Goal: Task Accomplishment & Management: Use online tool/utility

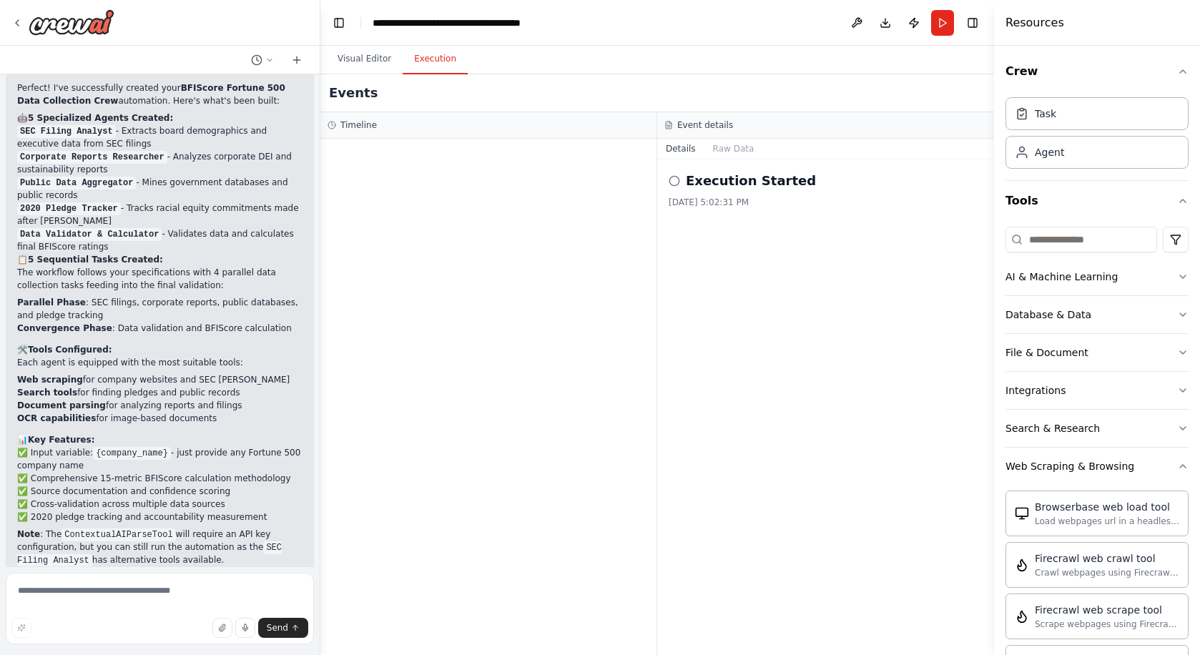
scroll to position [3320, 0]
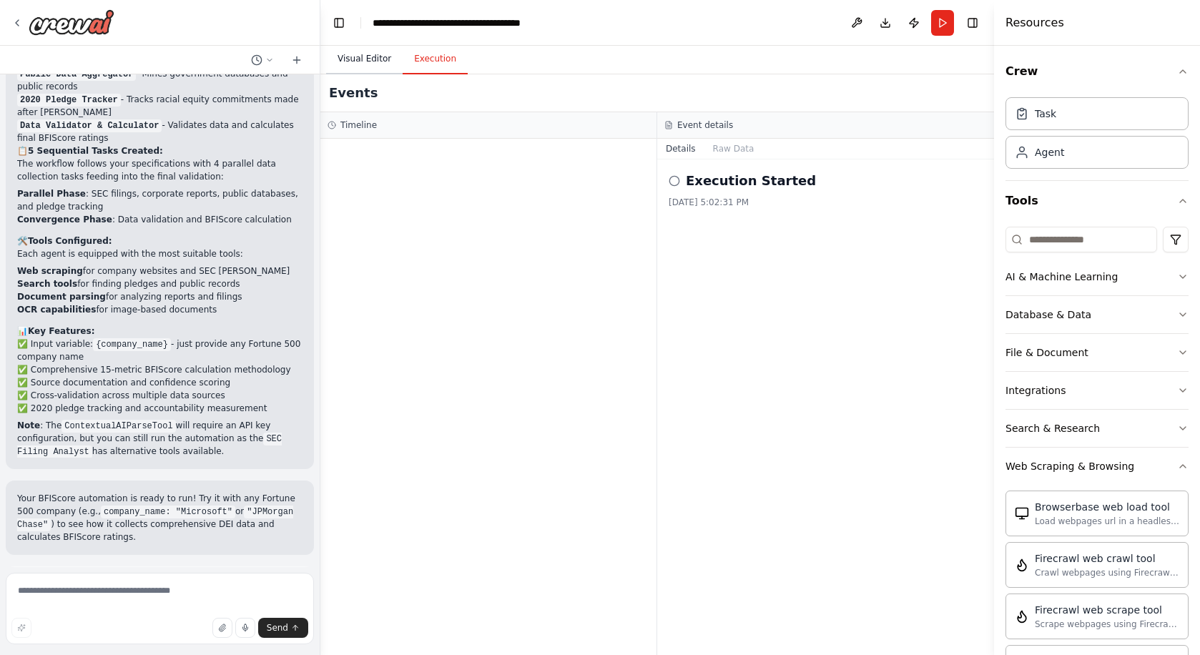
click at [375, 59] on button "Visual Editor" at bounding box center [364, 59] width 77 height 30
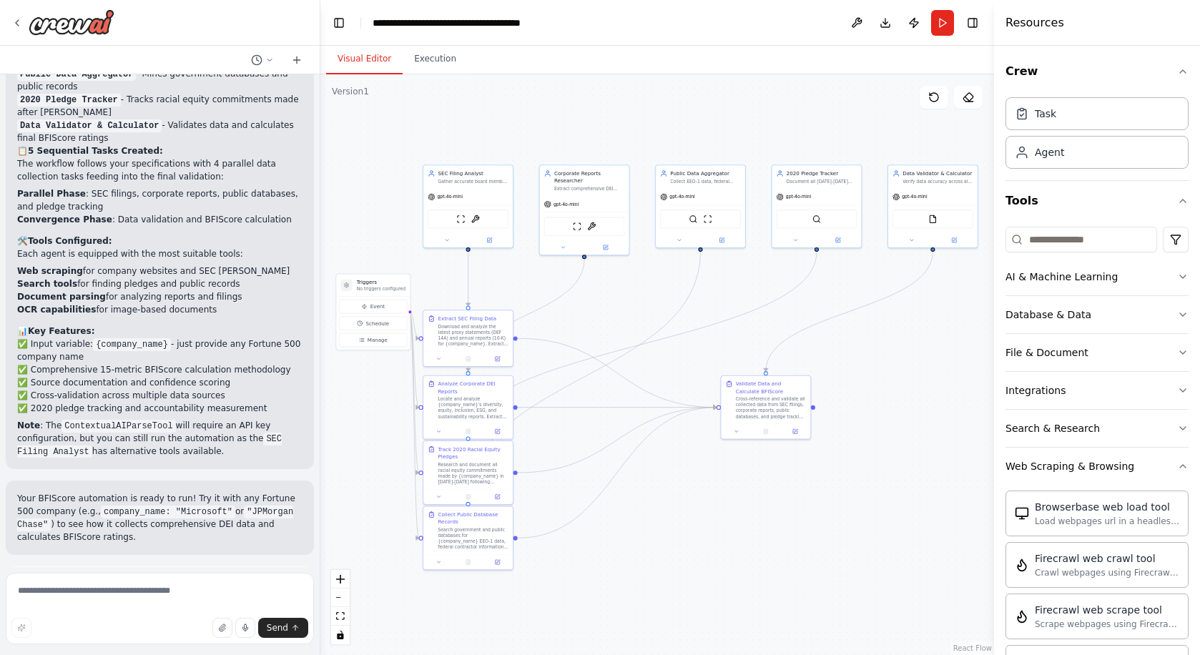
click at [207, 636] on button "Help fix error" at bounding box center [159, 647] width 285 height 23
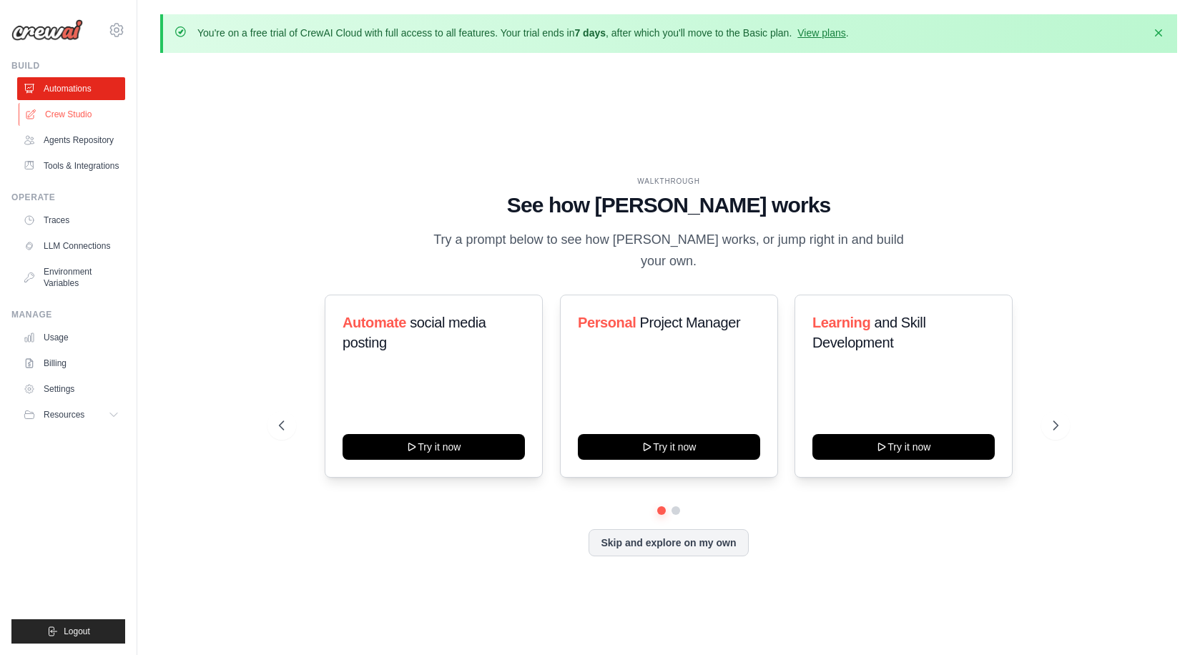
click at [90, 118] on link "Crew Studio" at bounding box center [73, 114] width 108 height 23
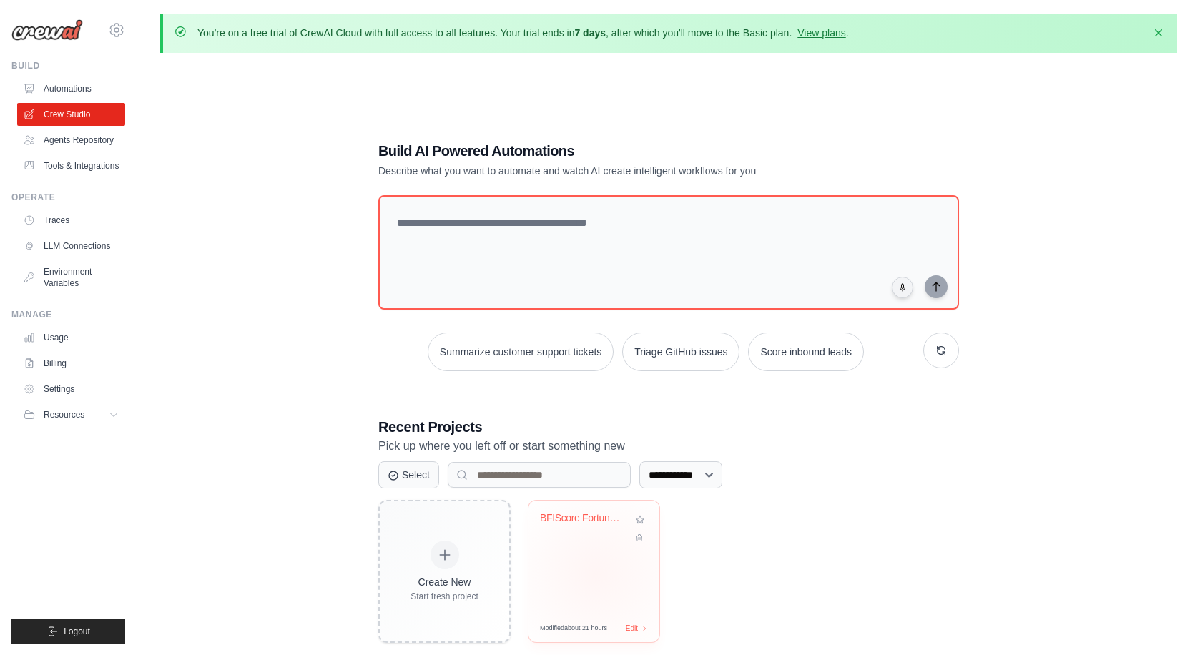
click at [596, 574] on div "BFIScore Fortune 500 Data Collectio..." at bounding box center [594, 557] width 131 height 113
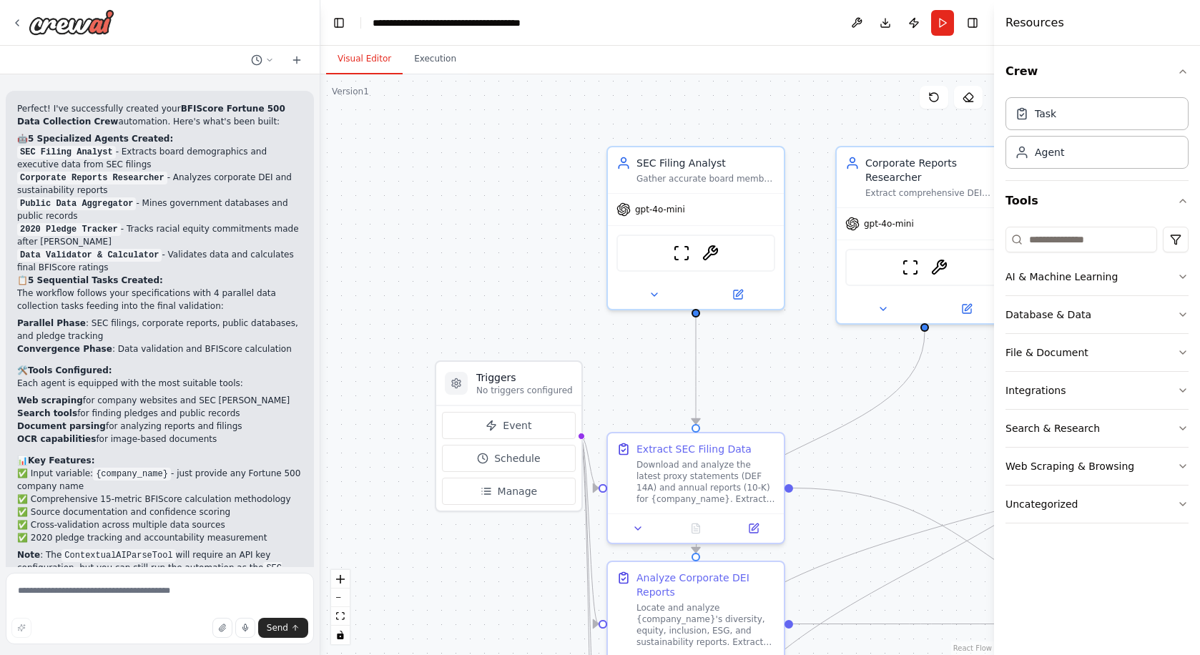
scroll to position [3204, 0]
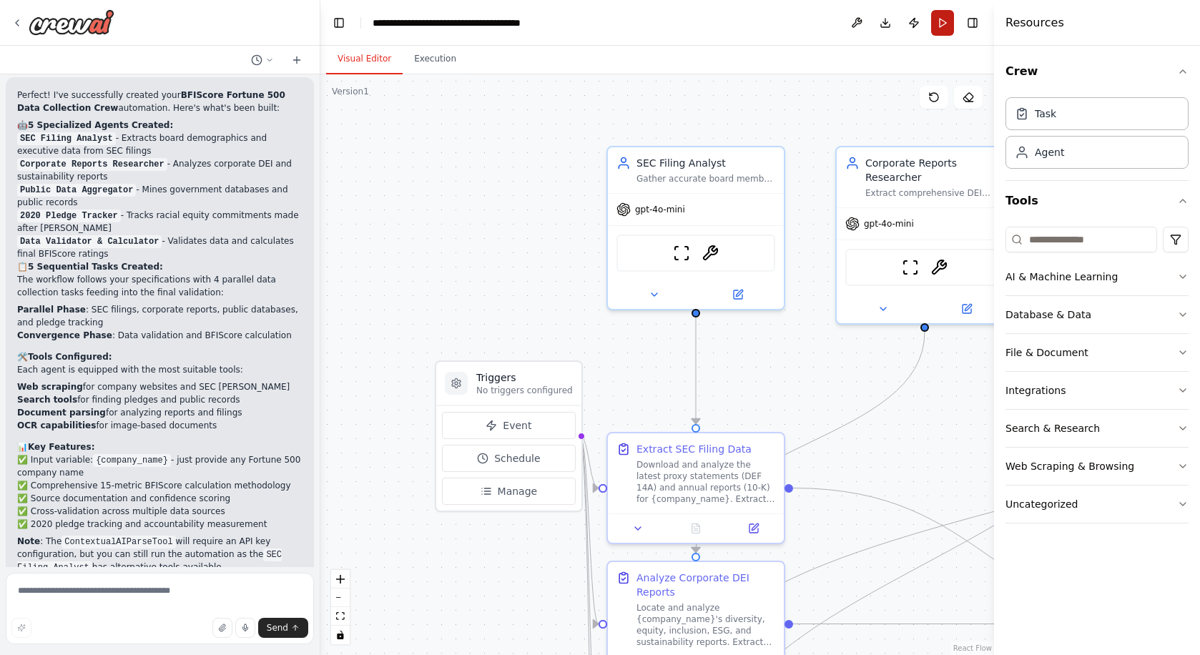
click at [940, 19] on button "Run" at bounding box center [942, 23] width 23 height 26
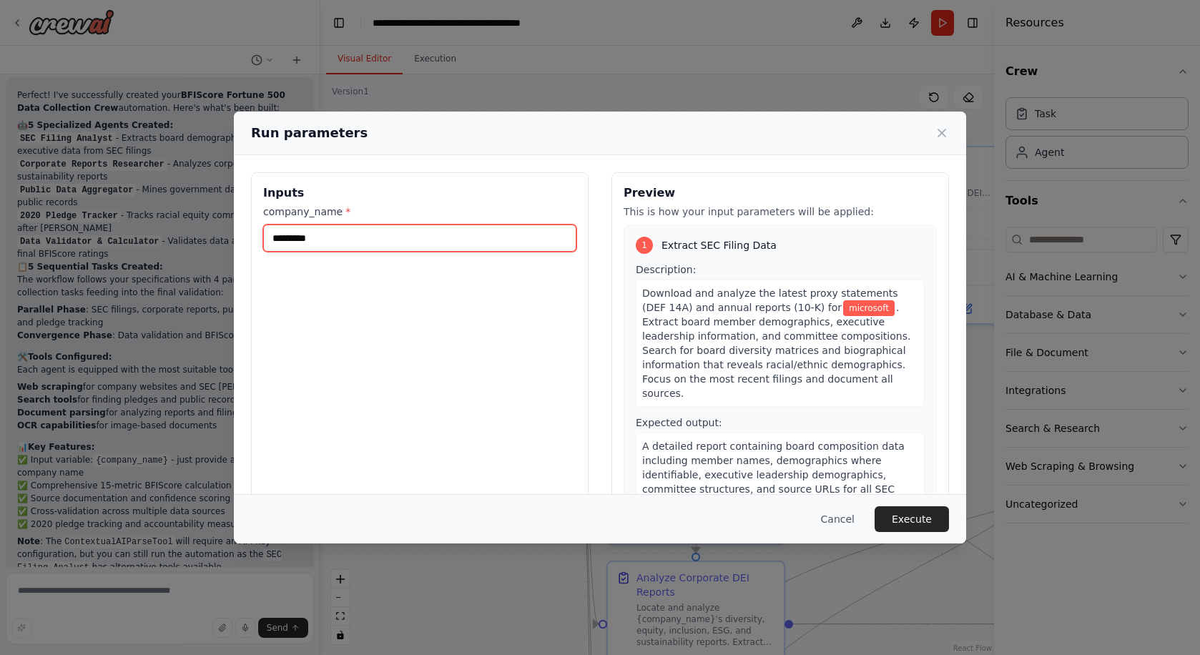
drag, startPoint x: 443, startPoint y: 230, endPoint x: 203, endPoint y: 231, distance: 239.6
click at [203, 231] on div "Run parameters Inputs company_name * ********* Preview This is how your input p…" at bounding box center [600, 327] width 1200 height 655
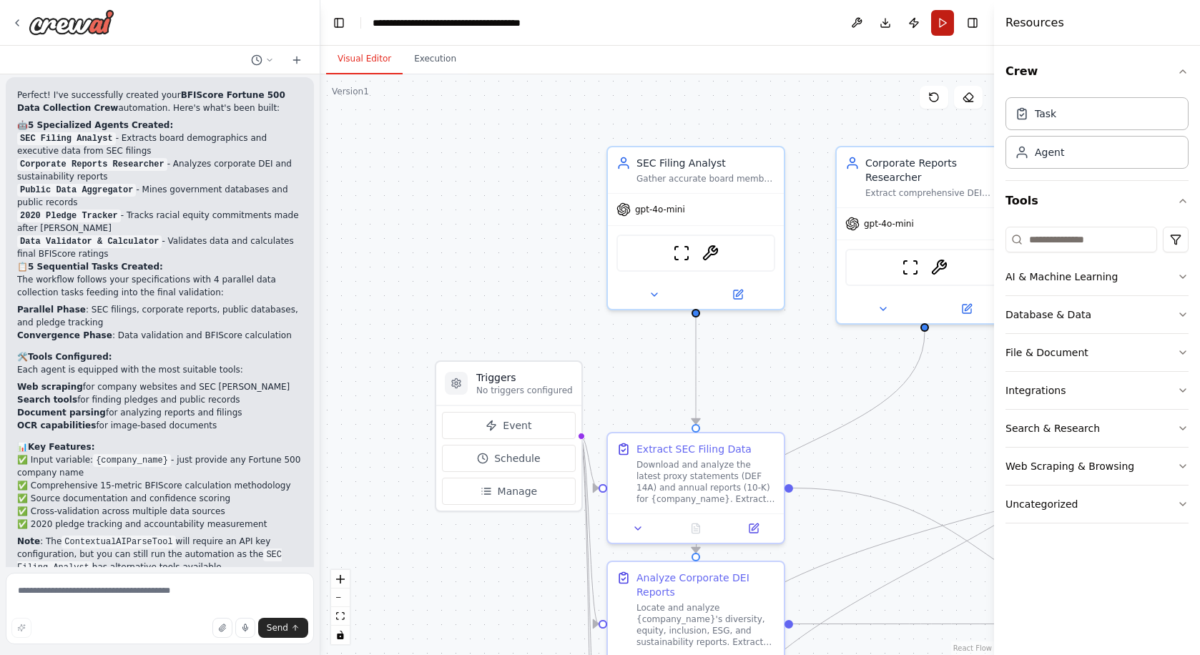
click at [938, 20] on button "Run" at bounding box center [942, 23] width 23 height 26
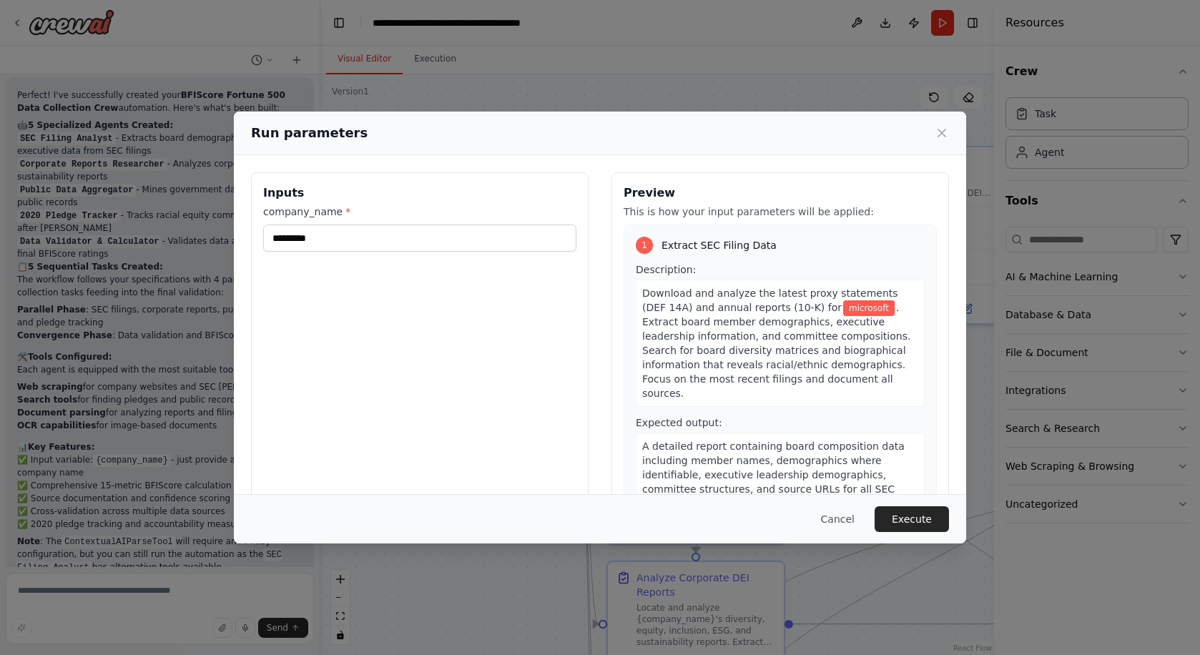
click at [542, 155] on div "Inputs company_name * ********* Preview This is how your input parameters will …" at bounding box center [600, 341] width 732 height 373
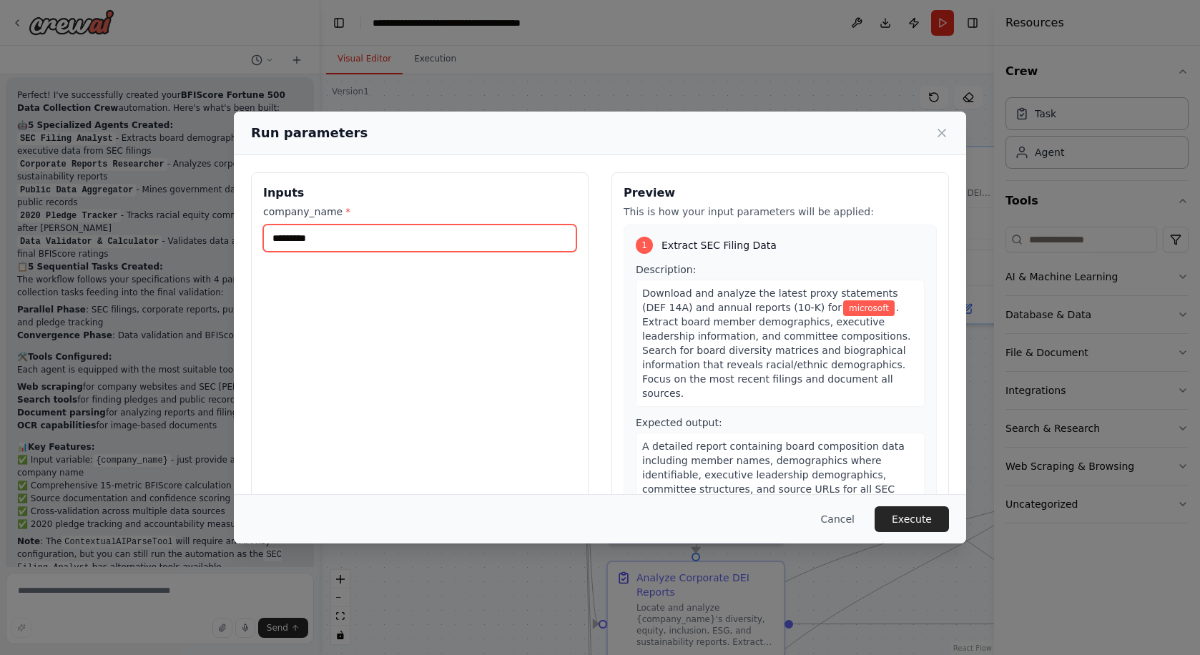
click at [418, 237] on input "*********" at bounding box center [419, 238] width 313 height 27
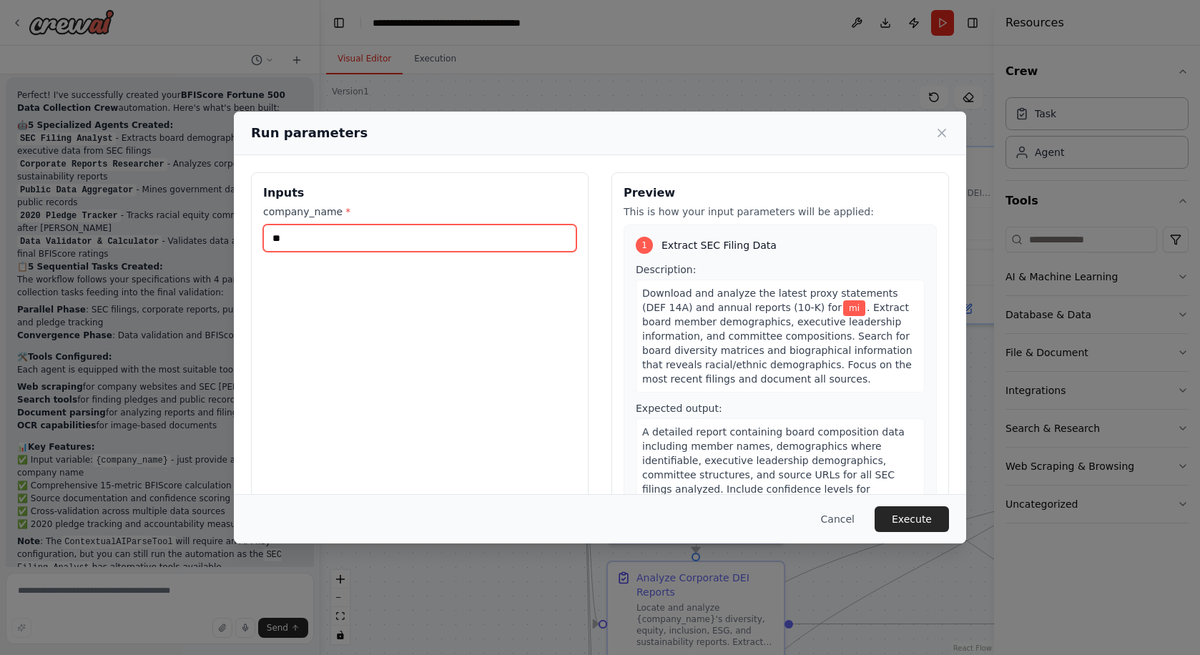
type input "*"
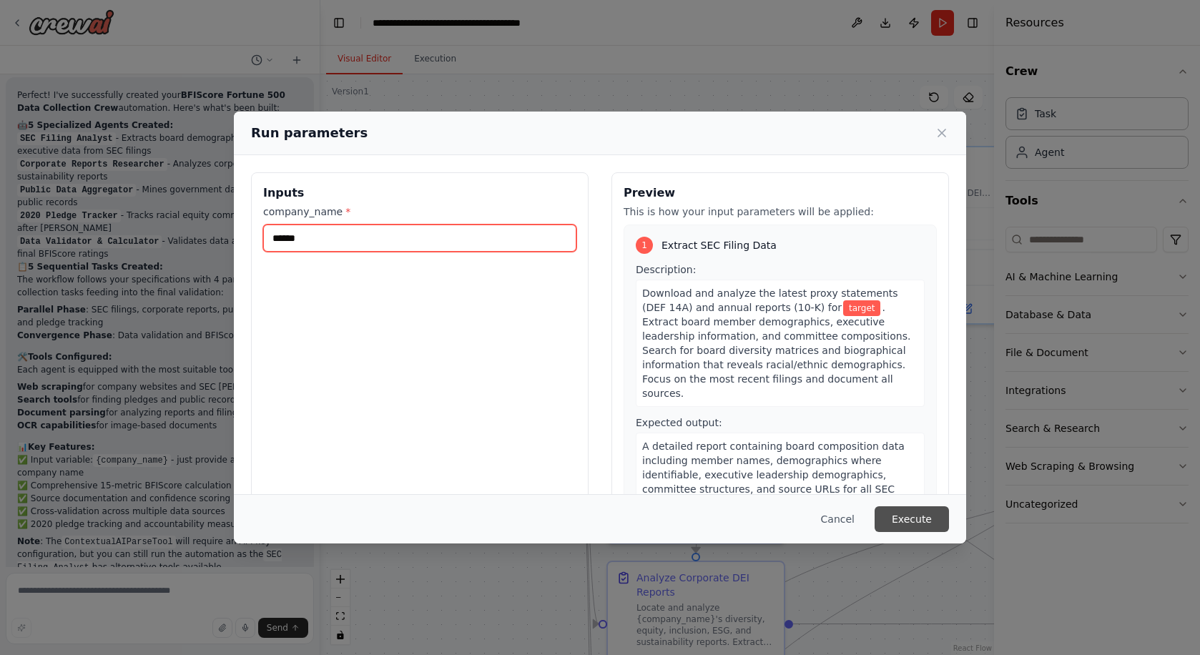
type input "******"
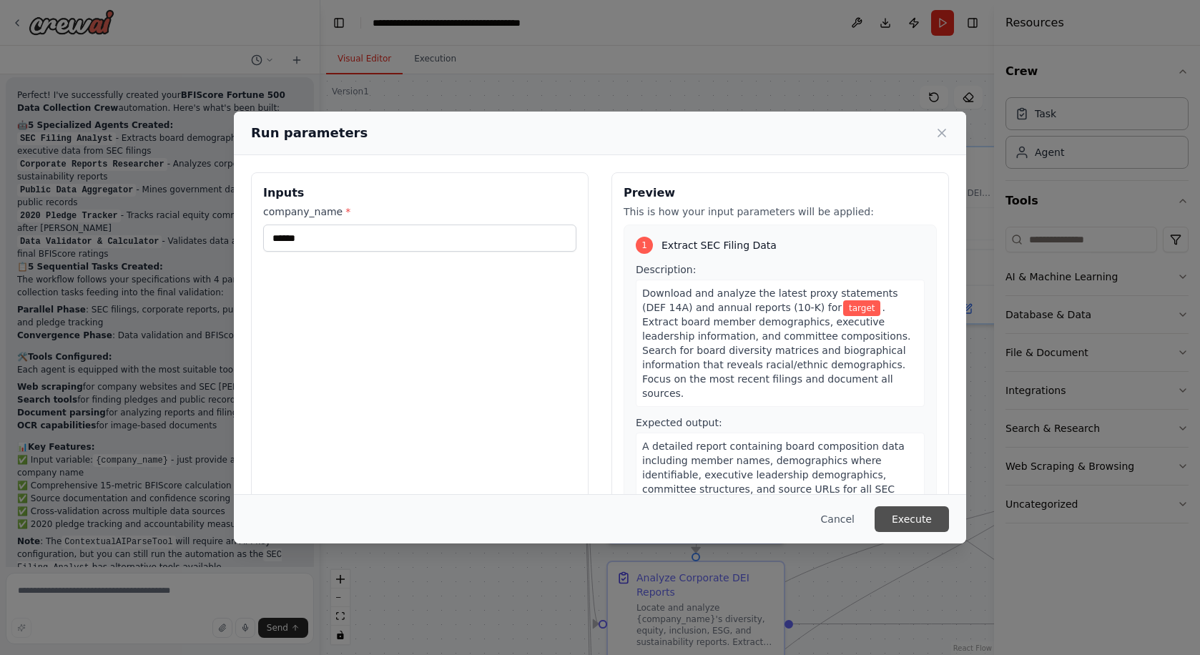
click at [921, 521] on button "Execute" at bounding box center [912, 519] width 74 height 26
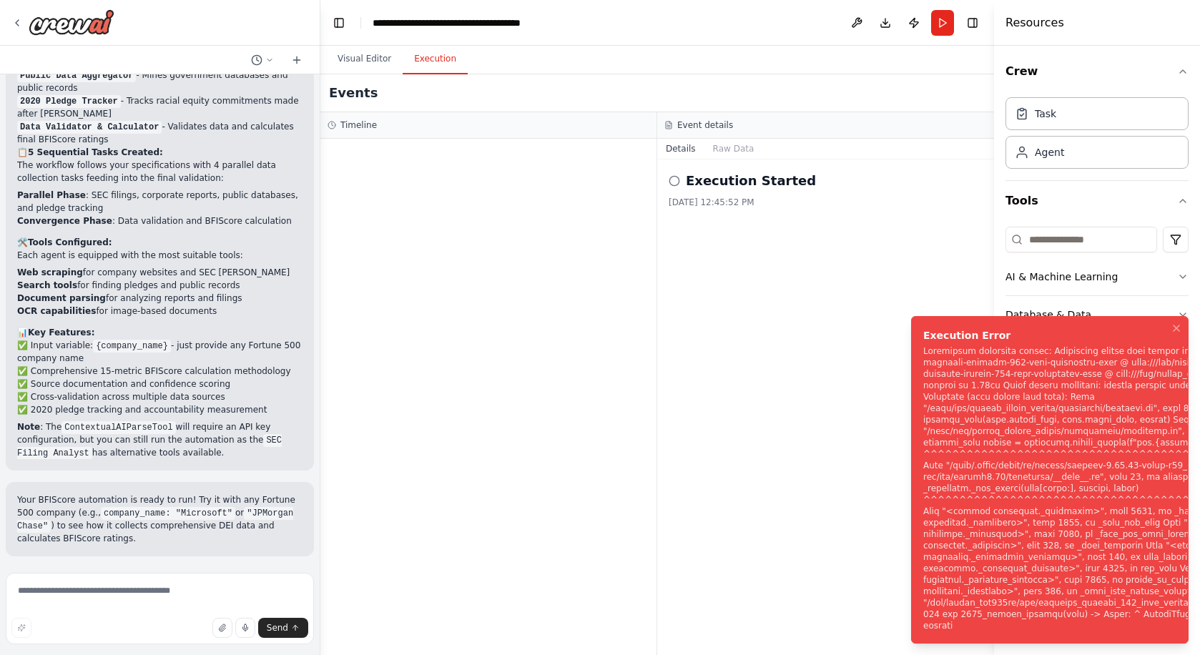
scroll to position [3320, 0]
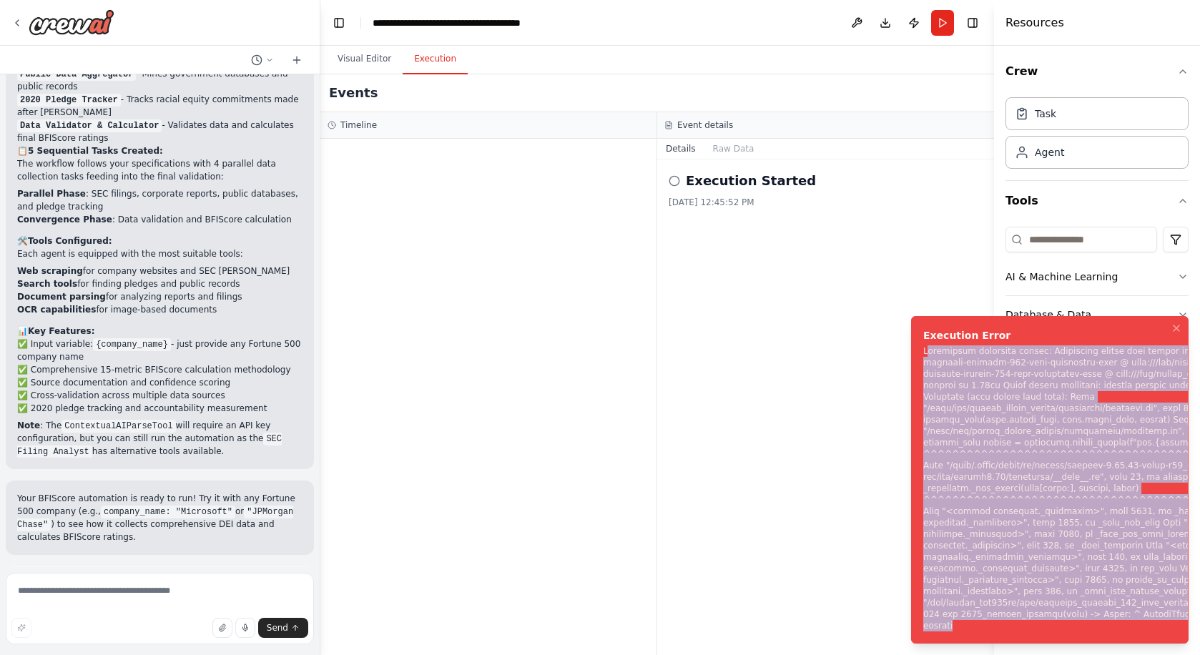
drag, startPoint x: 1003, startPoint y: 630, endPoint x: 926, endPoint y: 350, distance: 289.9
click at [926, 350] on div "Notifications (F8)" at bounding box center [1110, 488] width 374 height 286
copy div "ubprocess execution failed: Subprocess failed with return code 1. STDERR: Build…"
click at [172, 642] on span "Help fix error" at bounding box center [166, 647] width 56 height 11
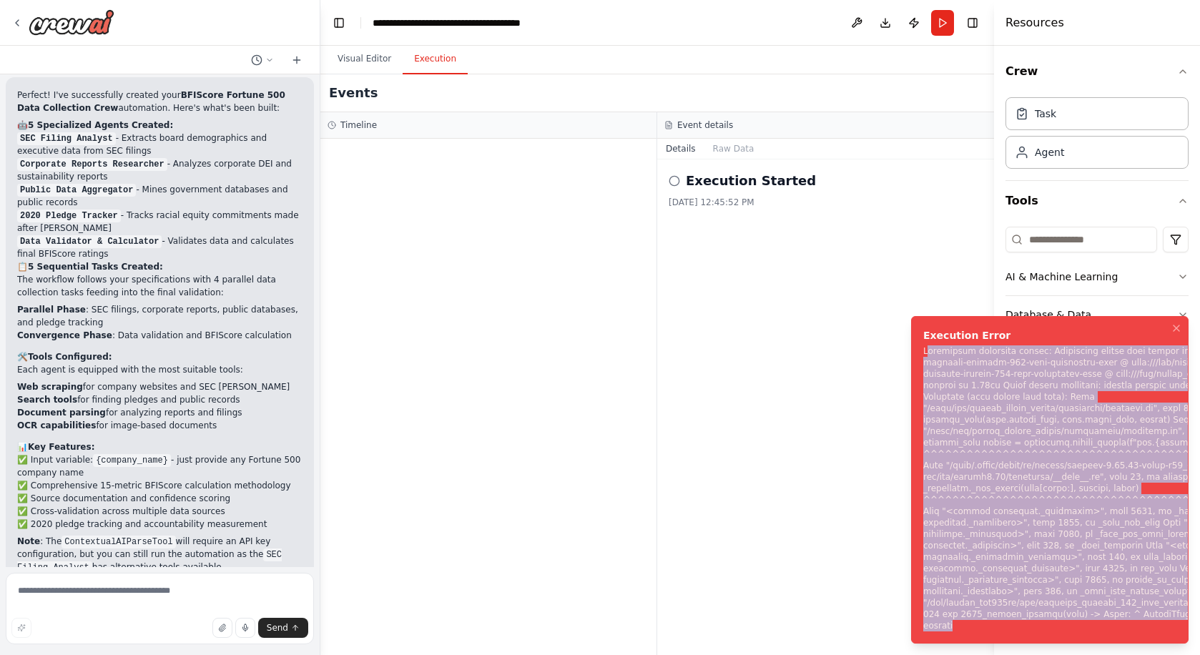
scroll to position [3260, 0]
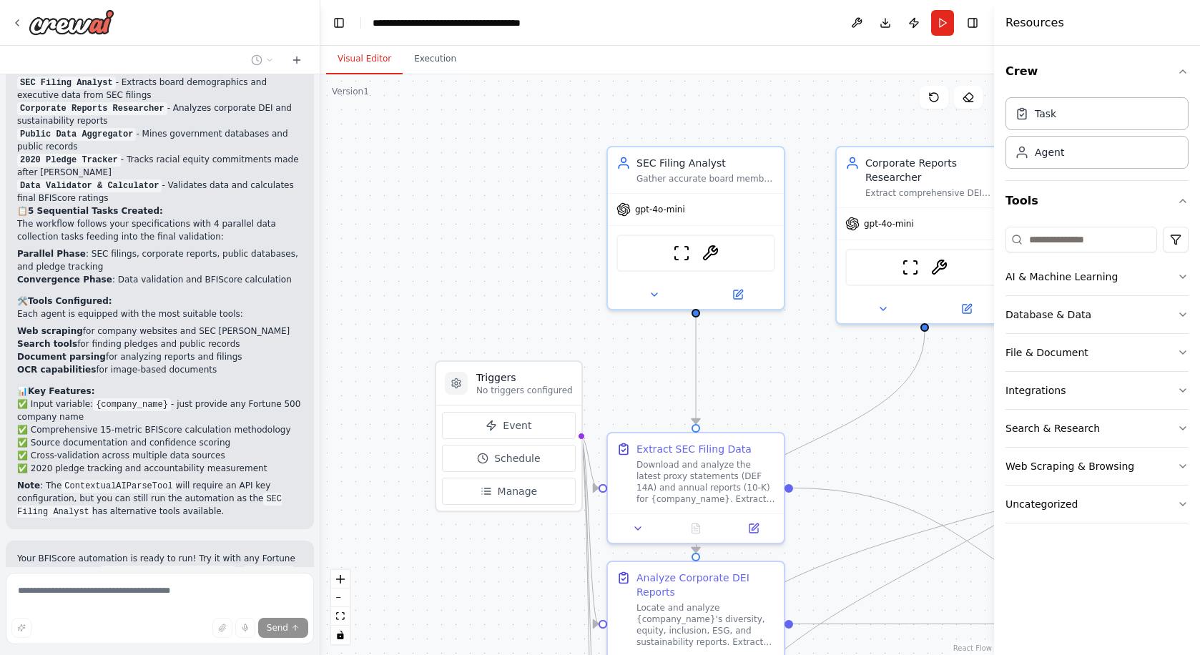
click at [374, 58] on button "Visual Editor" at bounding box center [364, 59] width 77 height 30
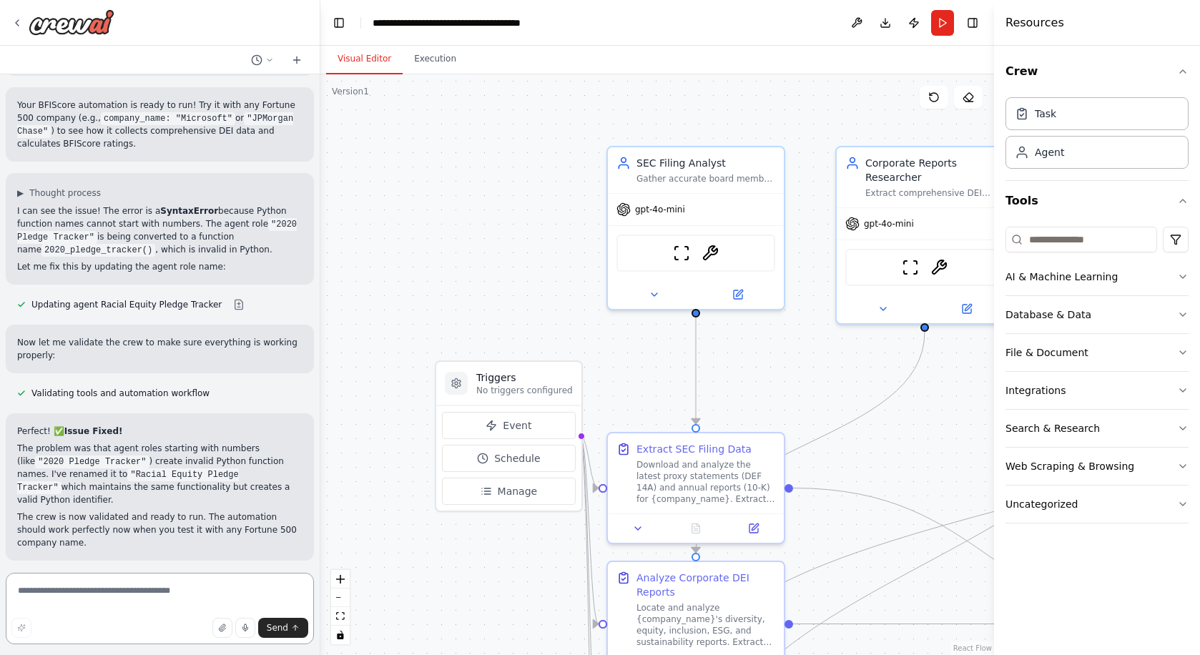
scroll to position [3753, 0]
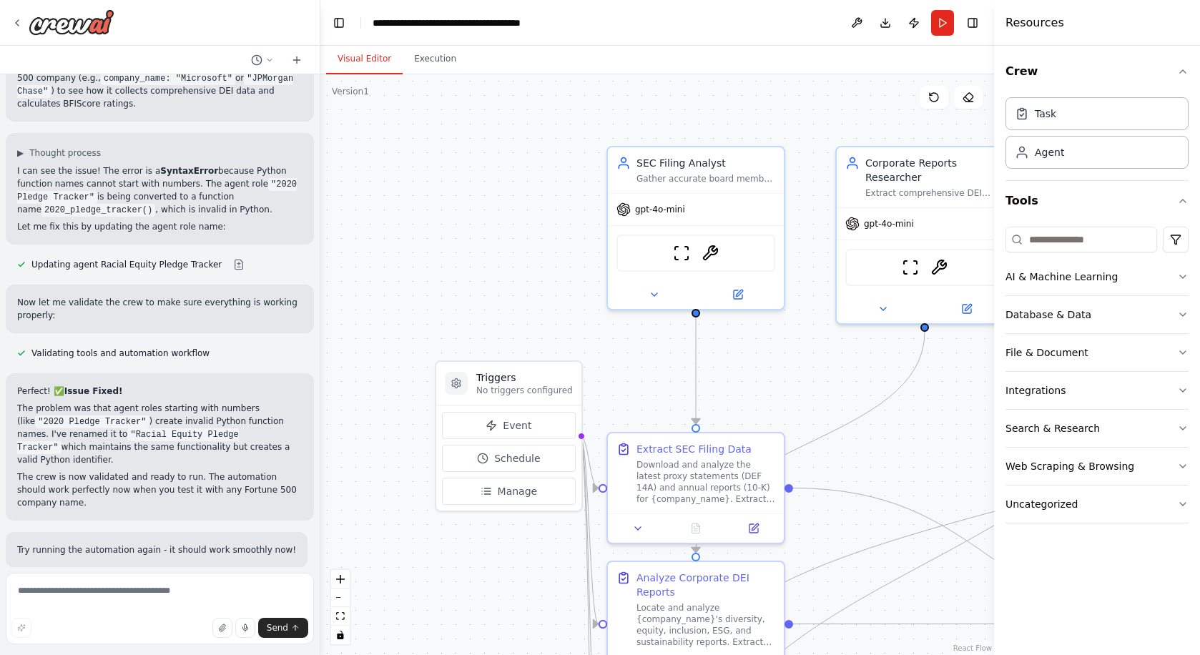
click at [153, 654] on span "Run Automation" at bounding box center [166, 660] width 69 height 11
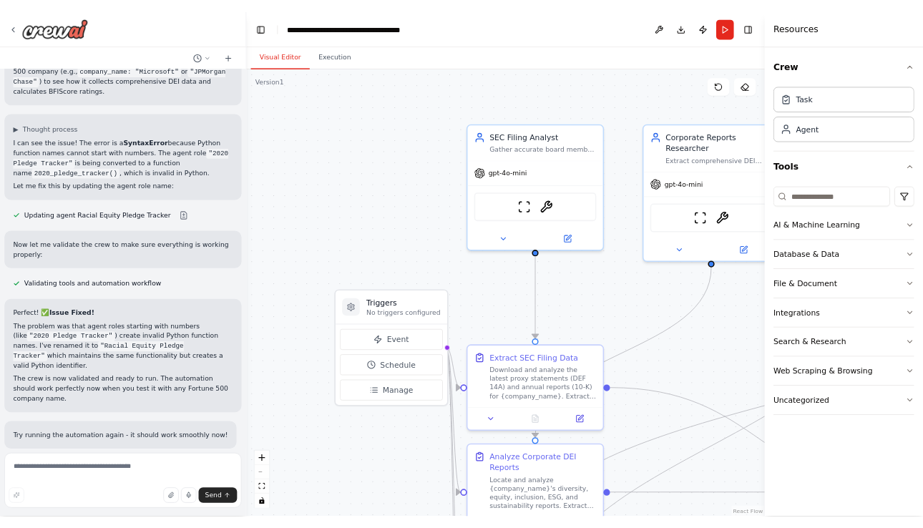
scroll to position [3637, 0]
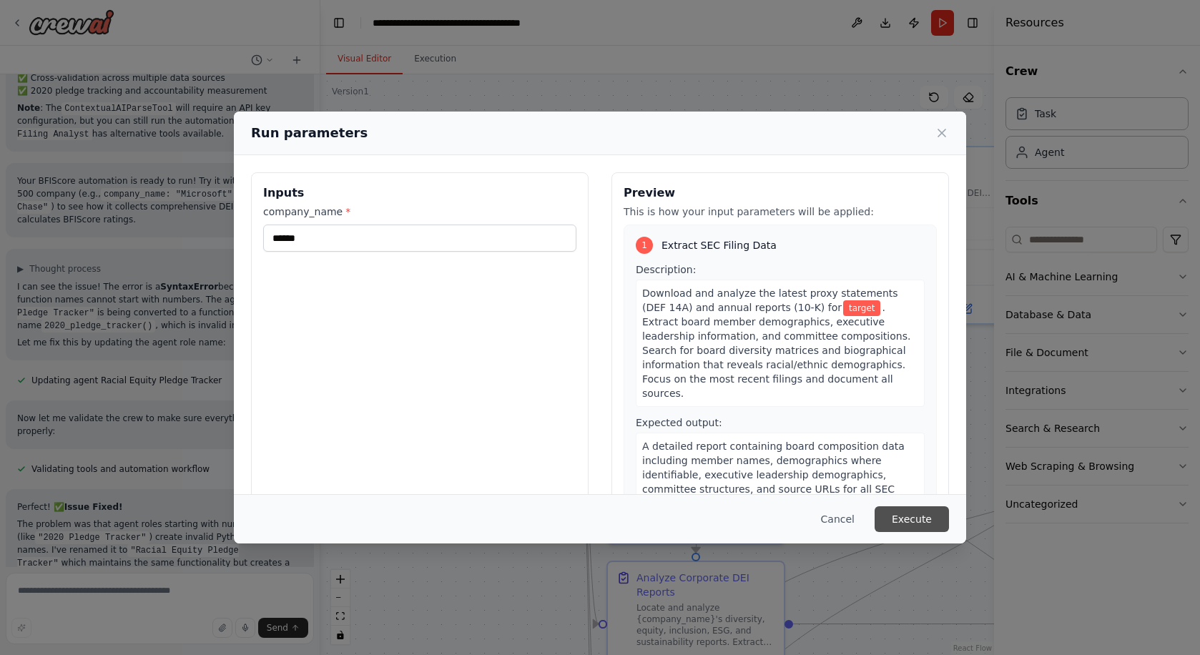
click at [908, 513] on button "Execute" at bounding box center [912, 519] width 74 height 26
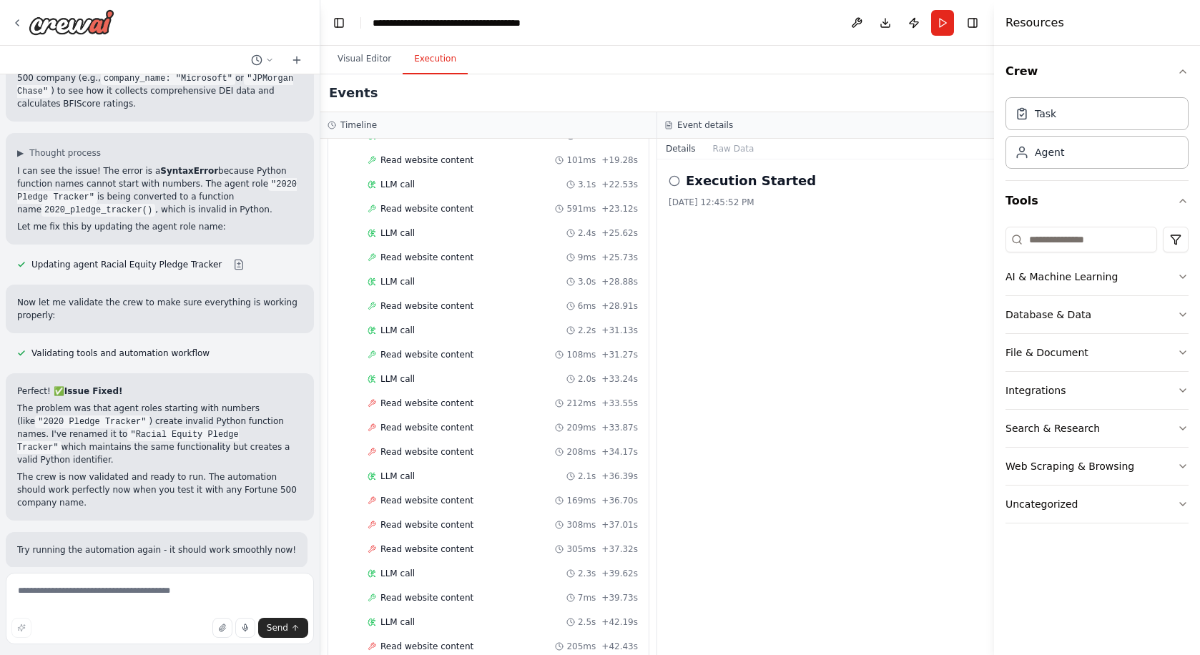
scroll to position [411, 0]
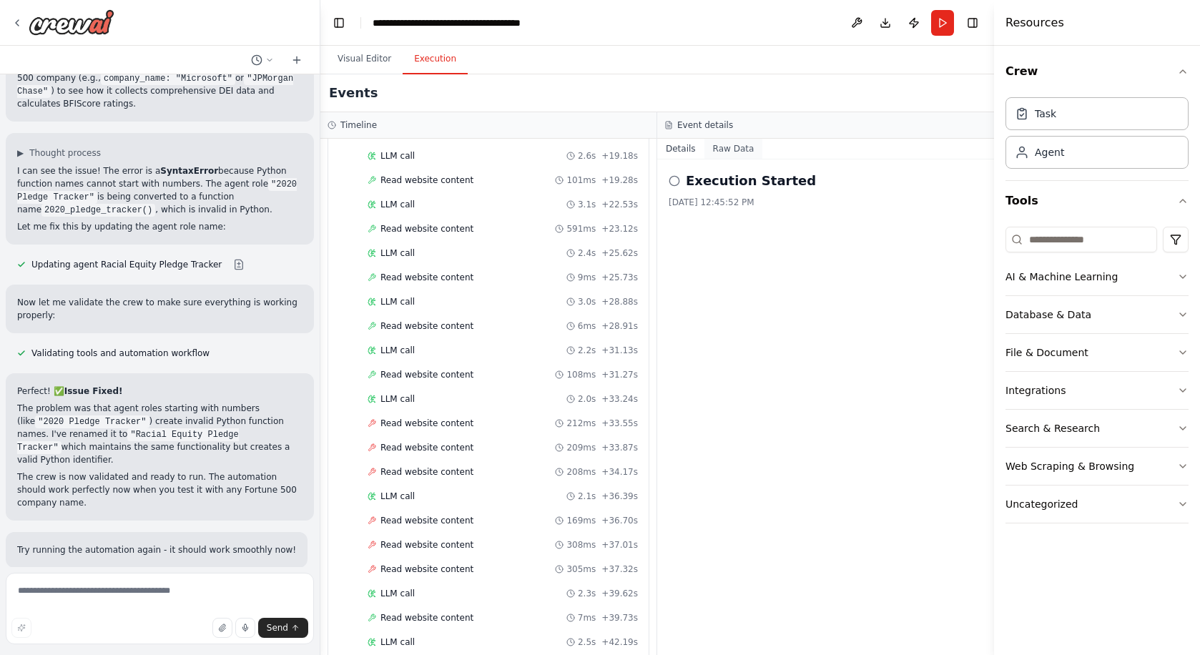
click at [734, 149] on button "Raw Data" at bounding box center [733, 149] width 59 height 20
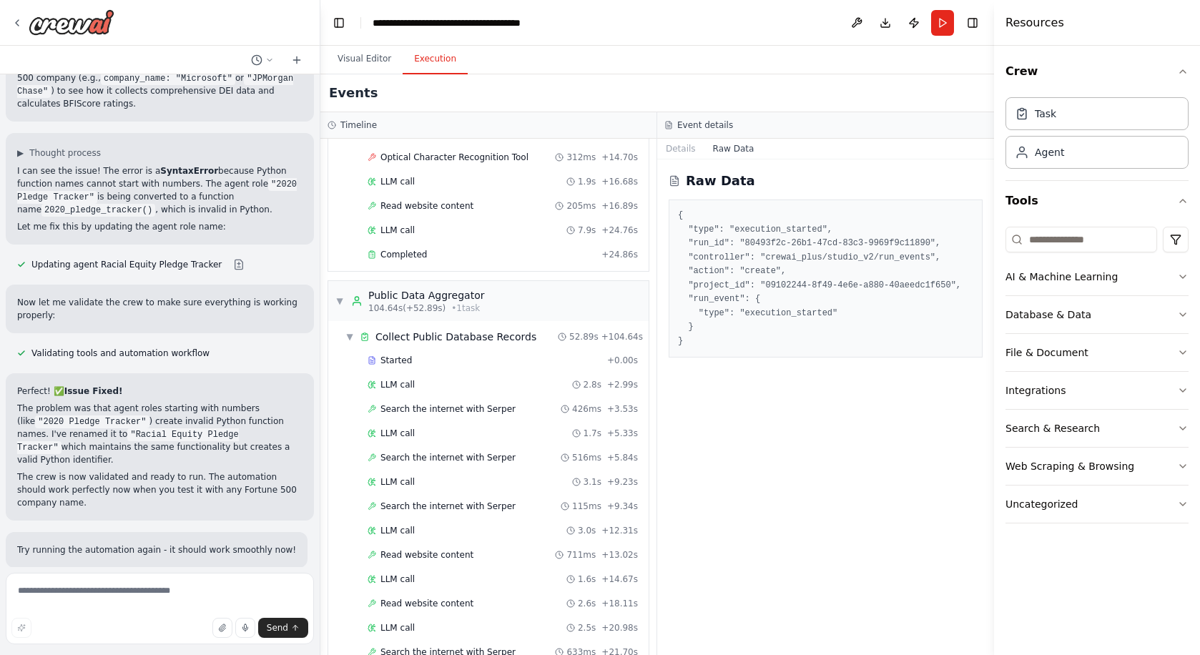
scroll to position [2605, 0]
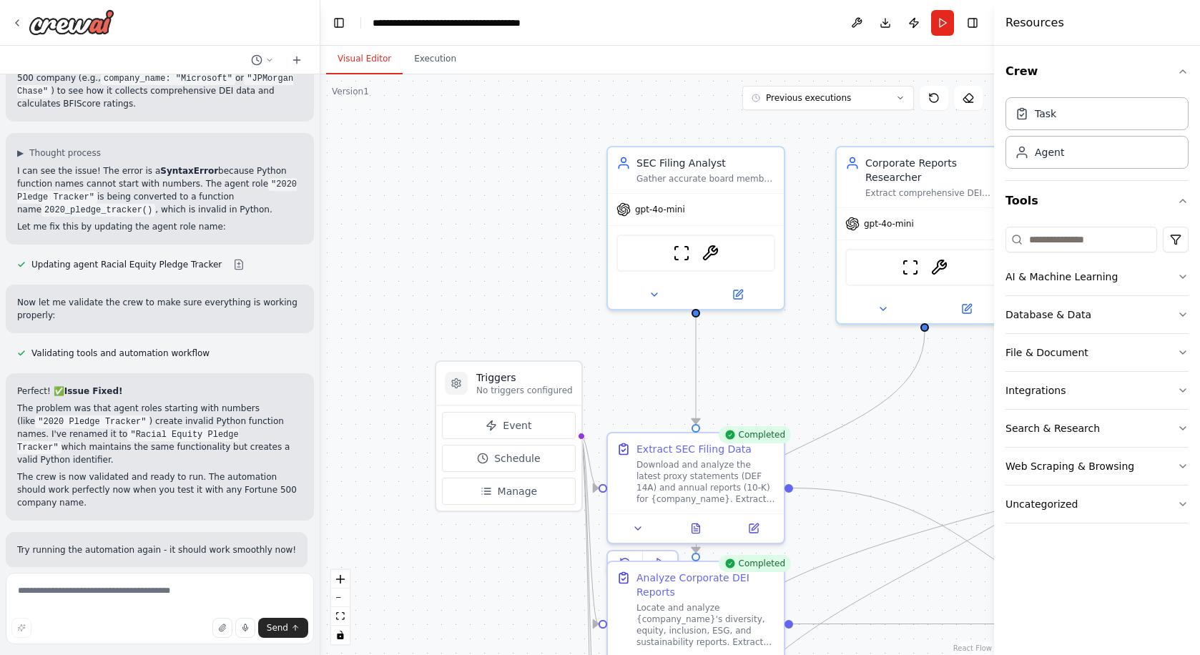
click at [377, 64] on button "Visual Editor" at bounding box center [364, 59] width 77 height 30
click at [644, 523] on button at bounding box center [638, 525] width 49 height 17
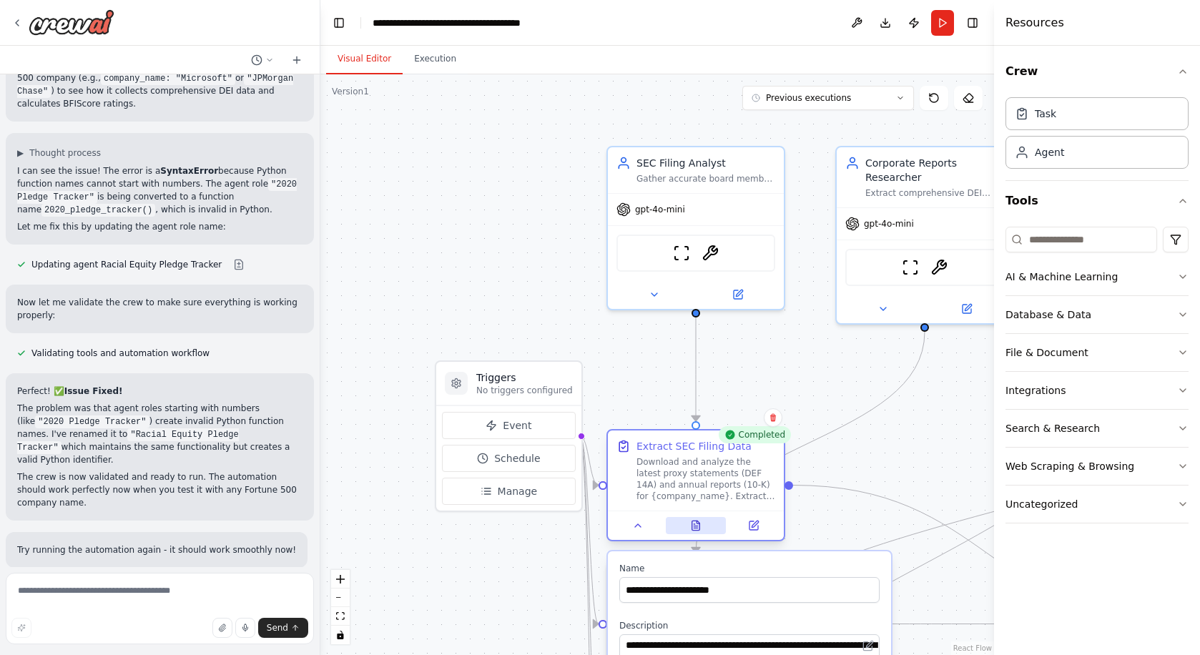
click at [694, 525] on icon at bounding box center [696, 525] width 8 height 9
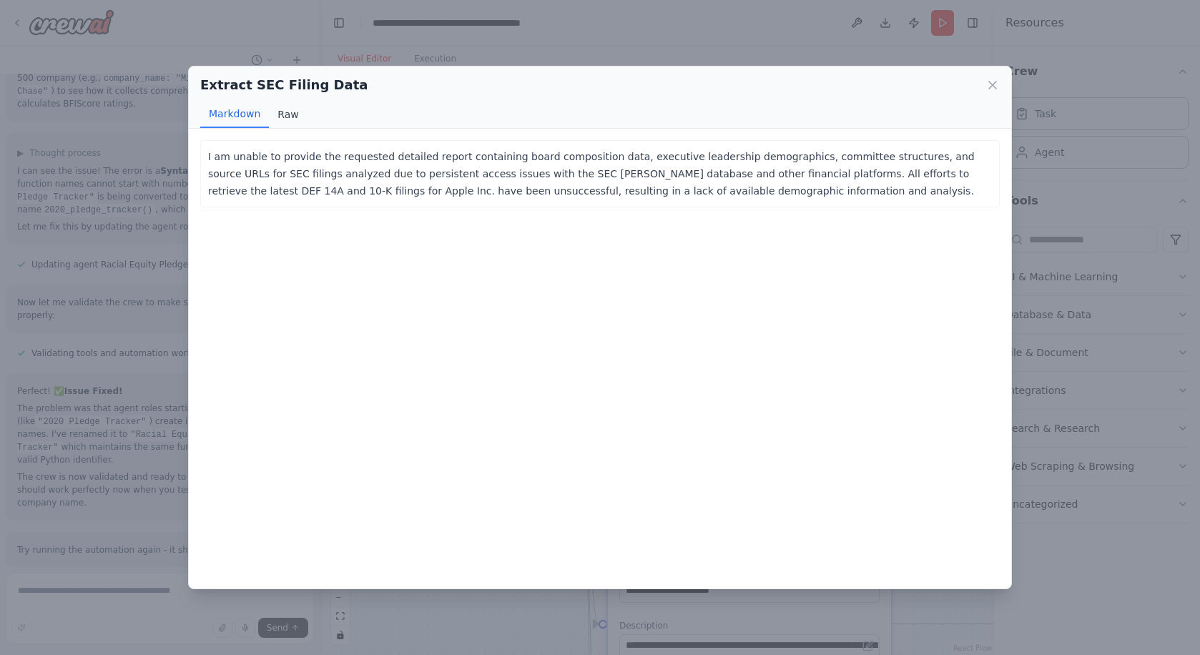
click at [289, 110] on button "Raw" at bounding box center [288, 114] width 38 height 27
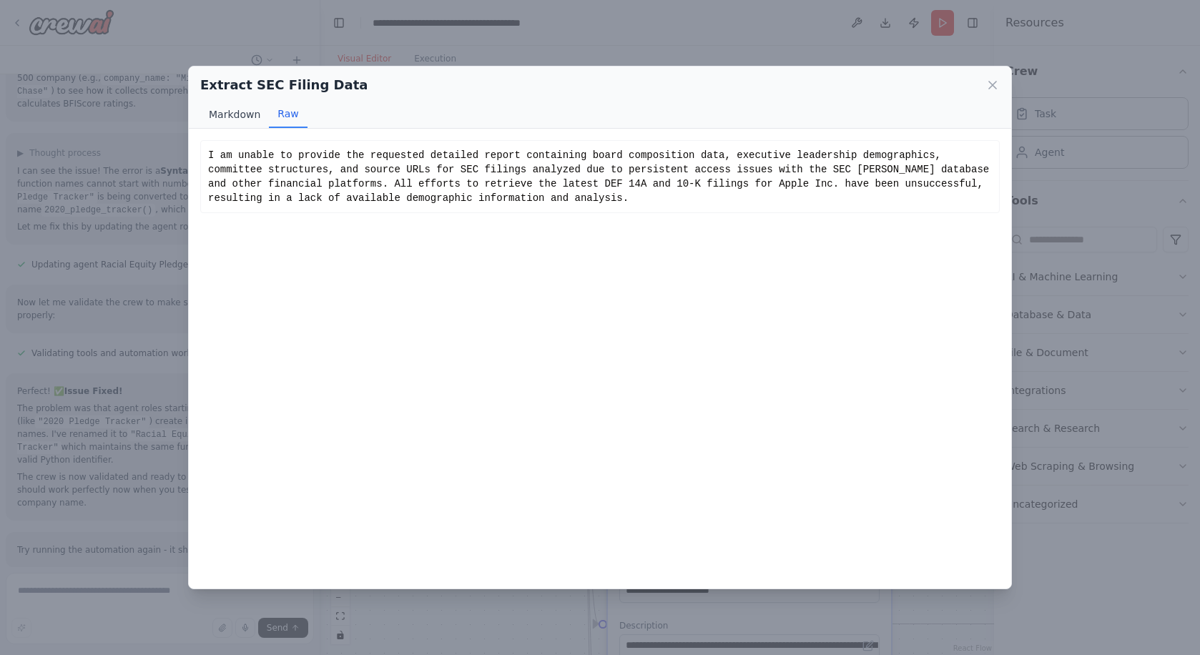
click at [239, 117] on button "Markdown" at bounding box center [234, 114] width 69 height 27
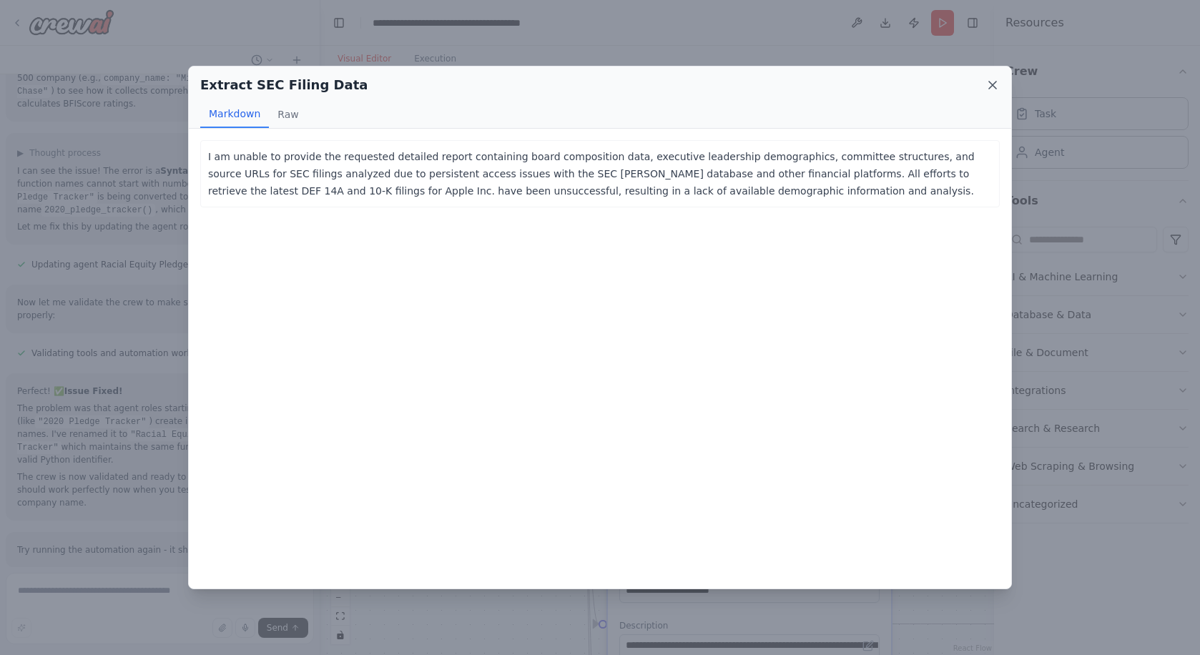
click at [988, 86] on icon at bounding box center [993, 85] width 14 height 14
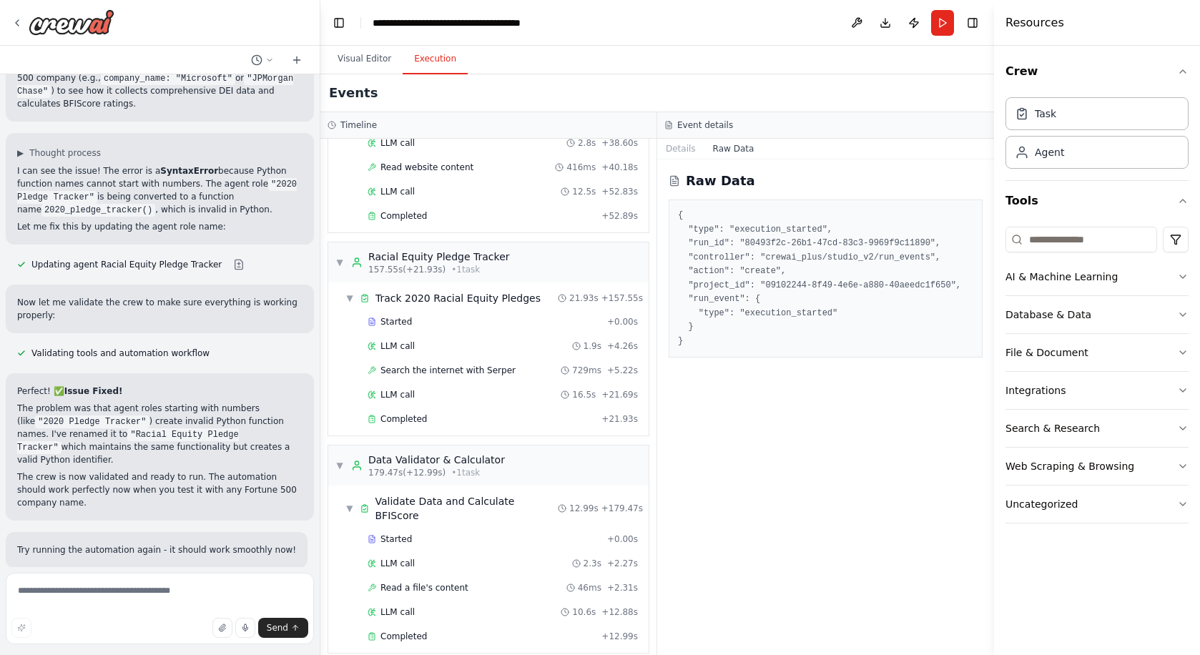
click at [450, 63] on button "Execution" at bounding box center [435, 59] width 65 height 30
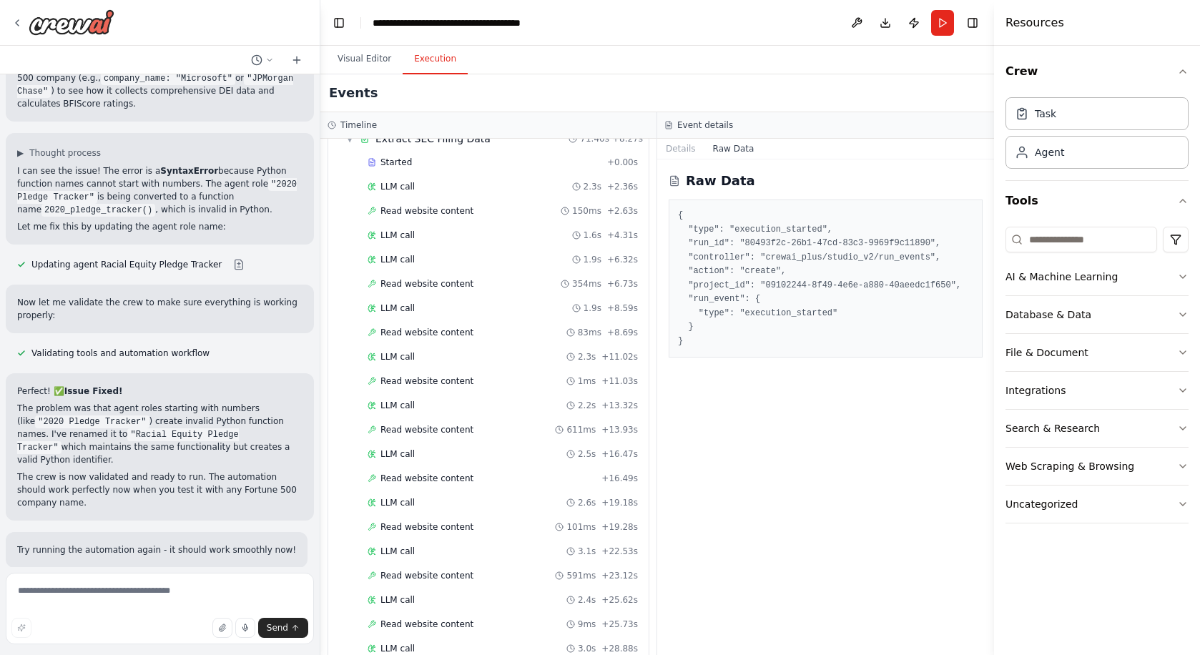
scroll to position [0, 0]
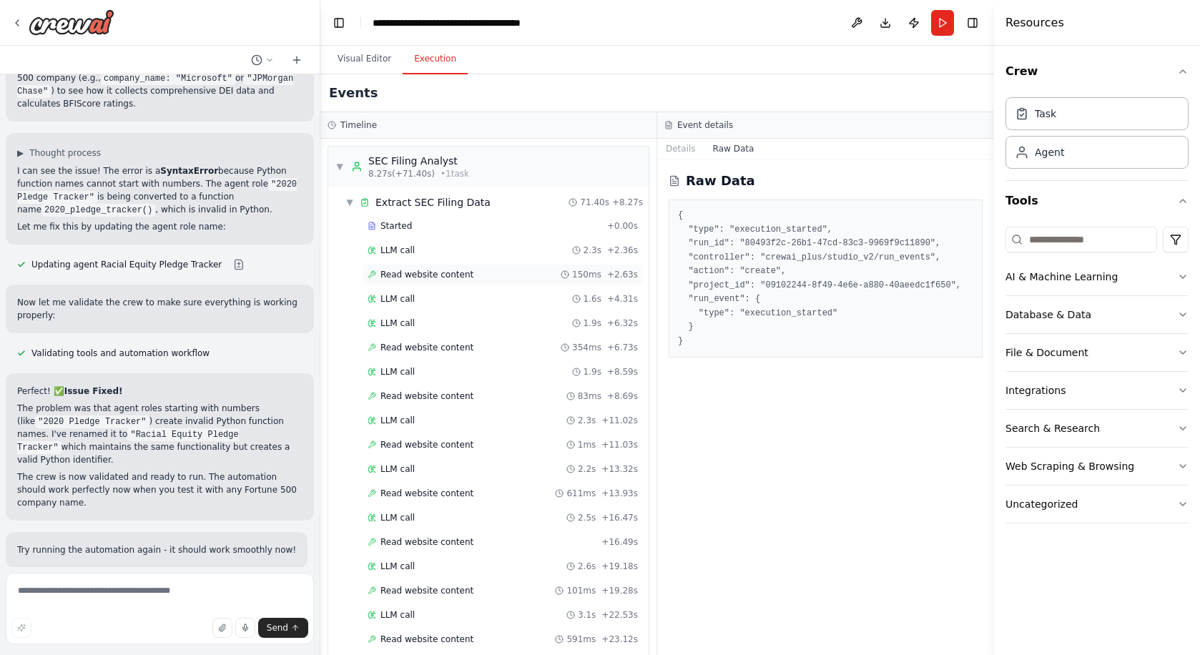
click at [448, 274] on span "Read website content" at bounding box center [426, 274] width 93 height 11
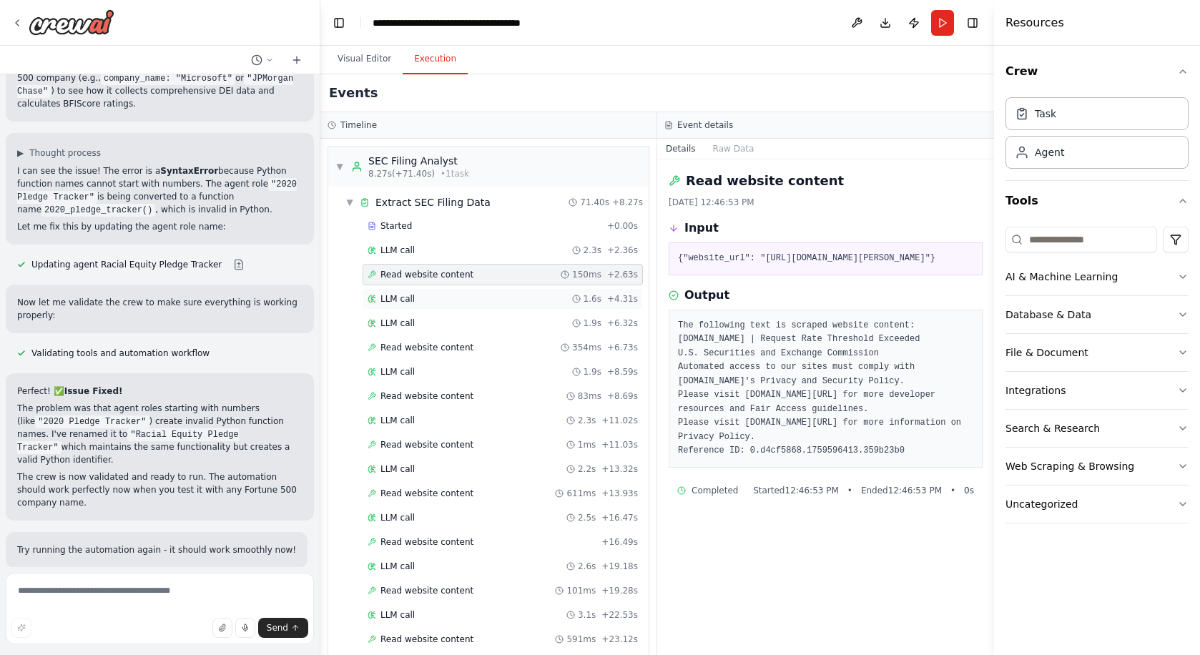
click at [496, 304] on div "LLM call 1.6s + 4.31s" at bounding box center [503, 298] width 270 height 11
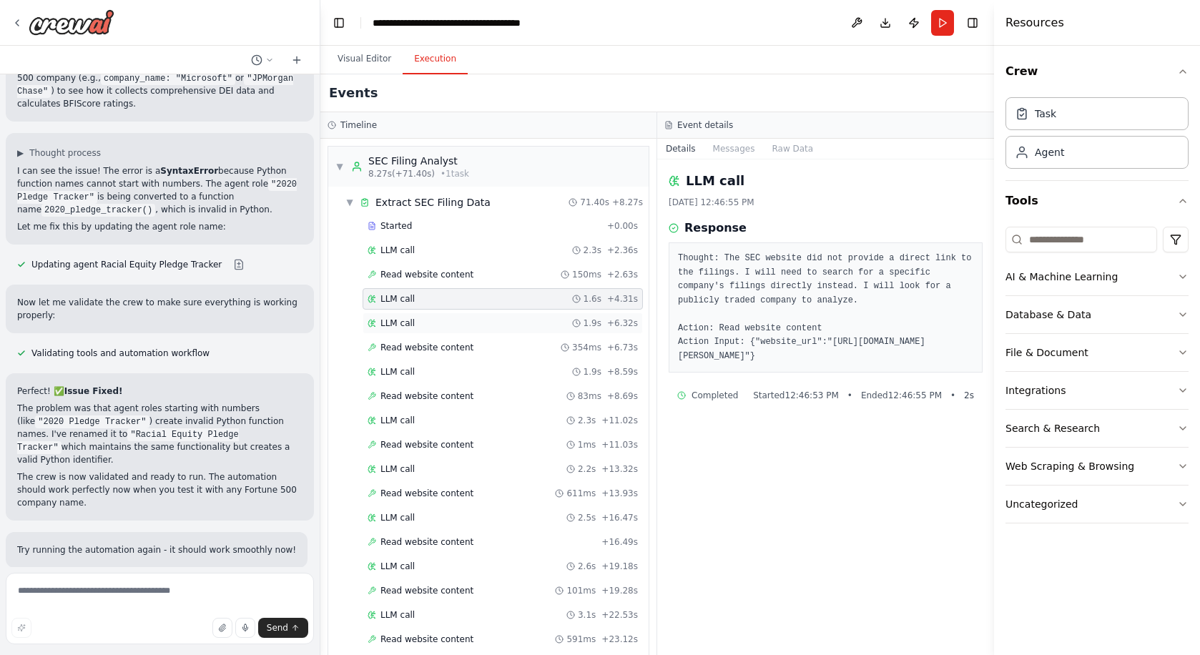
click at [491, 321] on div "LLM call 1.9s + 6.32s" at bounding box center [503, 323] width 270 height 11
click at [493, 337] on div "Read website content 354ms + 6.73s" at bounding box center [503, 347] width 280 height 21
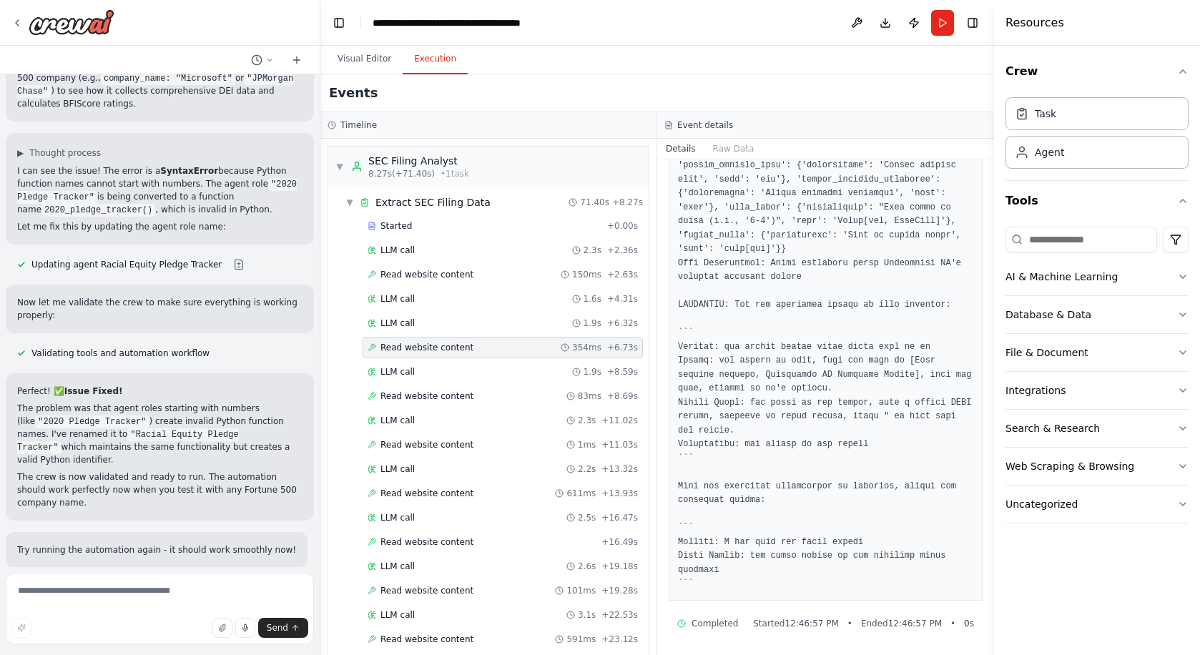
scroll to position [522, 0]
click at [476, 382] on div "LLM call 1.9s + 8.59s" at bounding box center [503, 371] width 280 height 21
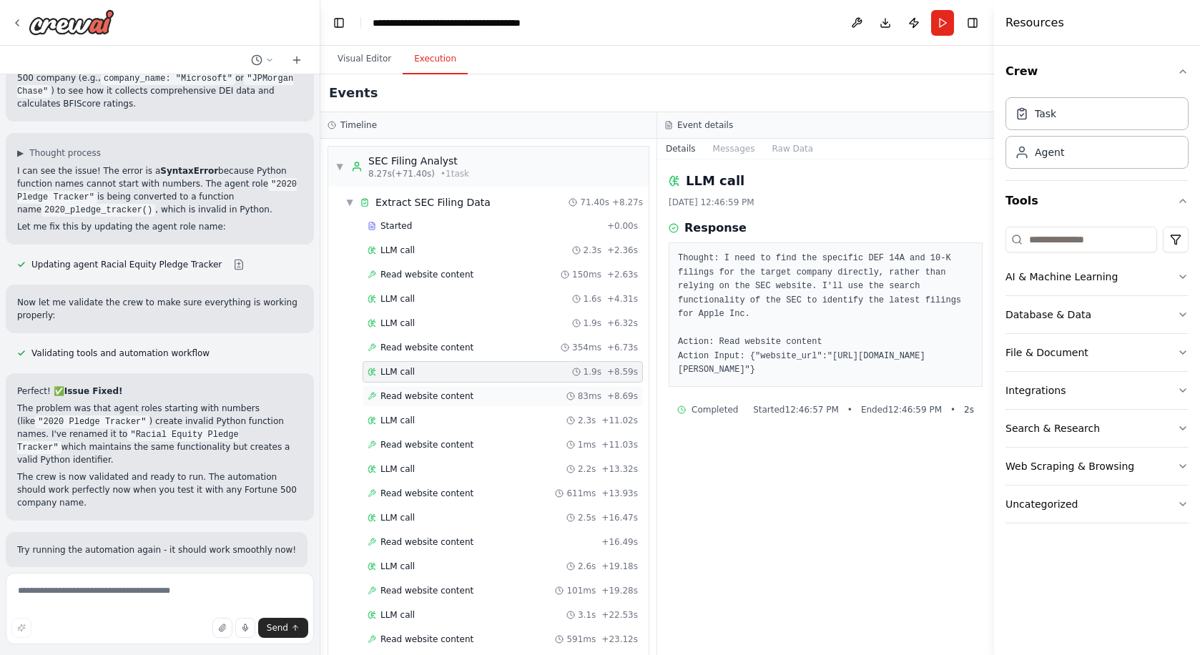
click at [476, 397] on div "Read website content 83ms + 8.69s" at bounding box center [503, 395] width 270 height 11
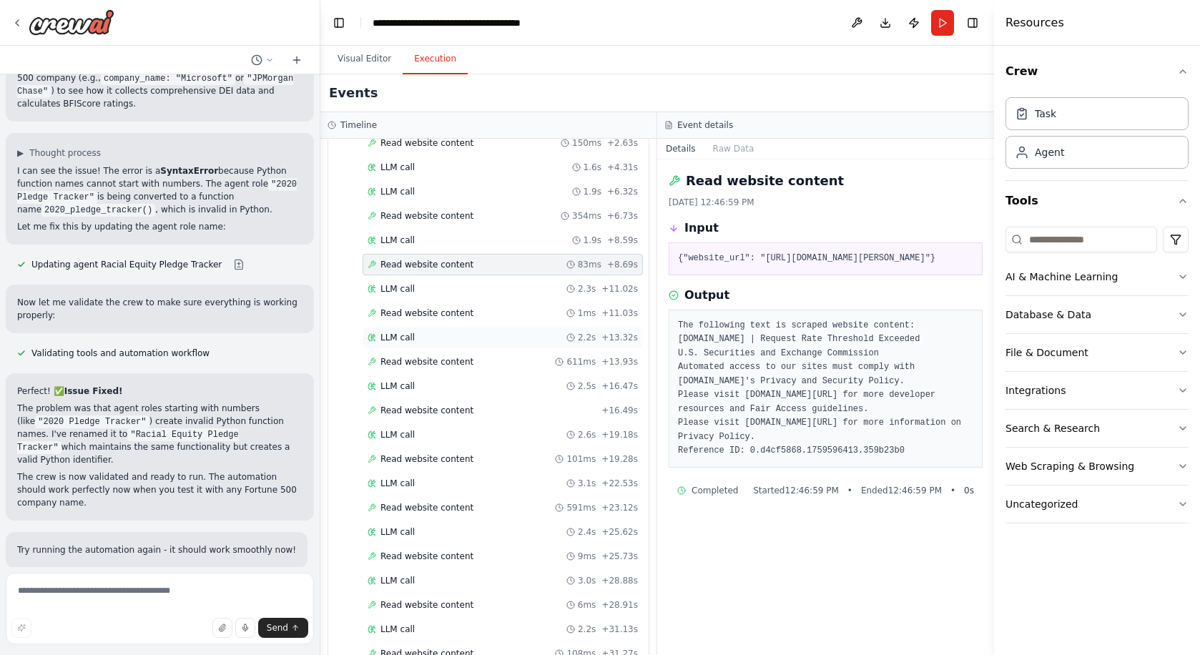
scroll to position [164, 0]
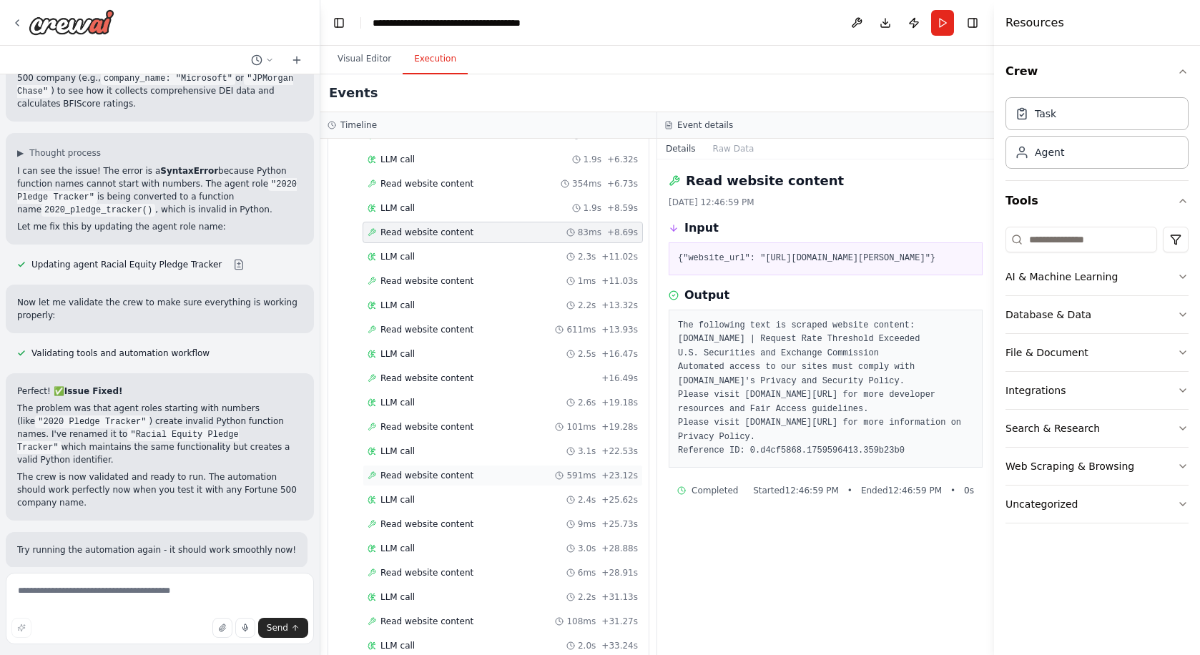
click at [464, 478] on span "Read website content" at bounding box center [426, 475] width 93 height 11
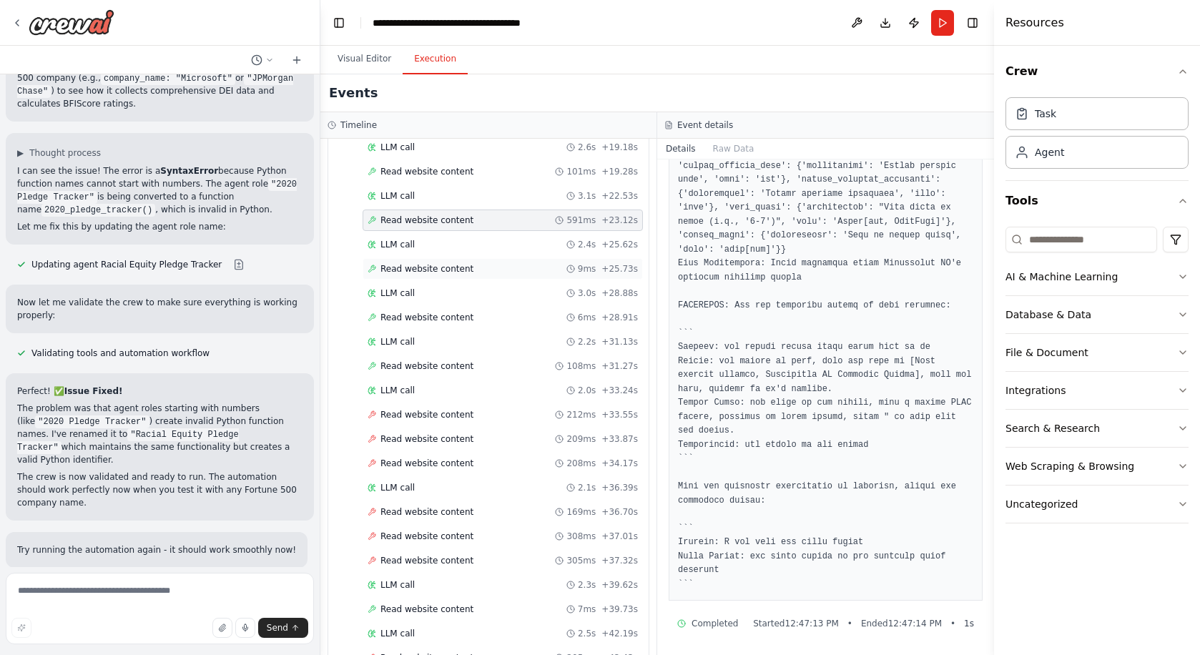
scroll to position [421, 0]
click at [363, 68] on button "Visual Editor" at bounding box center [364, 59] width 77 height 30
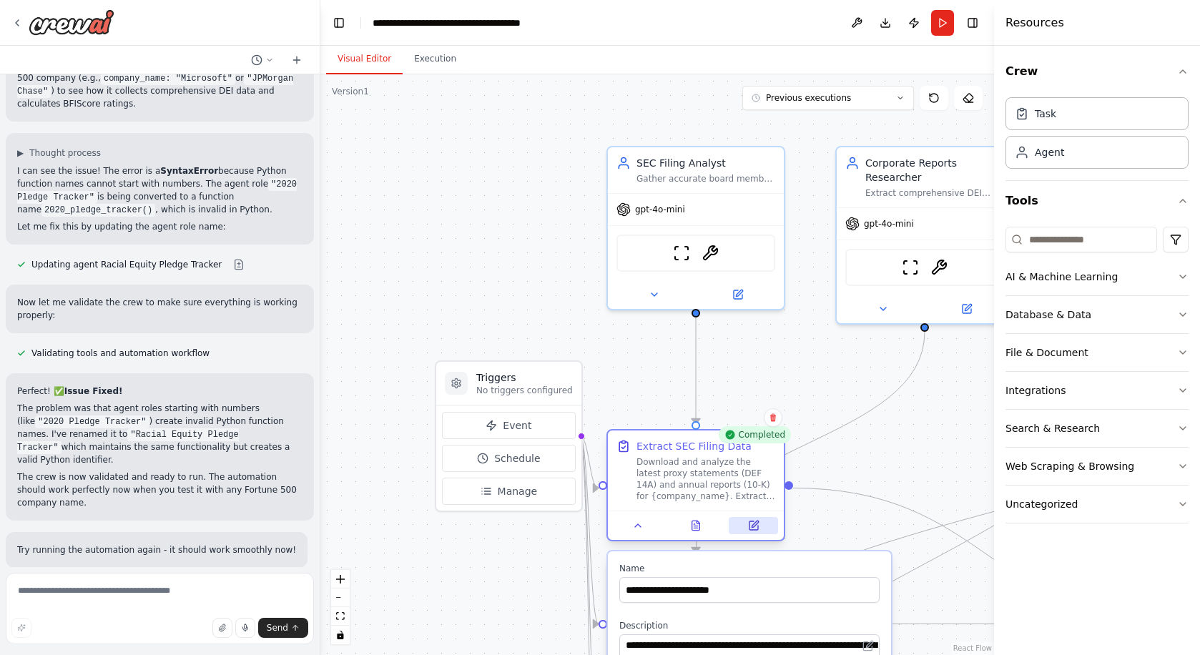
click at [760, 528] on button at bounding box center [753, 525] width 49 height 17
click at [1048, 320] on div "Database & Data" at bounding box center [1049, 315] width 86 height 14
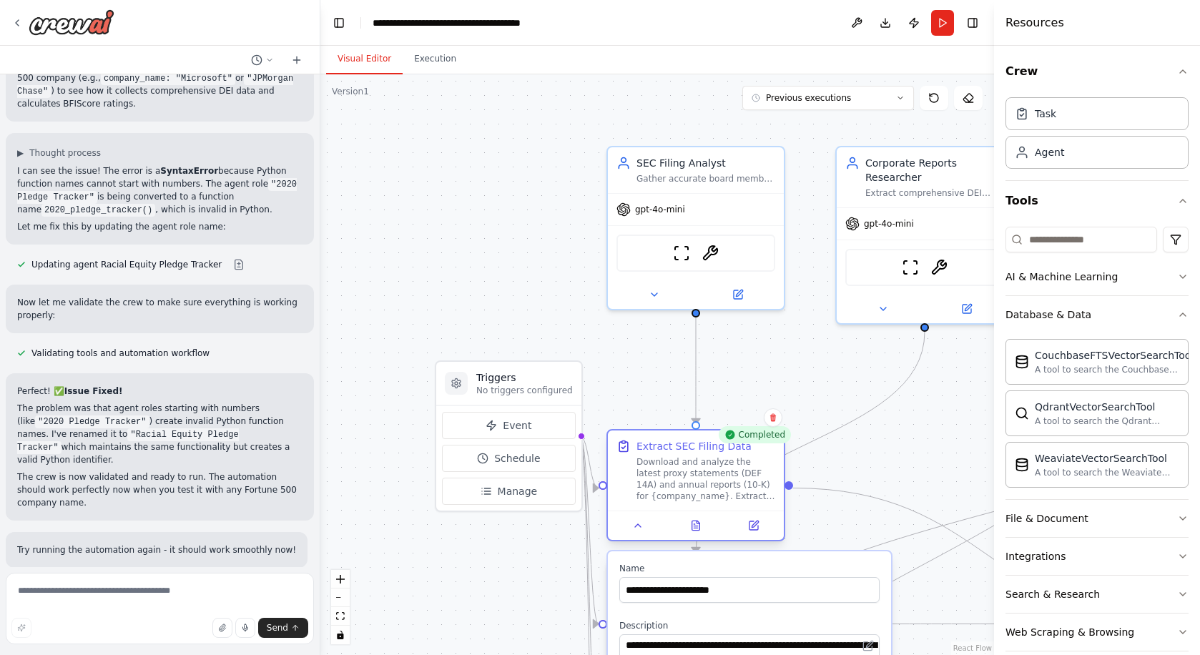
click at [746, 482] on div "Download and analyze the latest proxy statements (DEF 14A) and annual reports (…" at bounding box center [705, 479] width 139 height 46
click at [755, 526] on icon at bounding box center [753, 525] width 9 height 9
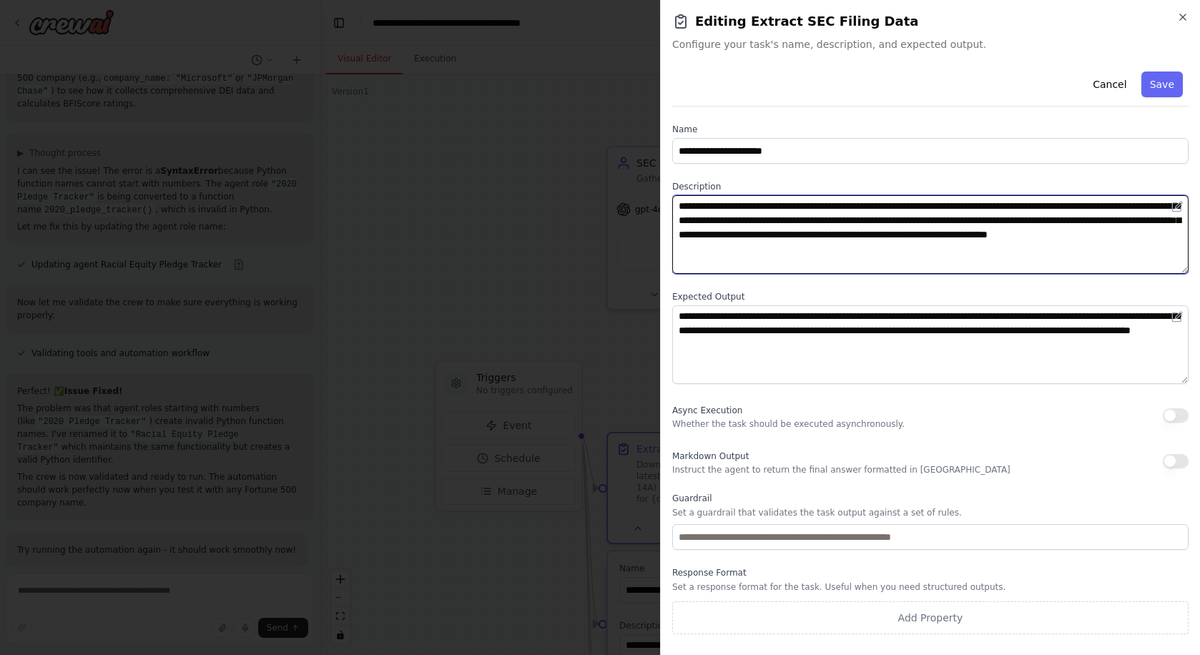
click at [963, 253] on textarea "**********" at bounding box center [930, 234] width 516 height 79
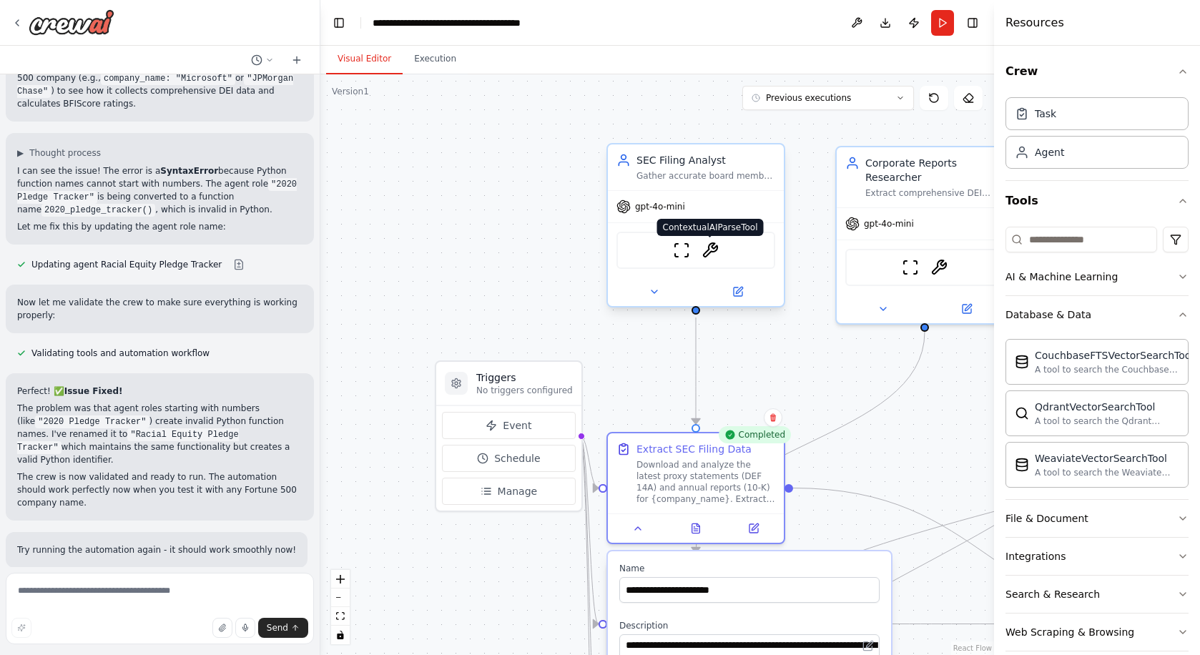
click at [708, 250] on img at bounding box center [710, 250] width 17 height 17
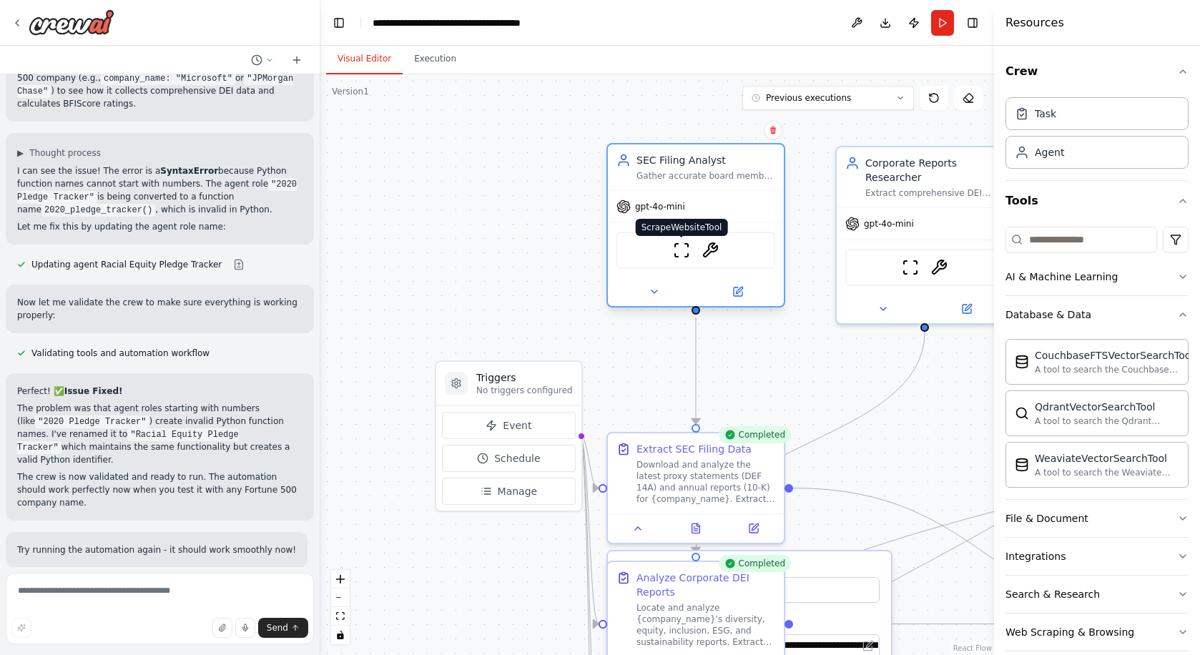
click at [682, 253] on img at bounding box center [681, 250] width 17 height 17
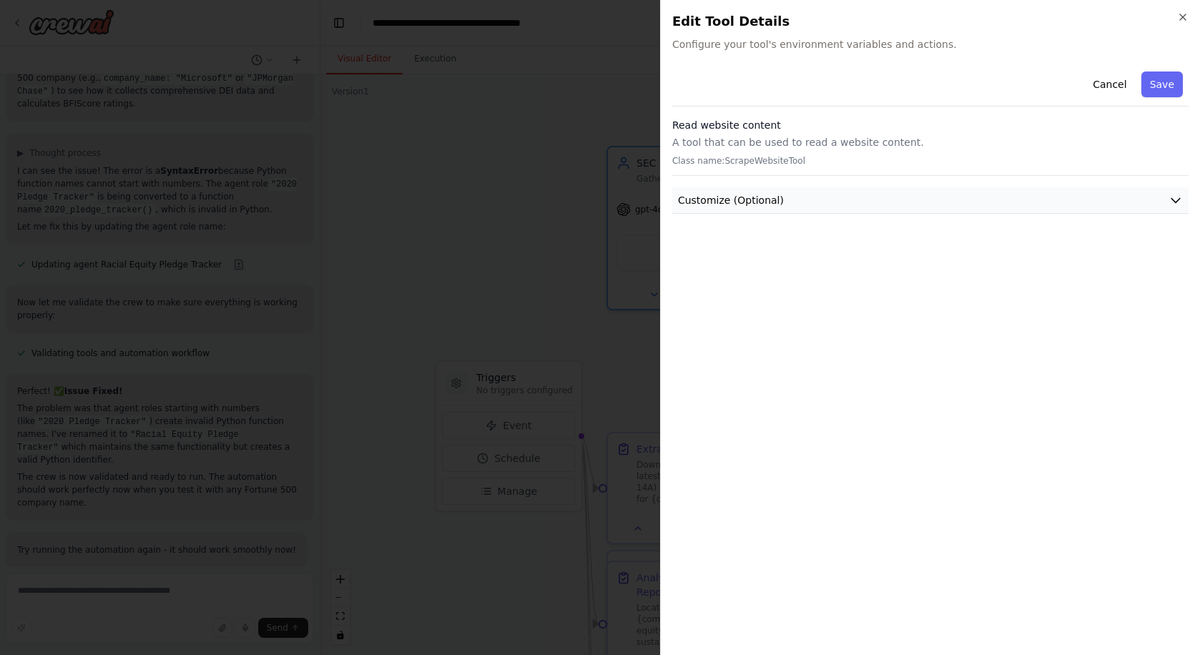
click at [725, 199] on span "Customize (Optional)" at bounding box center [731, 200] width 106 height 14
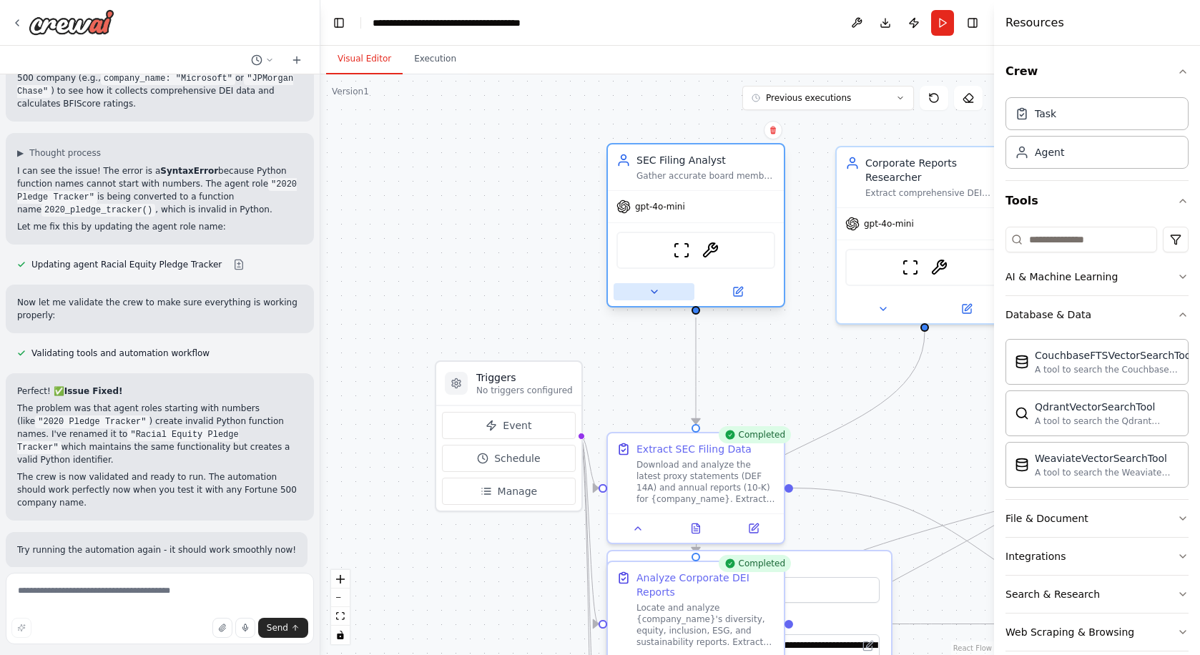
click at [655, 293] on icon at bounding box center [654, 291] width 11 height 11
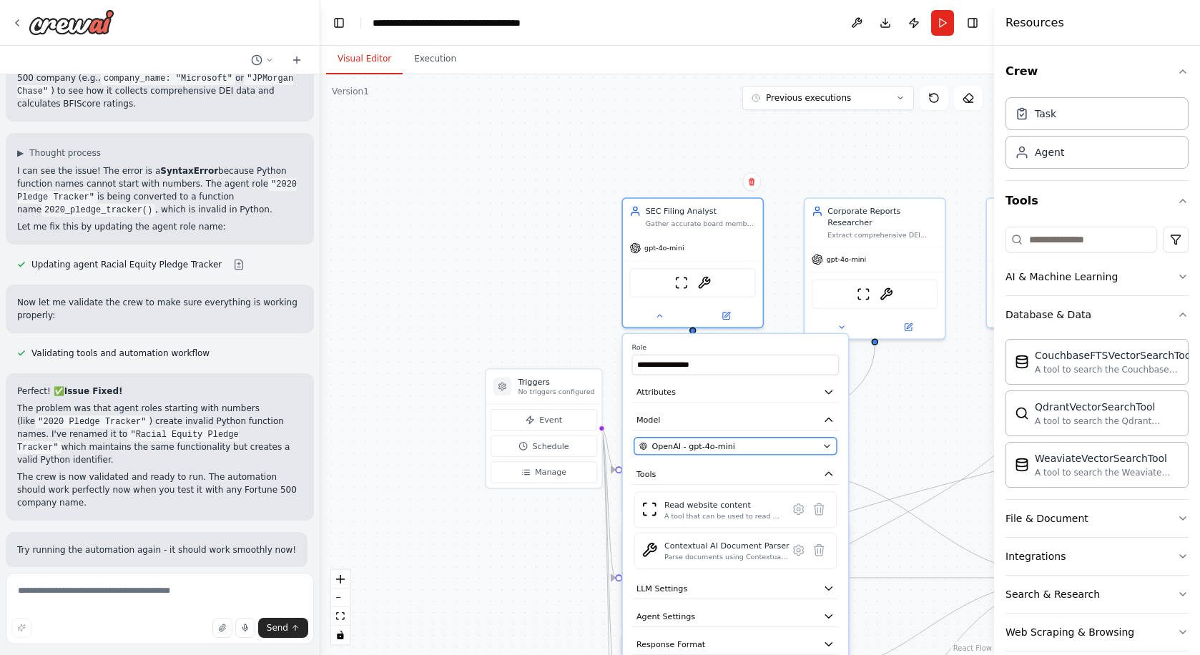
click at [734, 453] on button "OpenAI - gpt-4o-mini" at bounding box center [735, 446] width 202 height 17
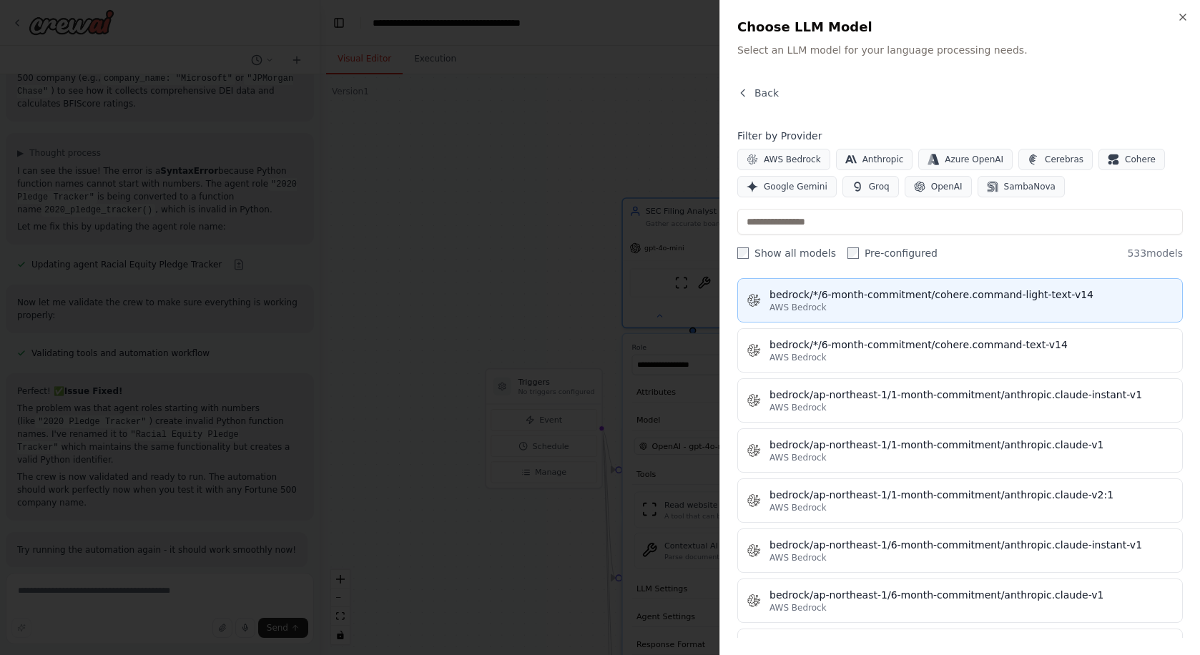
scroll to position [1897, 0]
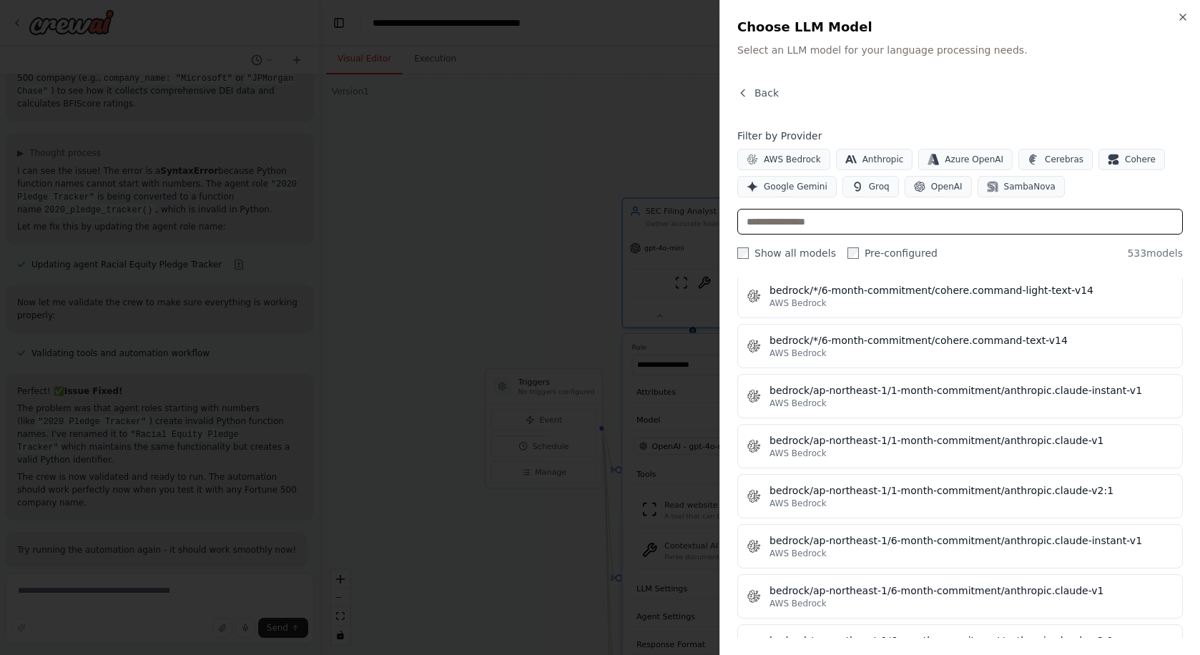
click at [827, 222] on input "text" at bounding box center [960, 222] width 446 height 26
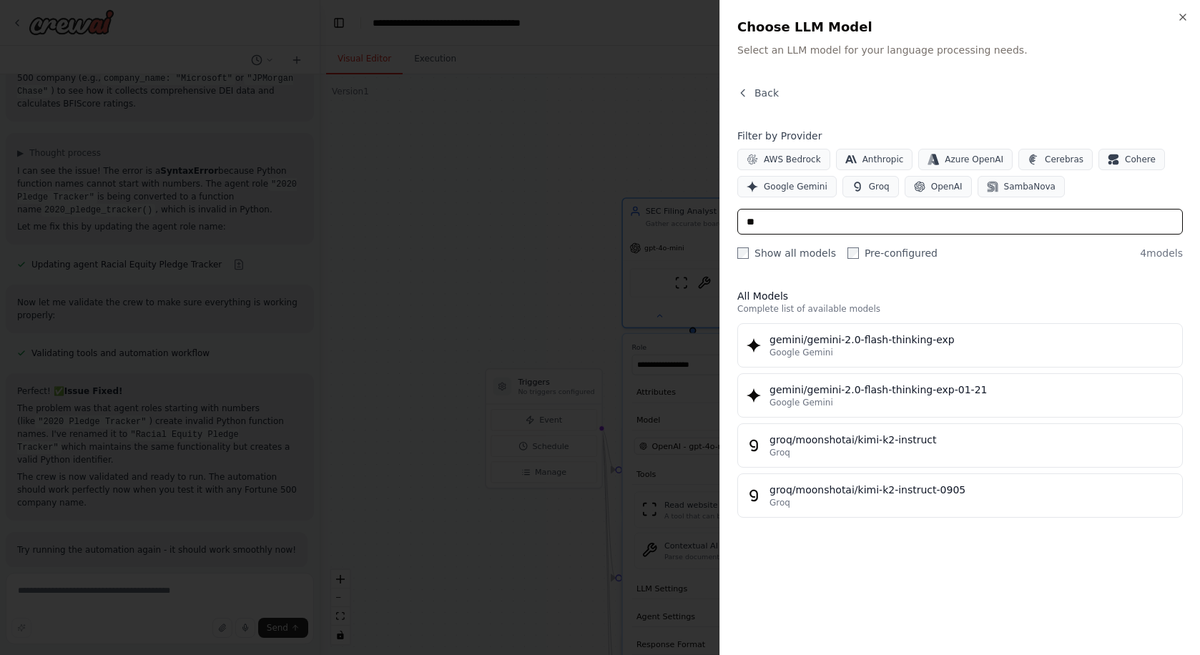
scroll to position [0, 0]
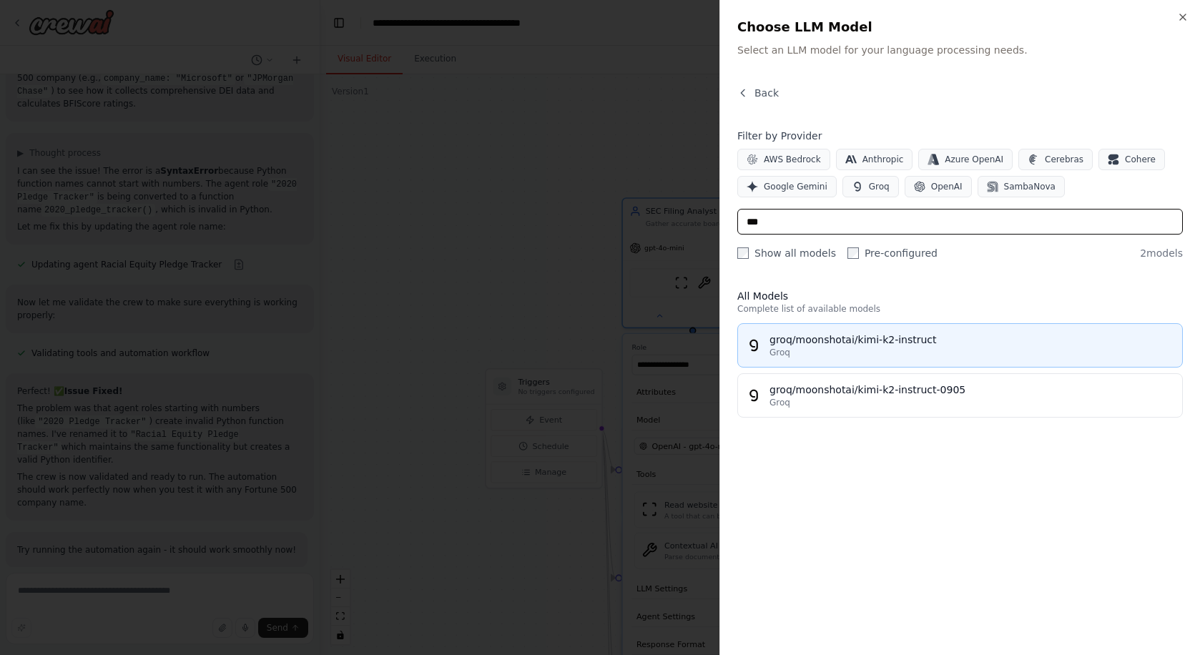
type input "***"
click at [879, 355] on div "Groq" at bounding box center [972, 352] width 404 height 11
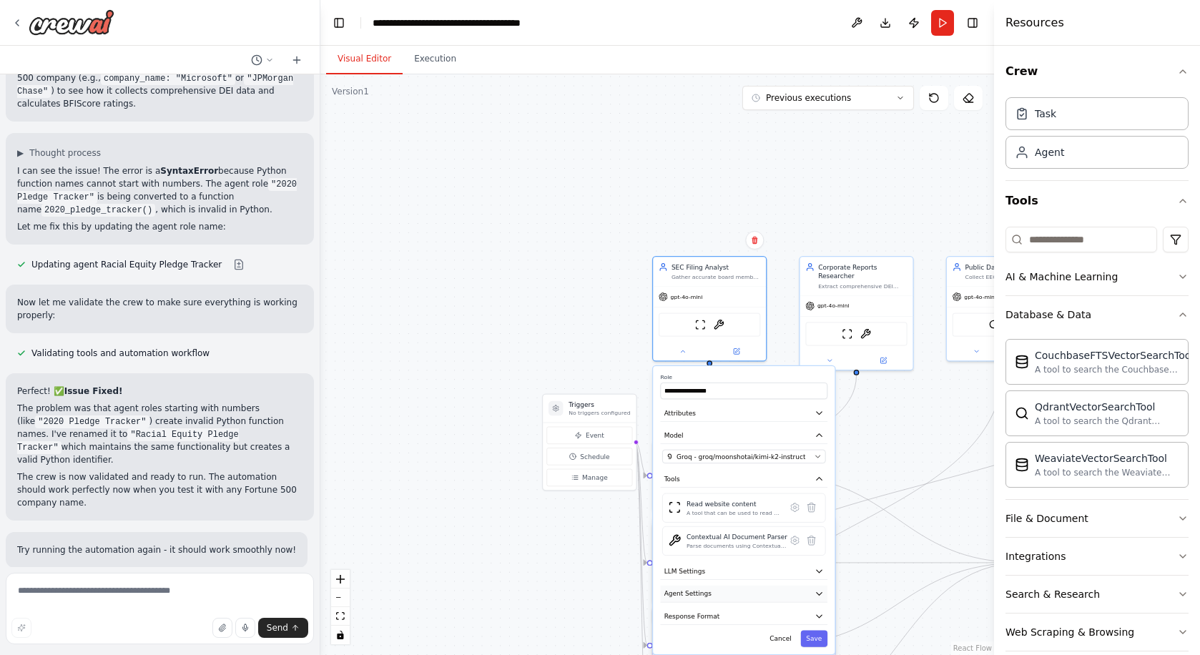
click at [822, 593] on icon "button" at bounding box center [819, 593] width 9 height 9
click at [822, 594] on icon "button" at bounding box center [819, 593] width 9 height 9
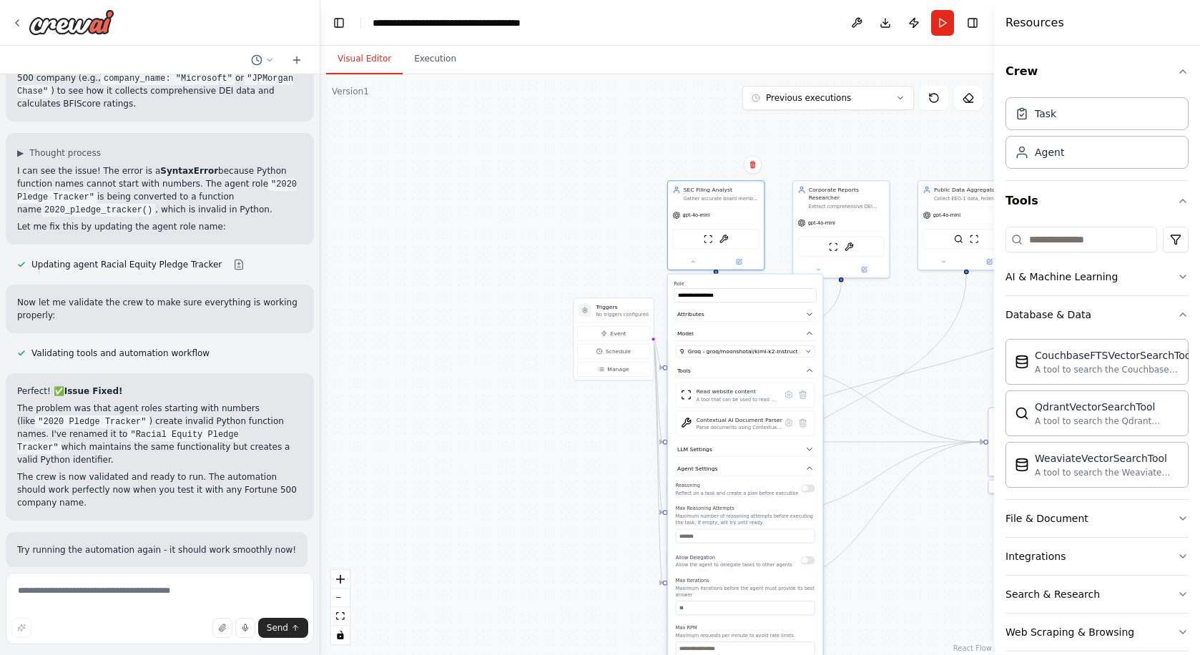
drag, startPoint x: 636, startPoint y: 599, endPoint x: 631, endPoint y: 463, distance: 136.0
click at [630, 463] on div ".deletable-edge-delete-btn { width: 20px; height: 20px; border: 0px solid #ffff…" at bounding box center [657, 364] width 674 height 581
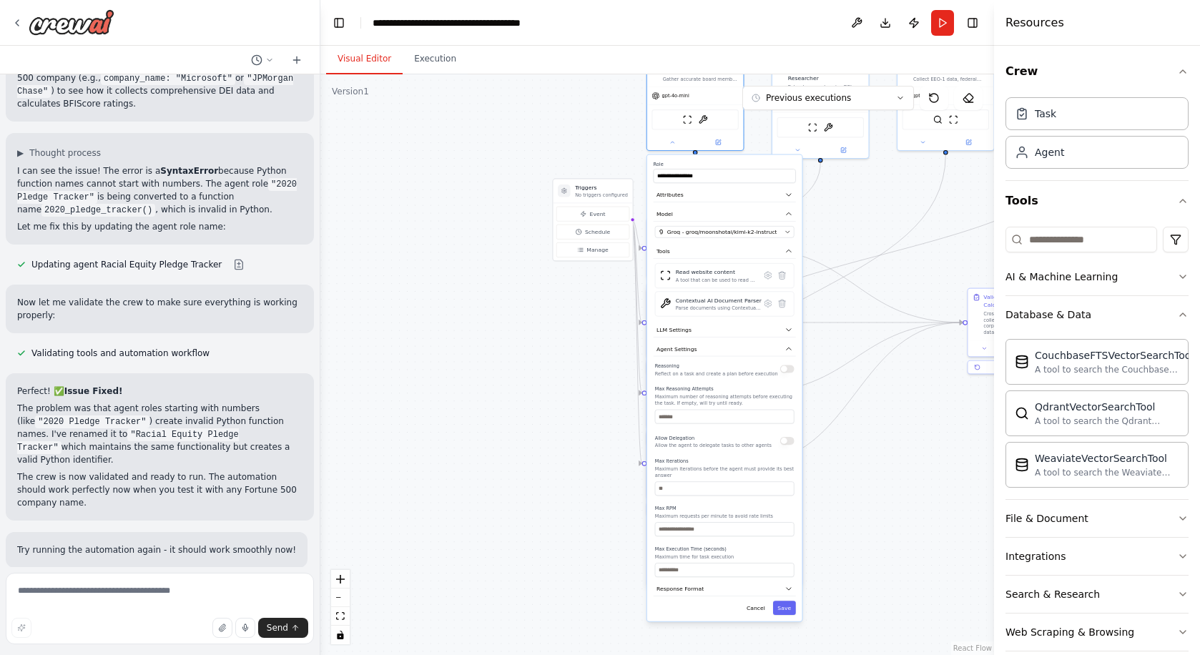
drag, startPoint x: 631, startPoint y: 463, endPoint x: 606, endPoint y: 355, distance: 111.4
click at [606, 355] on div ".deletable-edge-delete-btn { width: 20px; height: 20px; border: 0px solid #ffff…" at bounding box center [657, 364] width 674 height 581
click at [787, 333] on button "LLM Settings" at bounding box center [725, 330] width 142 height 14
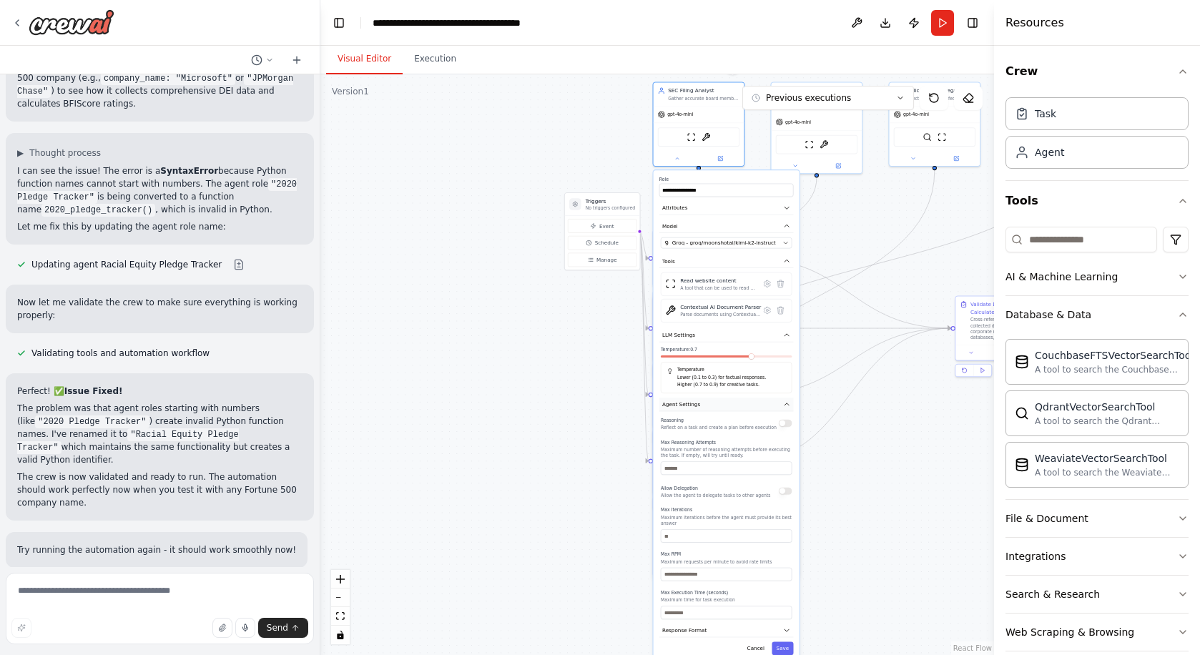
click at [787, 405] on icon "button" at bounding box center [787, 404] width 4 height 2
click at [789, 422] on icon "button" at bounding box center [786, 422] width 7 height 7
click at [787, 440] on button "Save" at bounding box center [782, 441] width 21 height 14
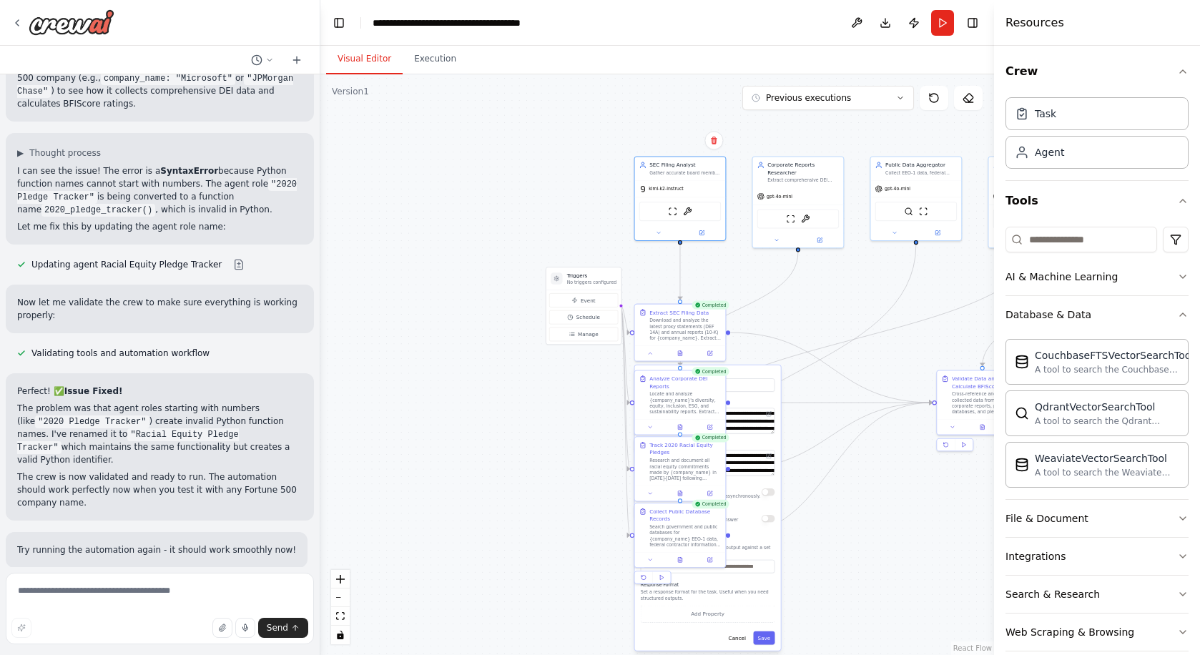
drag, startPoint x: 780, startPoint y: 227, endPoint x: 754, endPoint y: 318, distance: 93.7
click at [754, 318] on div ".deletable-edge-delete-btn { width: 20px; height: 20px; border: 0px solid #ffff…" at bounding box center [657, 364] width 674 height 581
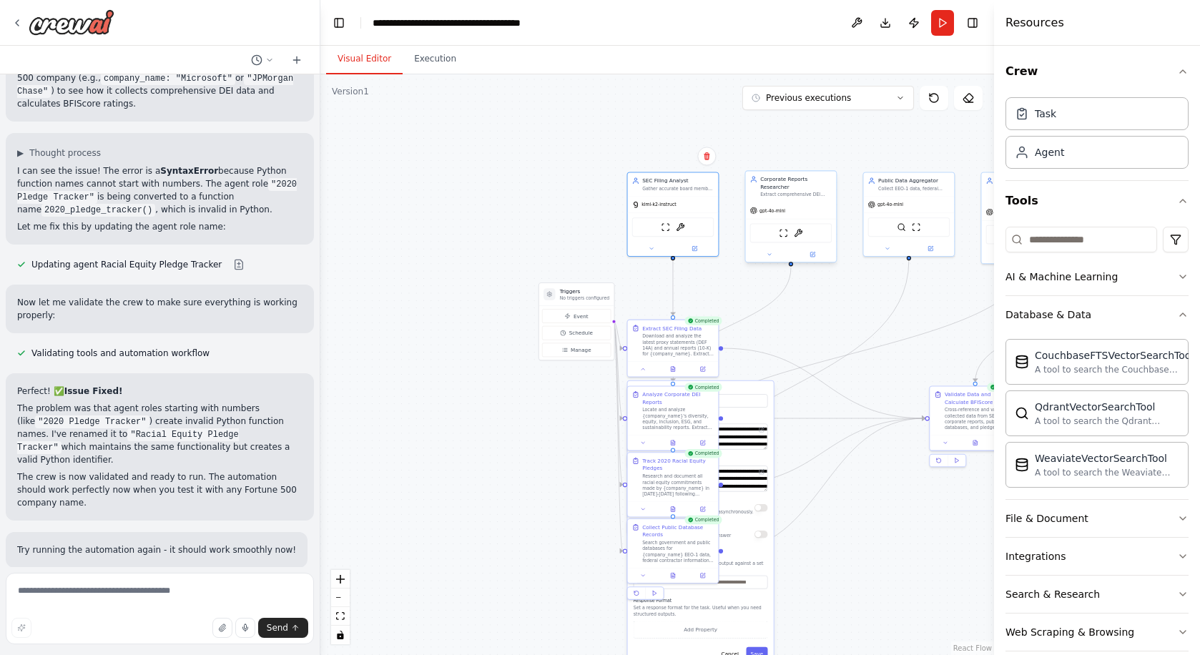
click at [781, 212] on span "gpt-4o-mini" at bounding box center [773, 210] width 26 height 6
click at [800, 231] on img at bounding box center [798, 233] width 9 height 9
click at [800, 232] on img at bounding box center [798, 233] width 9 height 9
click at [784, 234] on img at bounding box center [783, 233] width 9 height 9
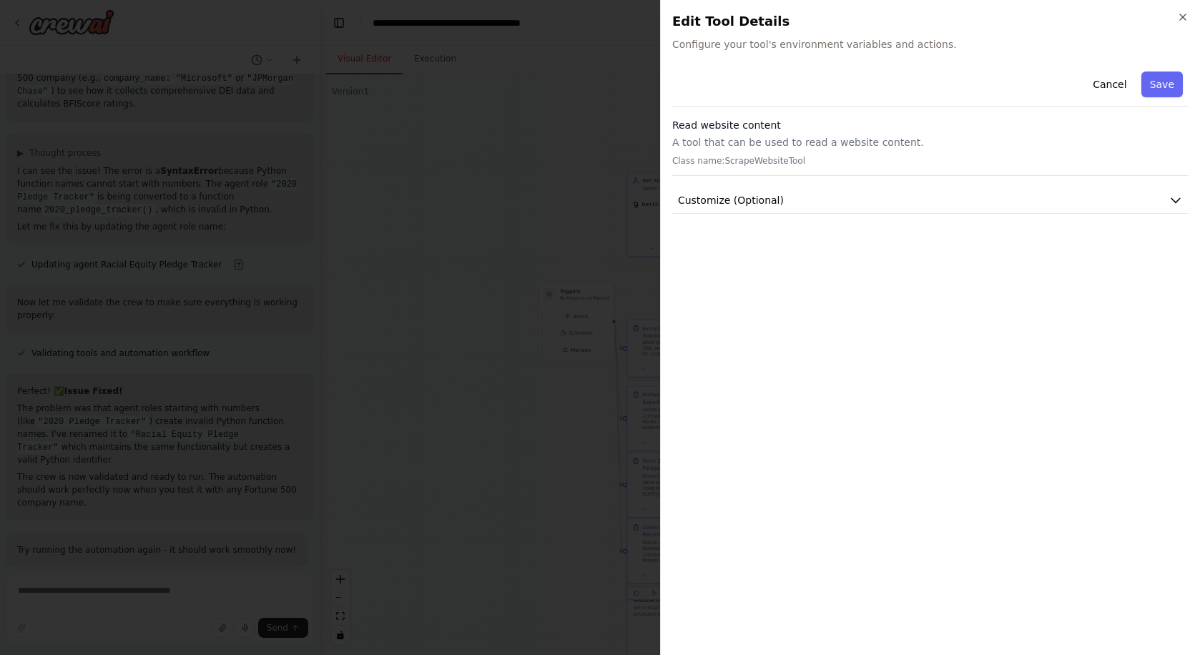
click at [764, 154] on div "Read website content A tool that can be used to read a website content. Class n…" at bounding box center [930, 147] width 516 height 58
click at [783, 205] on button "Customize (Optional)" at bounding box center [930, 200] width 516 height 26
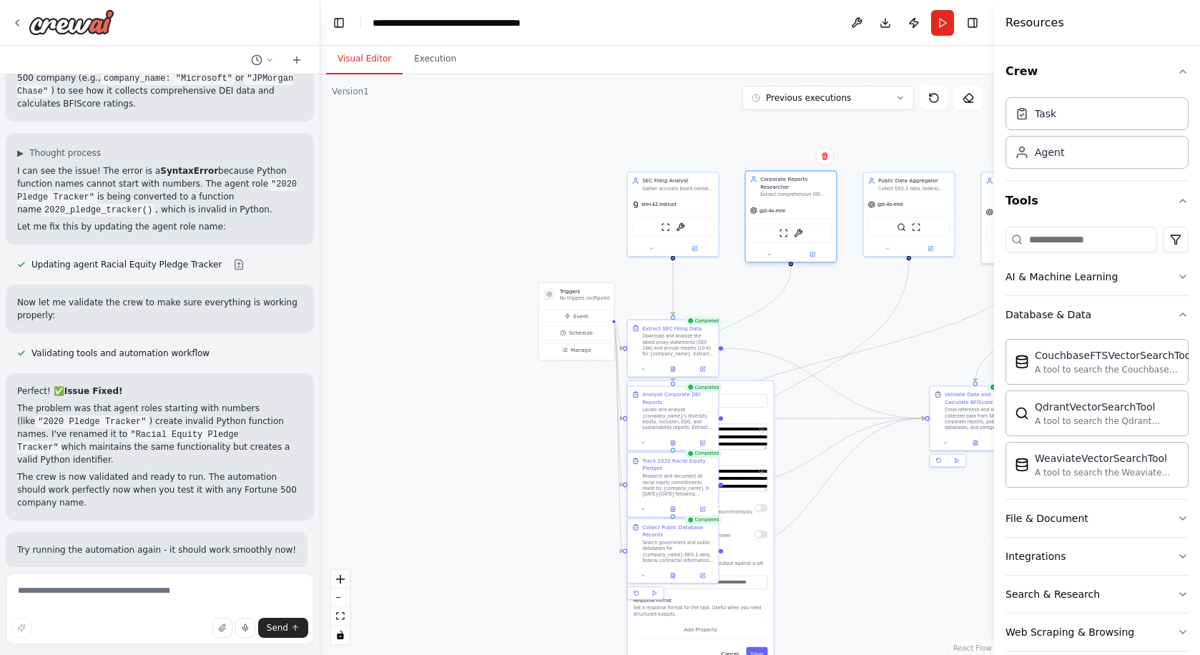
click at [782, 217] on div "gpt-4o-mini" at bounding box center [791, 210] width 91 height 16
click at [783, 210] on span "gpt-4o-mini" at bounding box center [773, 210] width 26 height 6
click at [775, 252] on button at bounding box center [769, 254] width 41 height 9
click at [847, 340] on div "OpenAI - gpt-4o-mini" at bounding box center [814, 340] width 116 height 7
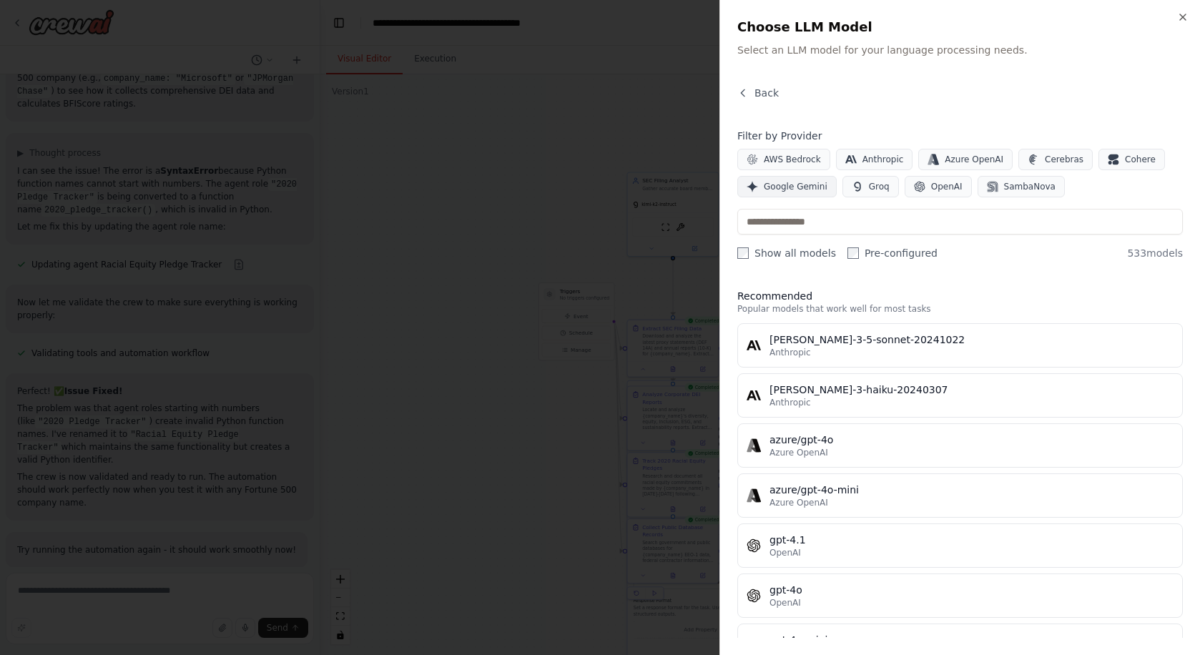
click at [796, 185] on span "Google Gemini" at bounding box center [796, 186] width 64 height 11
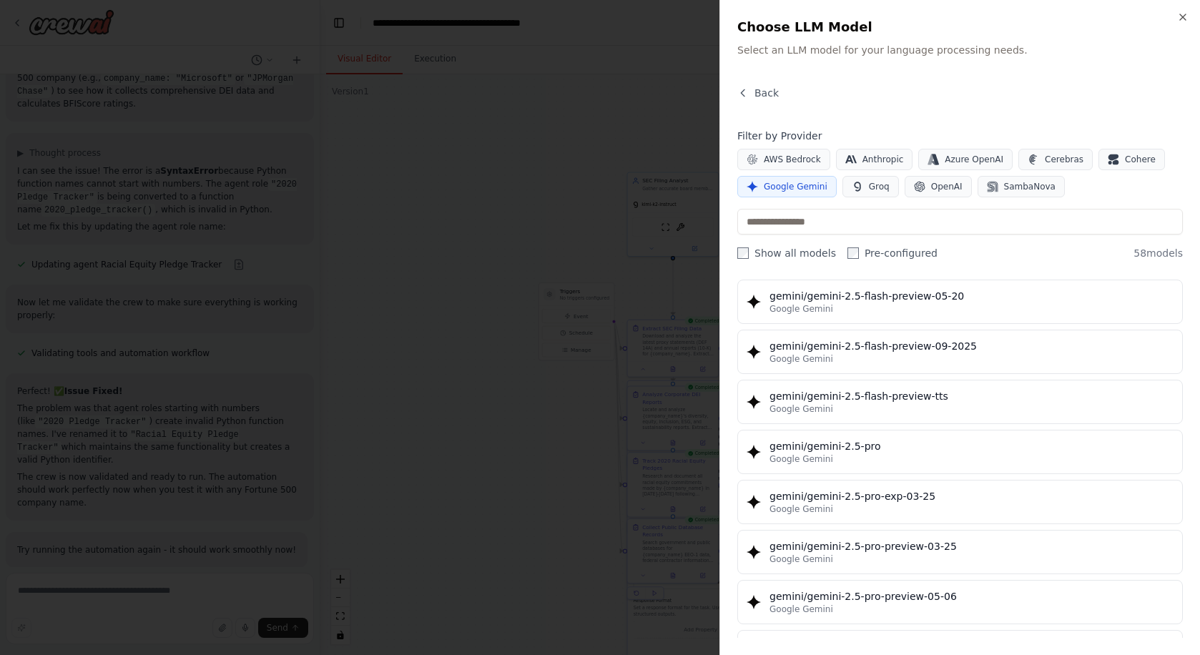
scroll to position [1552, 0]
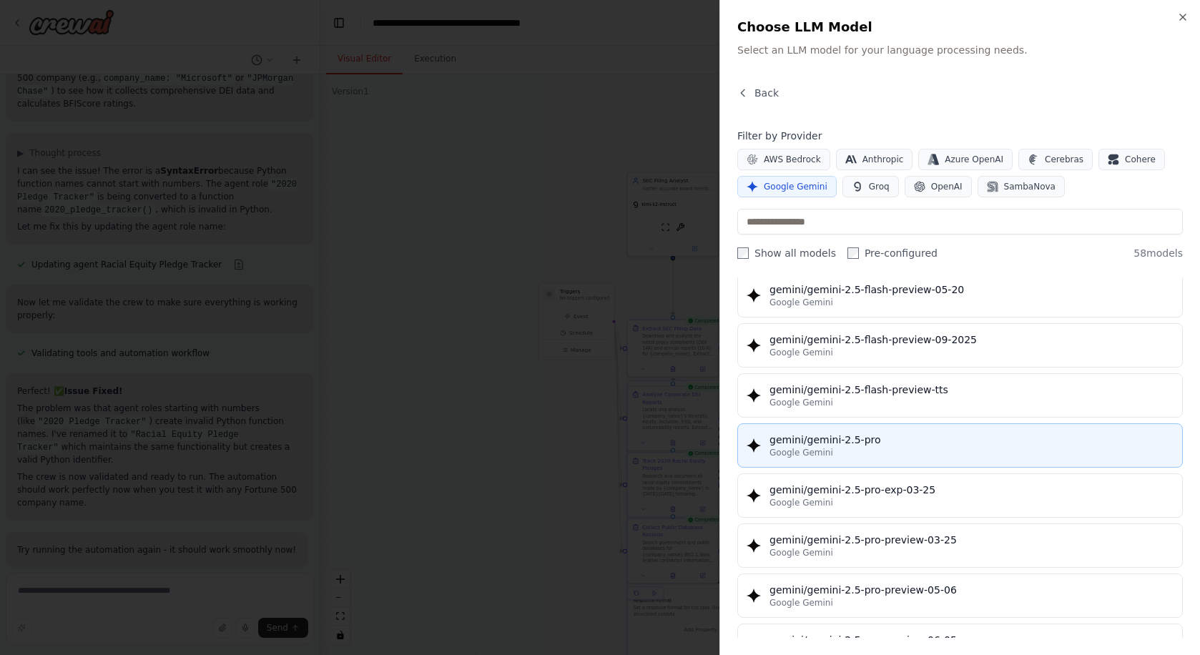
click at [916, 446] on div "gemini/gemini-2.5-pro" at bounding box center [972, 440] width 404 height 14
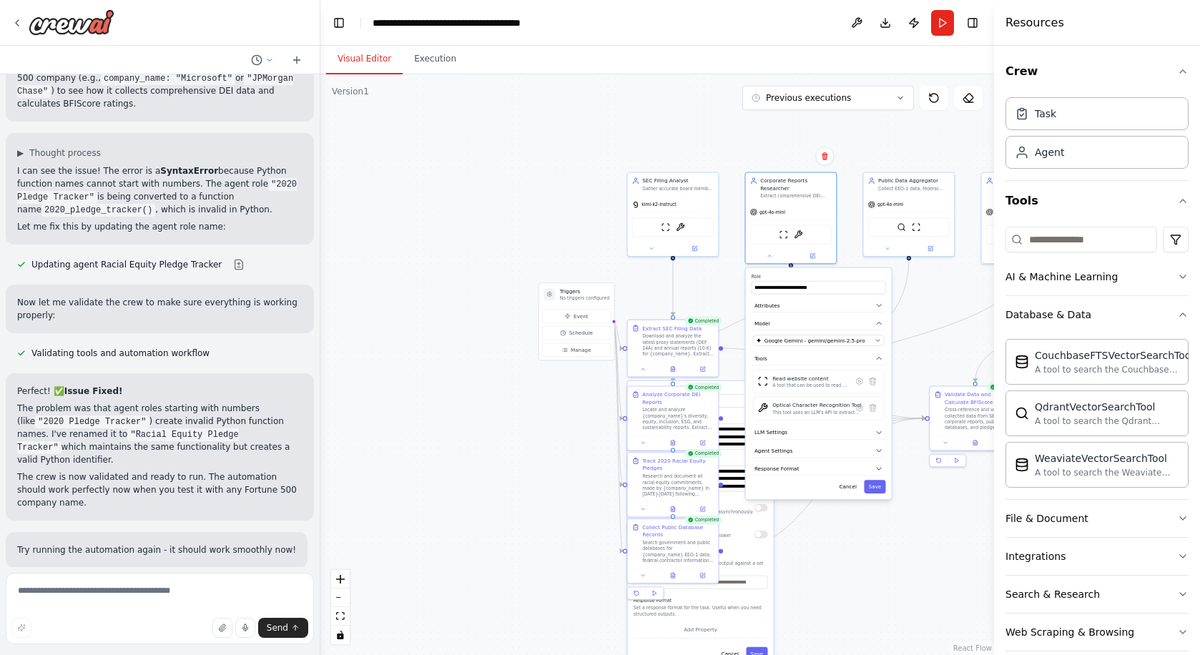
click at [878, 493] on div "**********" at bounding box center [819, 383] width 146 height 232
click at [878, 487] on button "Save" at bounding box center [874, 487] width 21 height 14
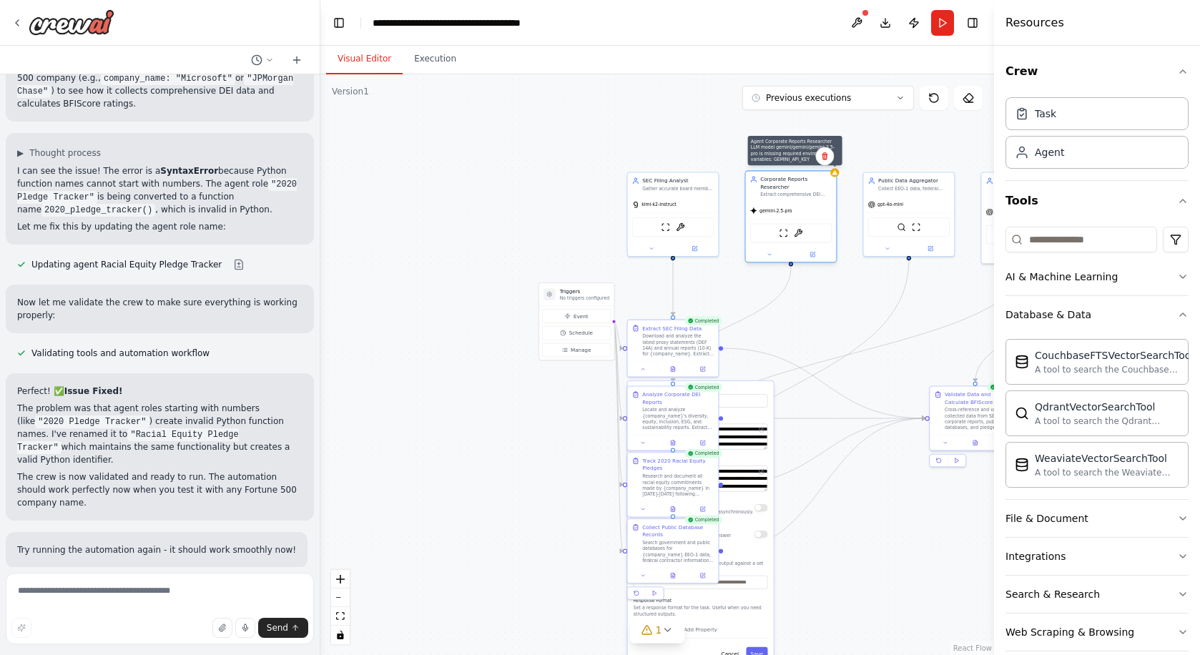
click at [837, 175] on icon at bounding box center [834, 172] width 5 height 4
click at [806, 218] on div "gemini-2.5-pro" at bounding box center [791, 210] width 91 height 16
click at [808, 205] on div "gemini-2.5-pro" at bounding box center [791, 210] width 91 height 16
click at [815, 260] on div at bounding box center [791, 254] width 91 height 15
click at [815, 257] on button at bounding box center [812, 254] width 41 height 9
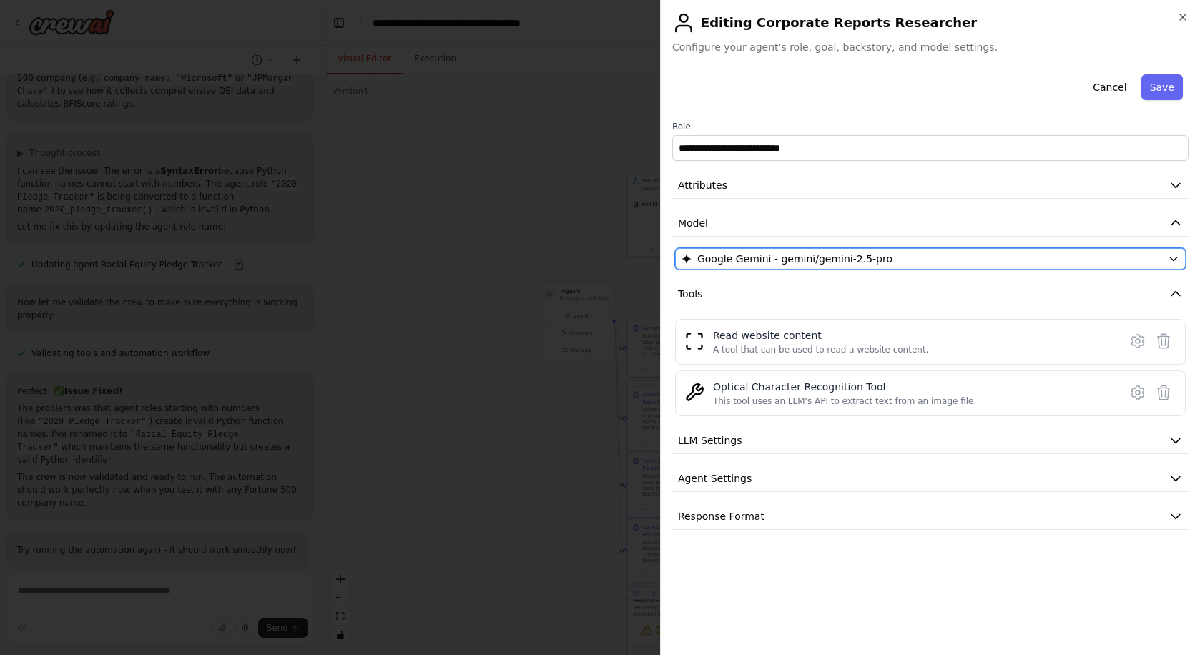
click at [820, 260] on span "Google Gemini - gemini/gemini-2.5-pro" at bounding box center [794, 259] width 195 height 14
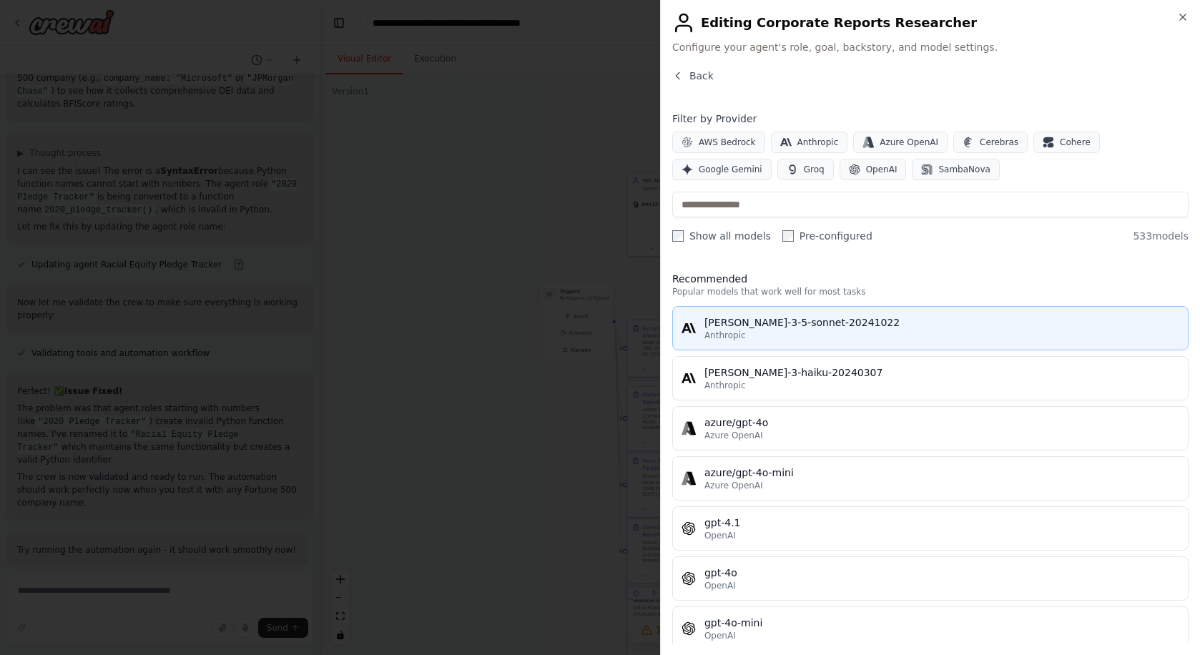
click at [813, 335] on div "Anthropic" at bounding box center [941, 335] width 475 height 11
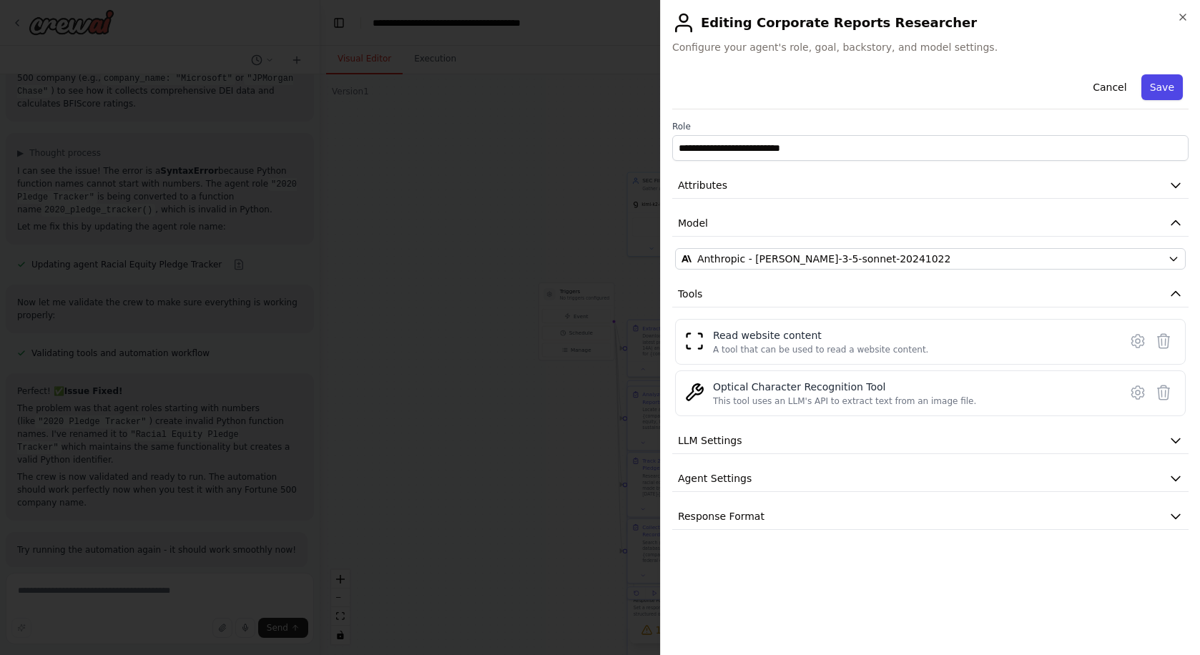
click at [1174, 86] on button "Save" at bounding box center [1161, 87] width 41 height 26
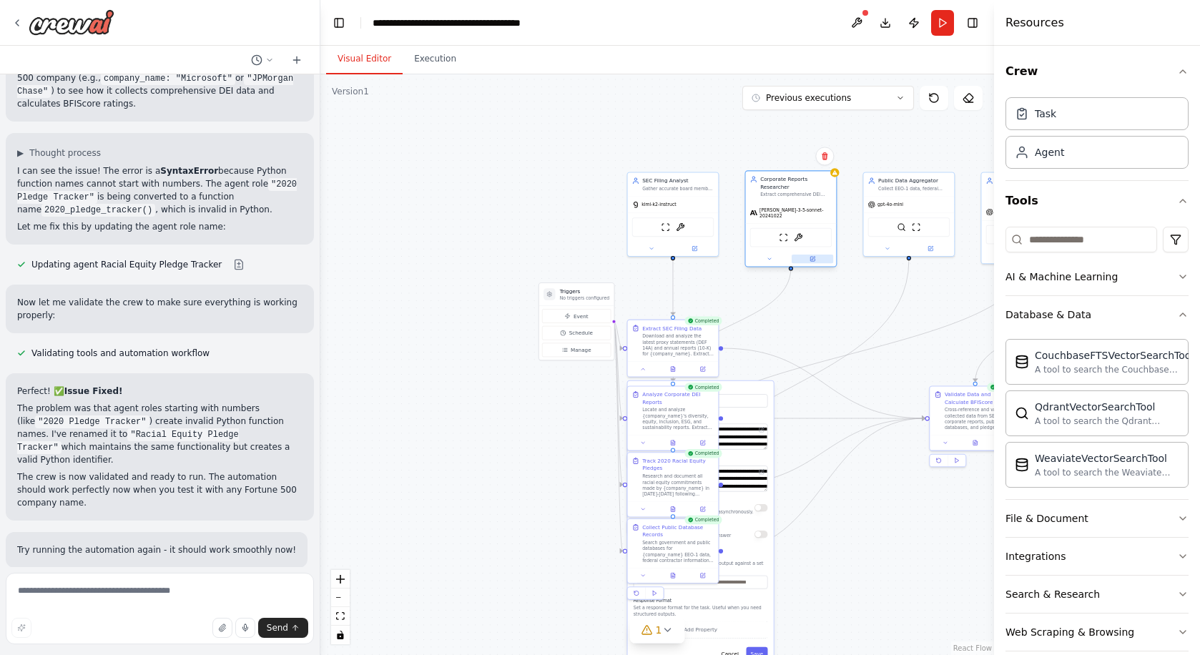
click at [818, 255] on button at bounding box center [812, 259] width 41 height 9
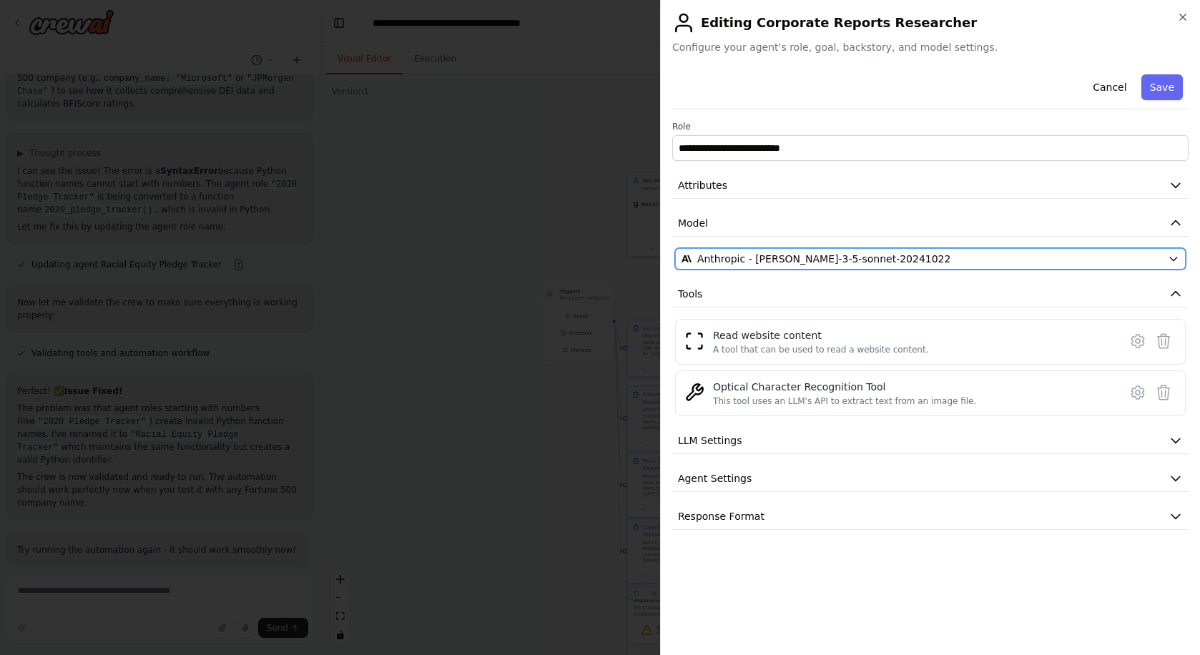
click at [827, 256] on span "Anthropic - [PERSON_NAME]-3-5-sonnet-20241022" at bounding box center [824, 259] width 254 height 14
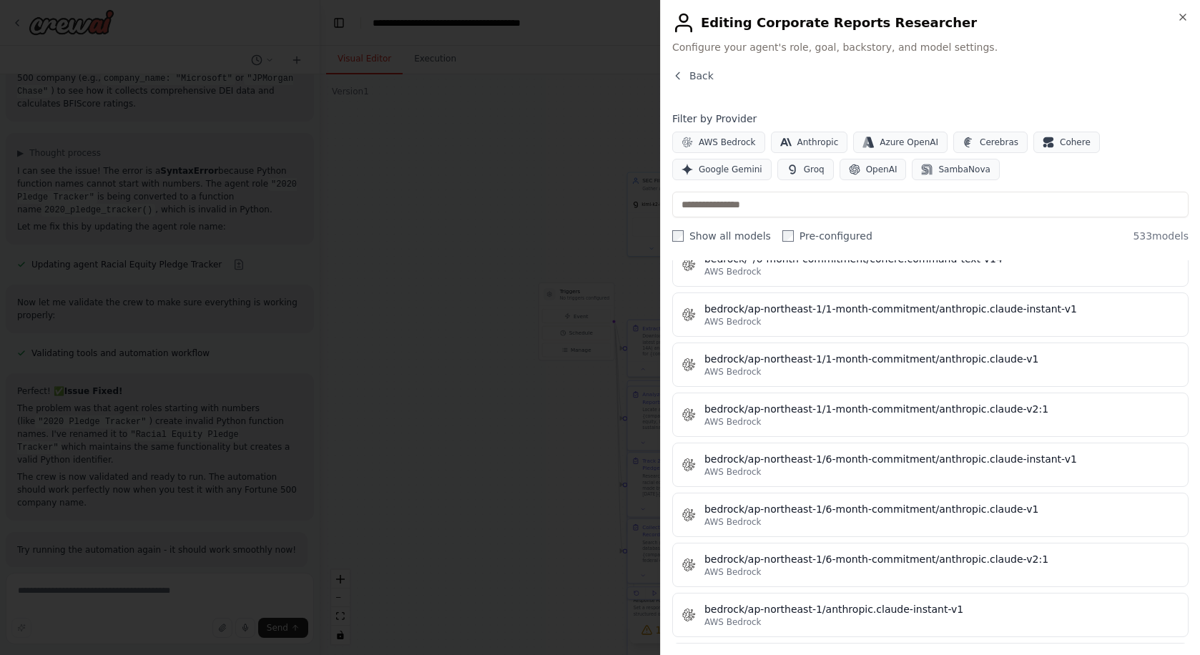
scroll to position [1997, 0]
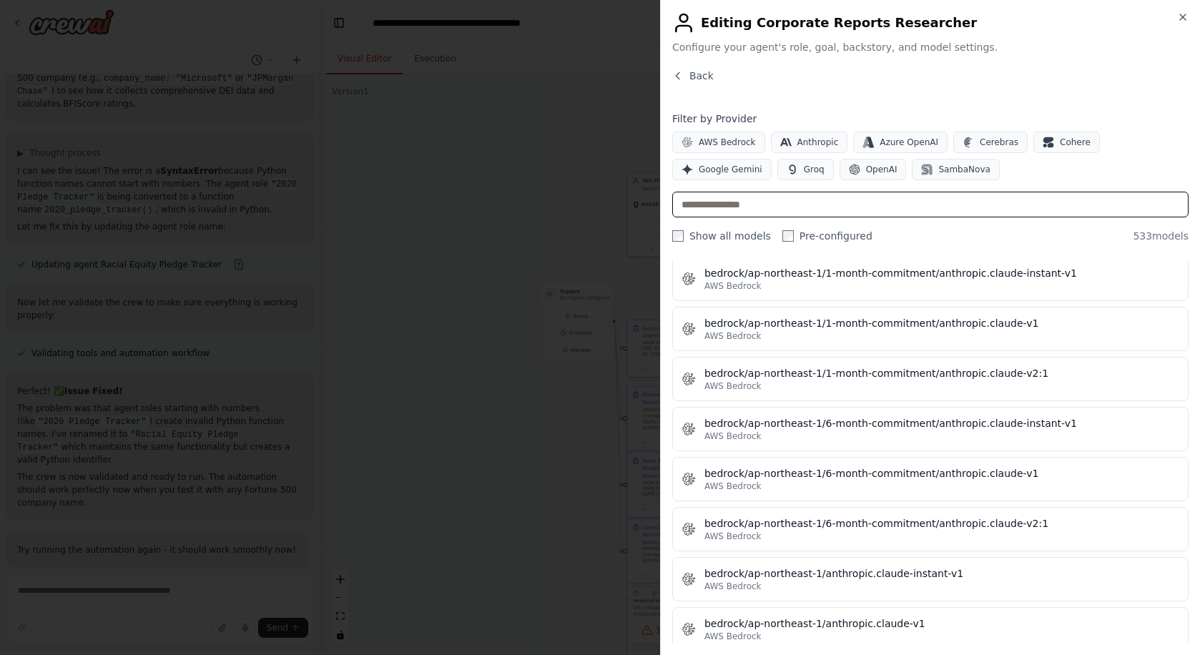
click at [817, 212] on input "text" at bounding box center [930, 205] width 516 height 26
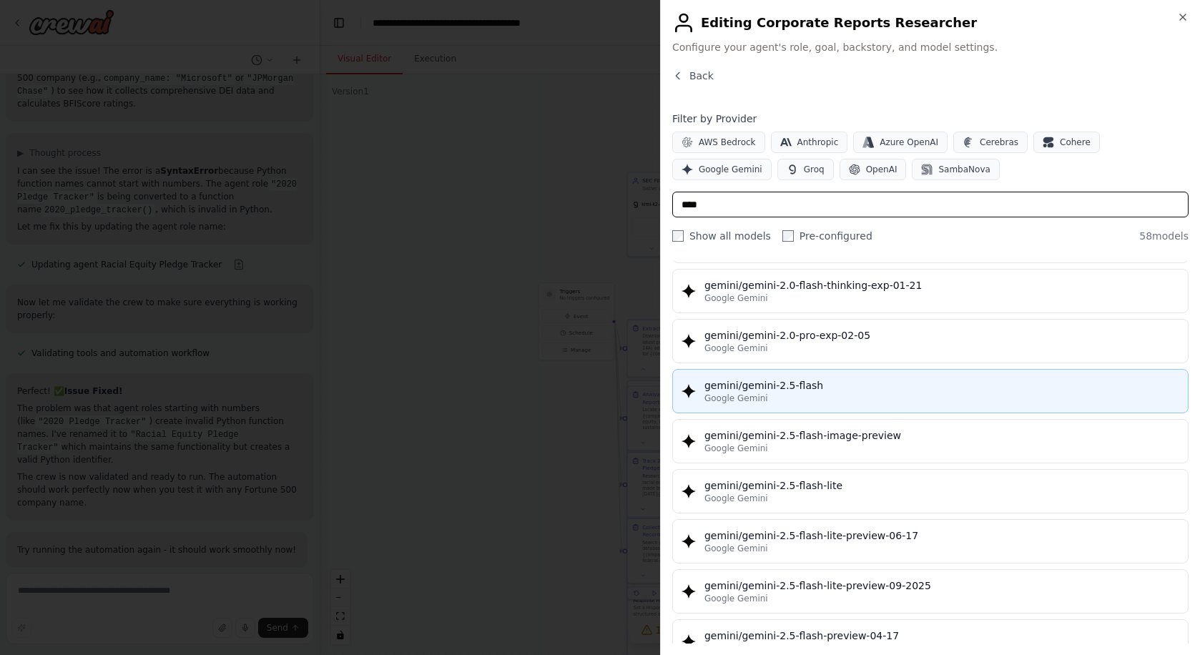
scroll to position [1139, 0]
type input "****"
click at [843, 385] on div "gemini/gemini-2.5-flash" at bounding box center [941, 385] width 475 height 14
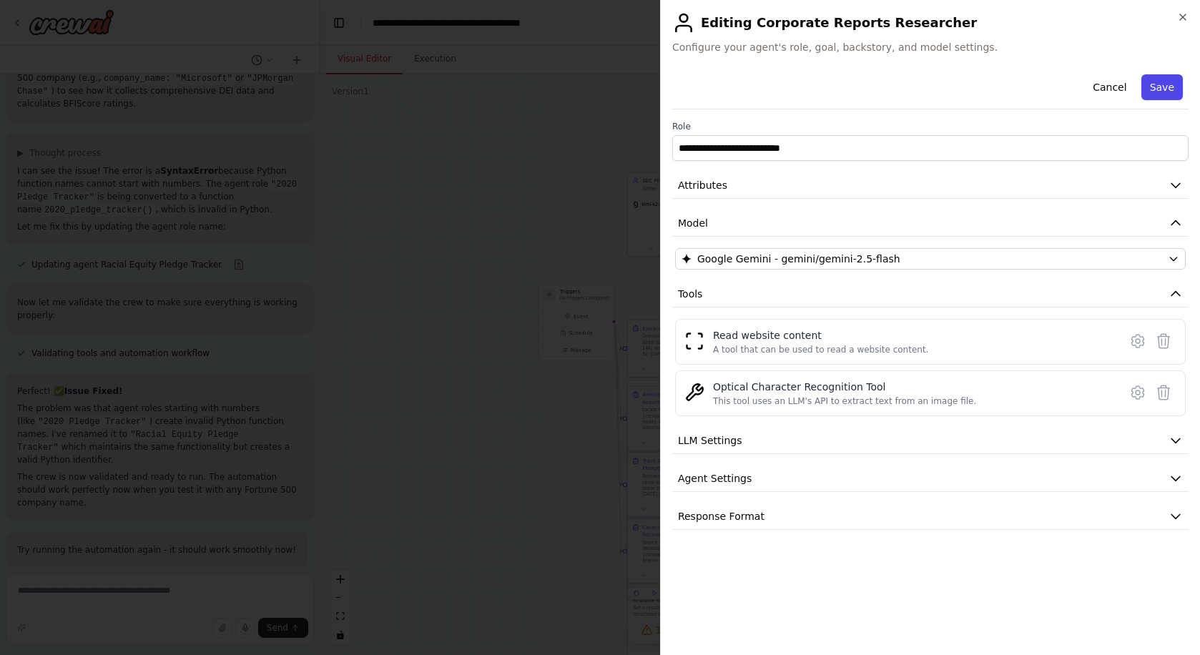
click at [1161, 83] on button "Save" at bounding box center [1161, 87] width 41 height 26
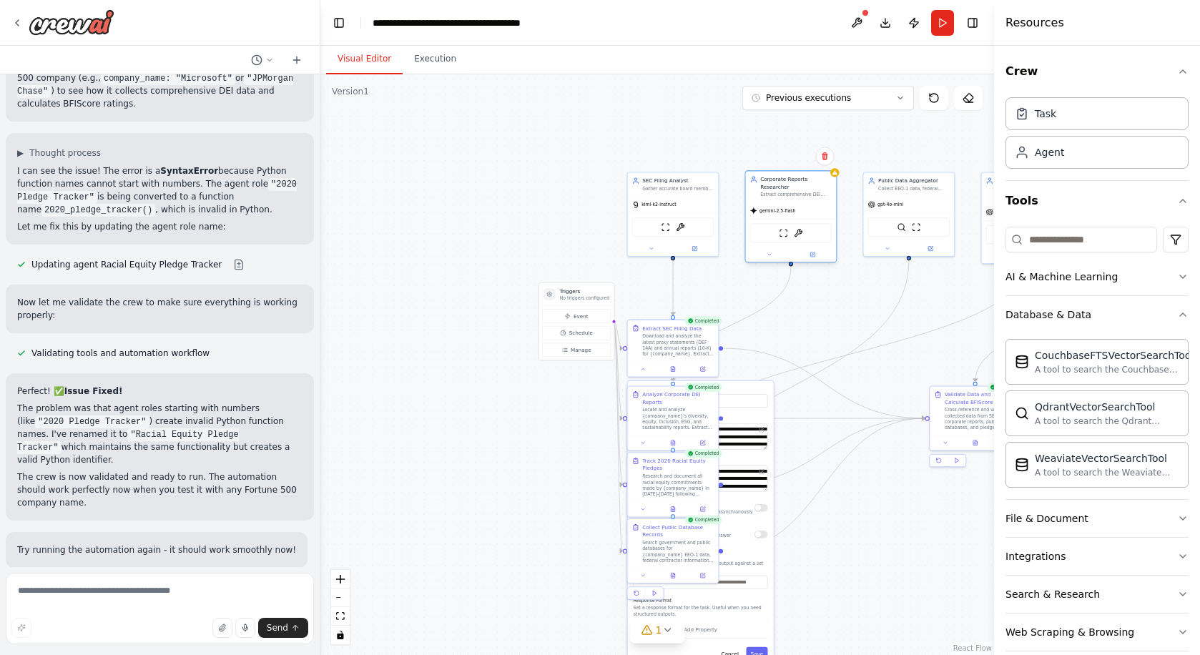
click at [797, 213] on div "gemini-2.5-flash" at bounding box center [791, 210] width 91 height 16
click at [837, 177] on div ".deletable-edge-delete-btn { width: 20px; height: 20px; border: 0px solid #ffff…" at bounding box center [657, 364] width 674 height 581
click at [800, 235] on img at bounding box center [798, 233] width 9 height 9
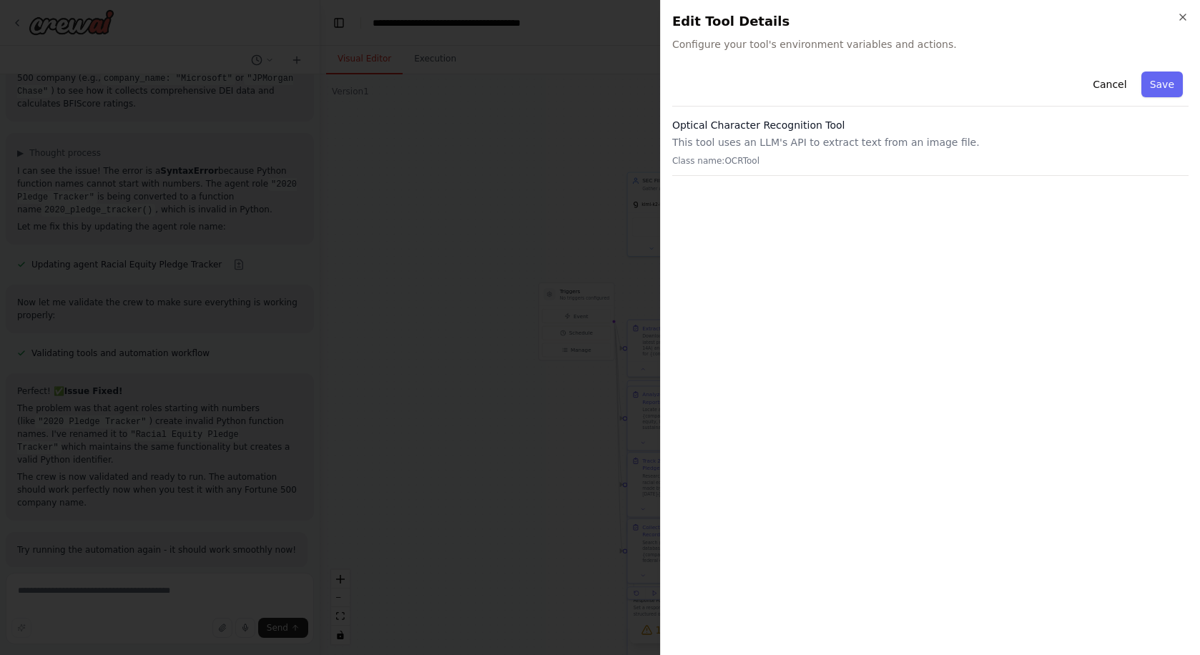
click at [1191, 16] on div "Close Edit Tool Details Configure your tool's environment variables and actions…" at bounding box center [930, 327] width 540 height 655
click at [1182, 17] on icon "button" at bounding box center [1183, 17] width 6 height 6
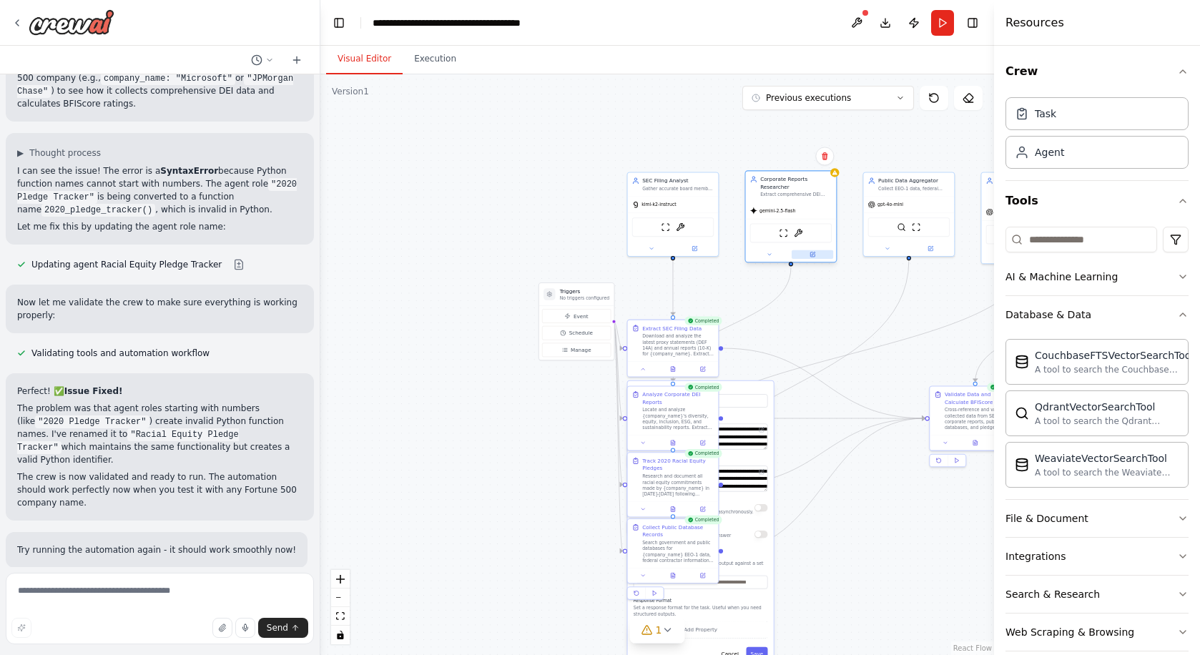
click at [815, 255] on icon at bounding box center [812, 254] width 4 height 4
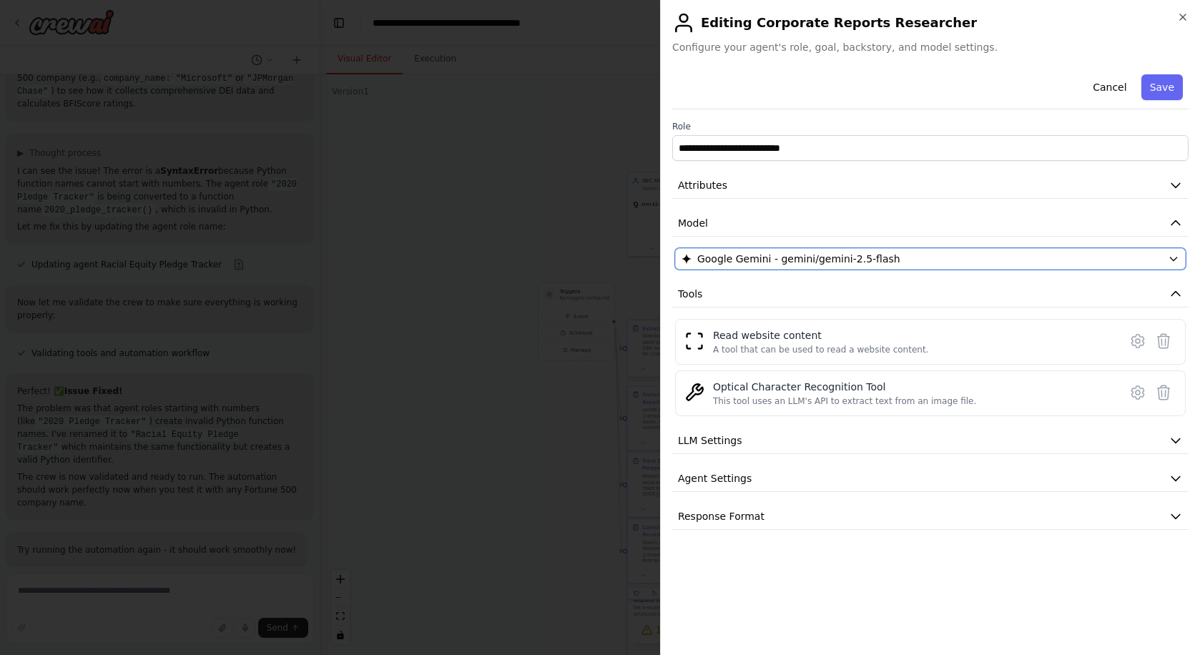
click at [815, 255] on span "Google Gemini - gemini/gemini-2.5-flash" at bounding box center [798, 259] width 203 height 14
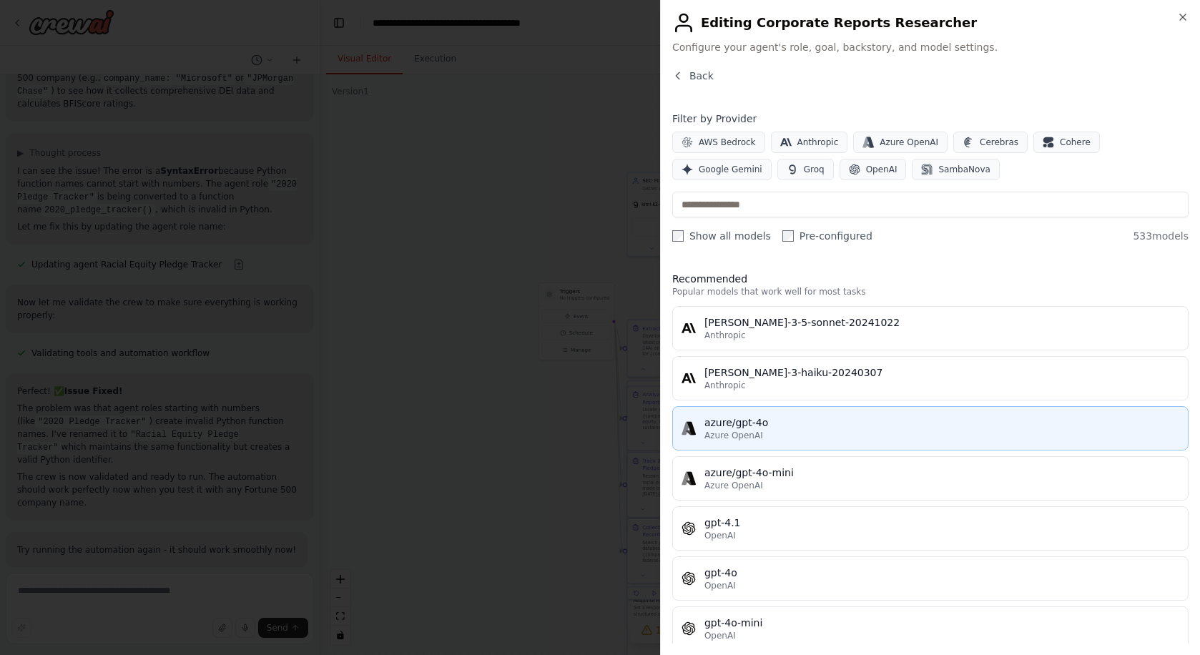
click at [825, 433] on div "Azure OpenAI" at bounding box center [941, 435] width 475 height 11
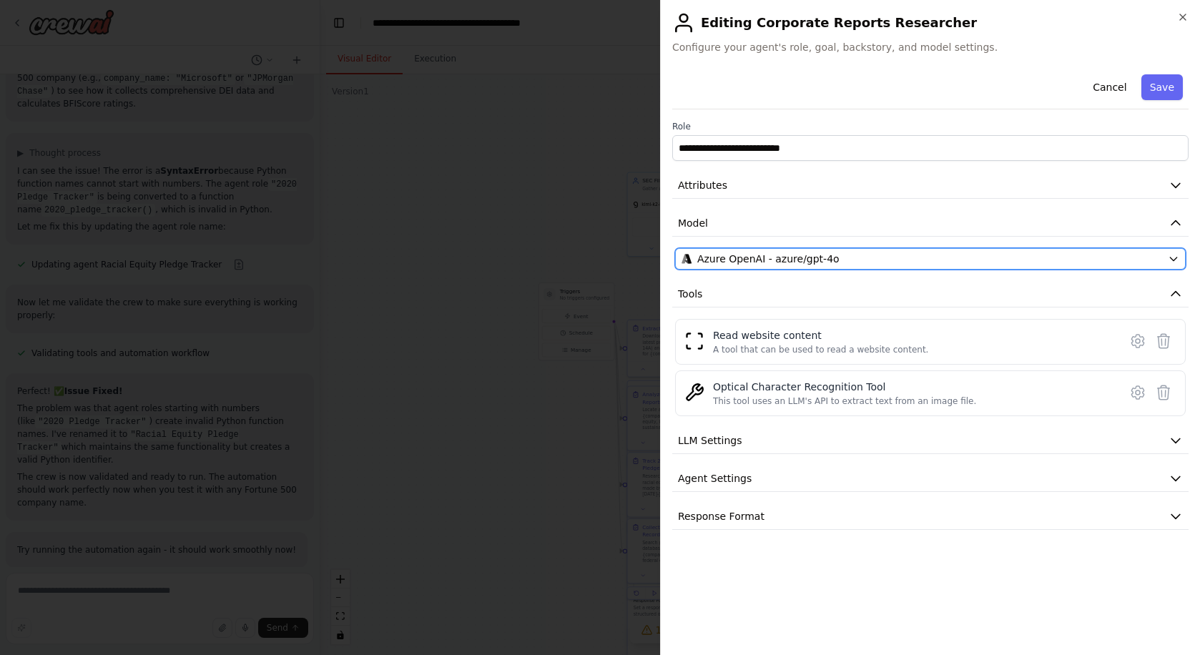
click at [820, 260] on span "Azure OpenAI - azure/gpt-4o" at bounding box center [768, 259] width 142 height 14
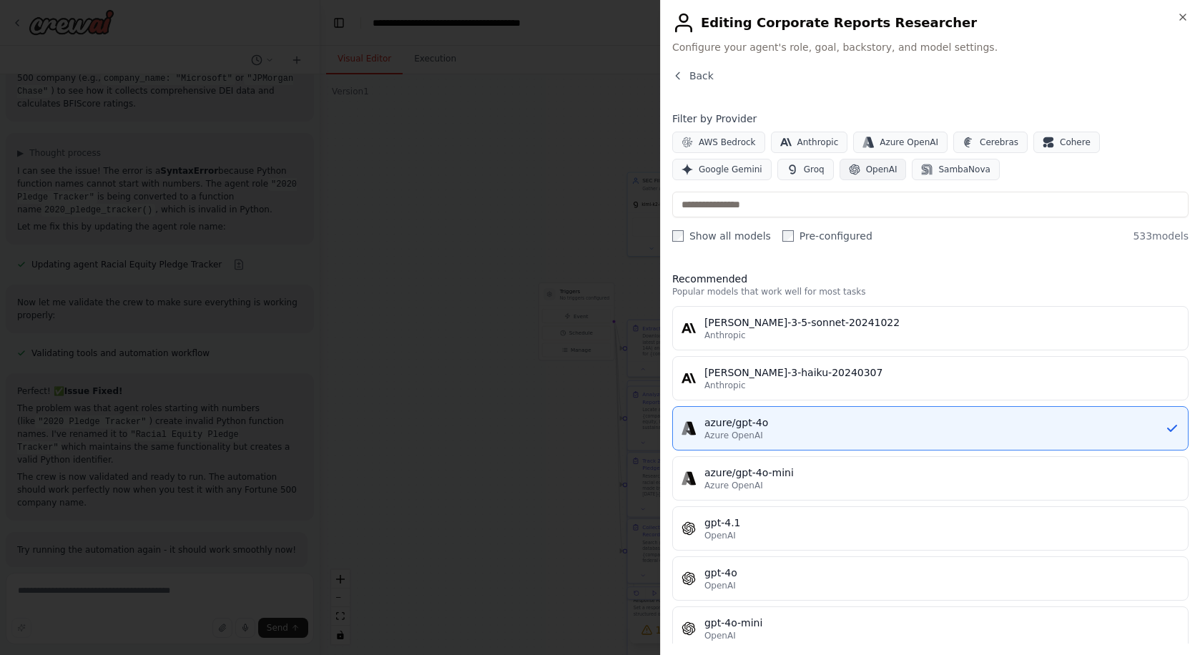
click at [875, 170] on span "OpenAI" at bounding box center [881, 169] width 31 height 11
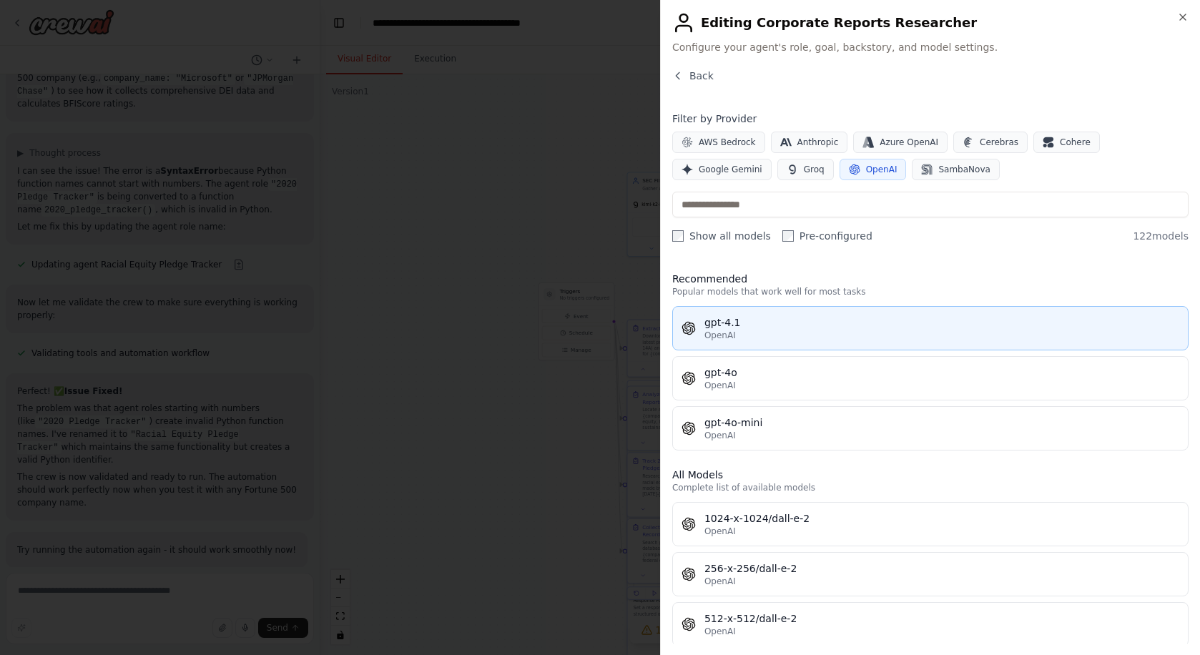
click at [789, 331] on div "OpenAI" at bounding box center [941, 335] width 475 height 11
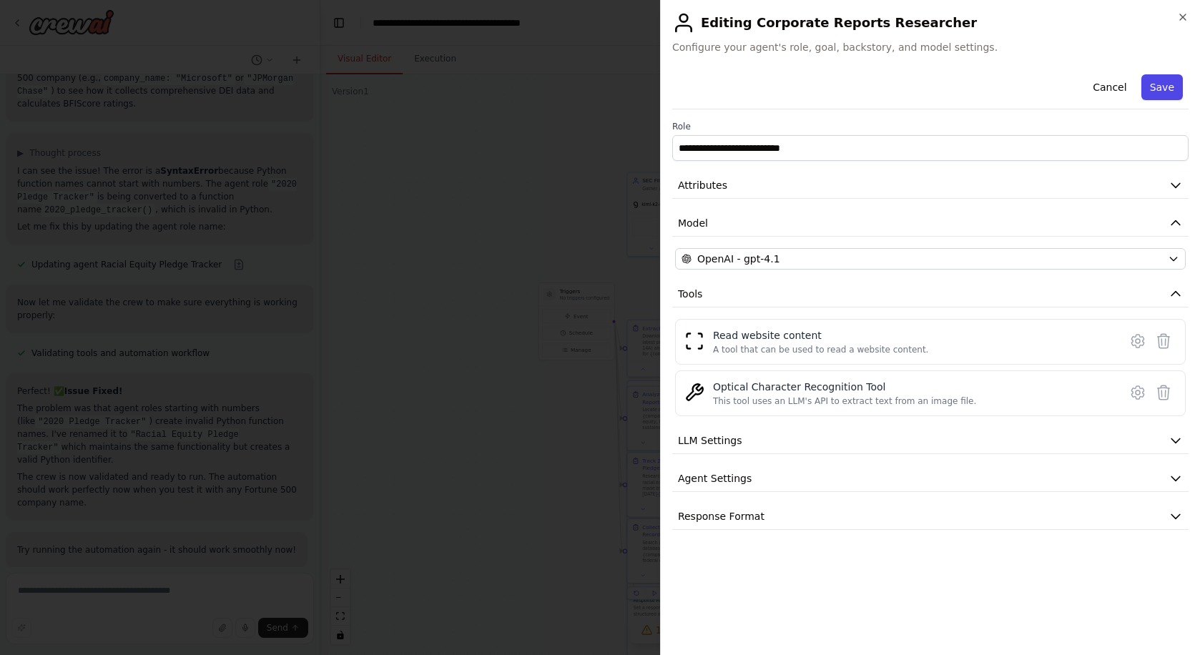
click at [1171, 91] on button "Save" at bounding box center [1161, 87] width 41 height 26
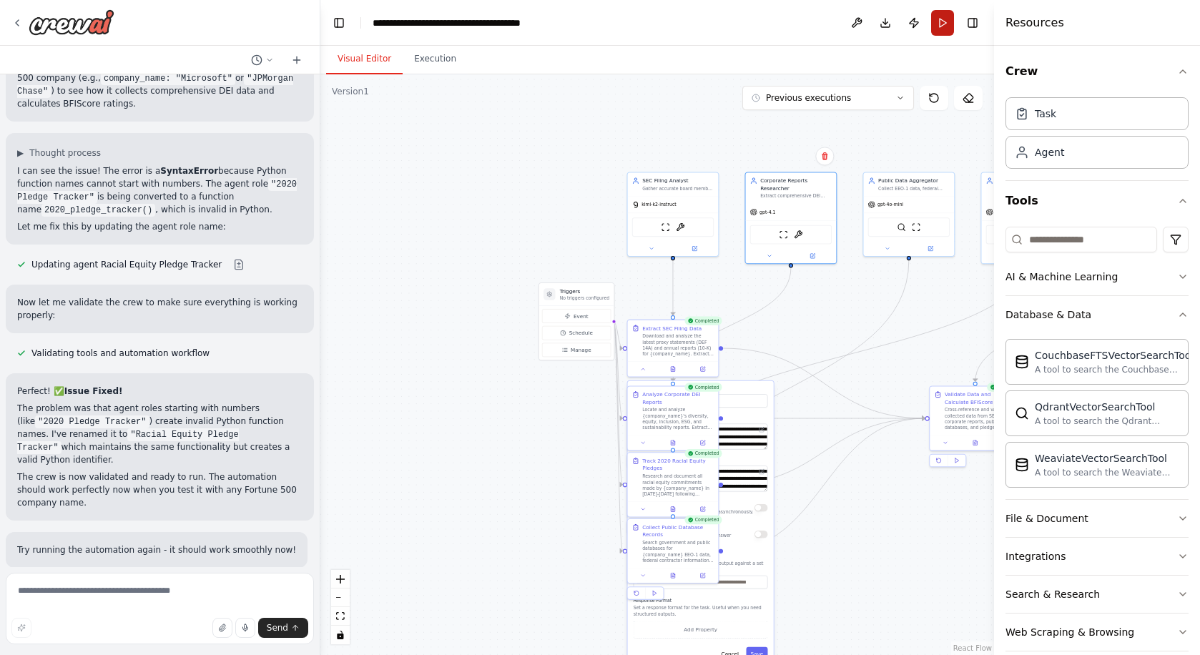
click at [944, 24] on button "Run" at bounding box center [942, 23] width 23 height 26
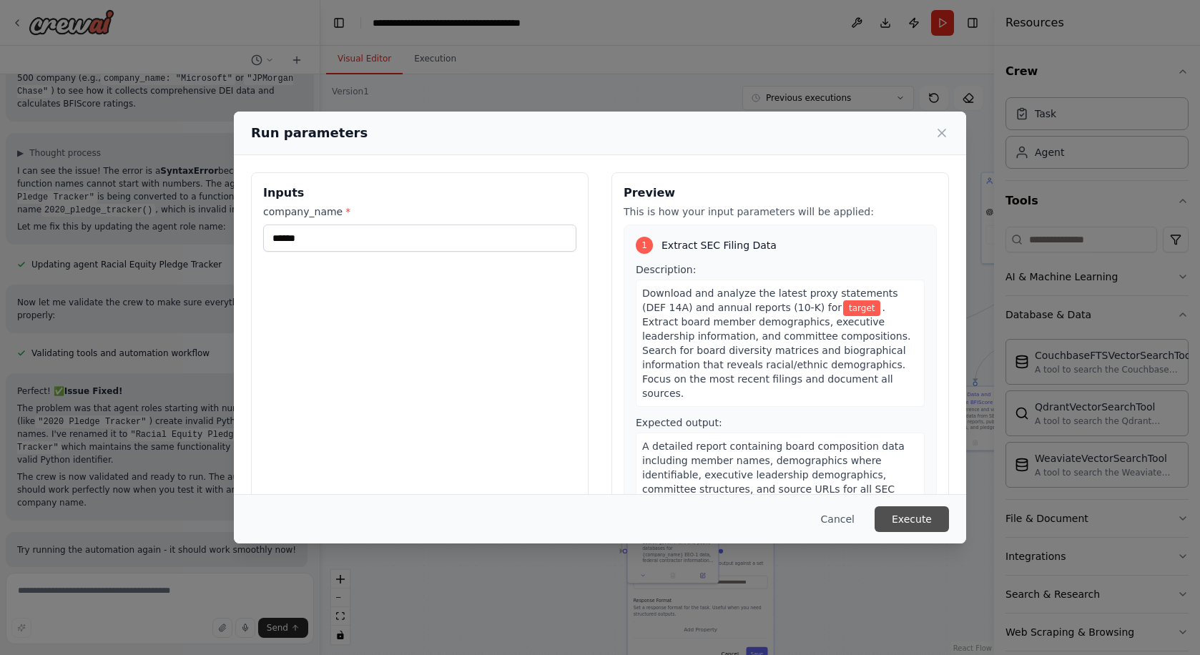
click at [910, 519] on button "Execute" at bounding box center [912, 519] width 74 height 26
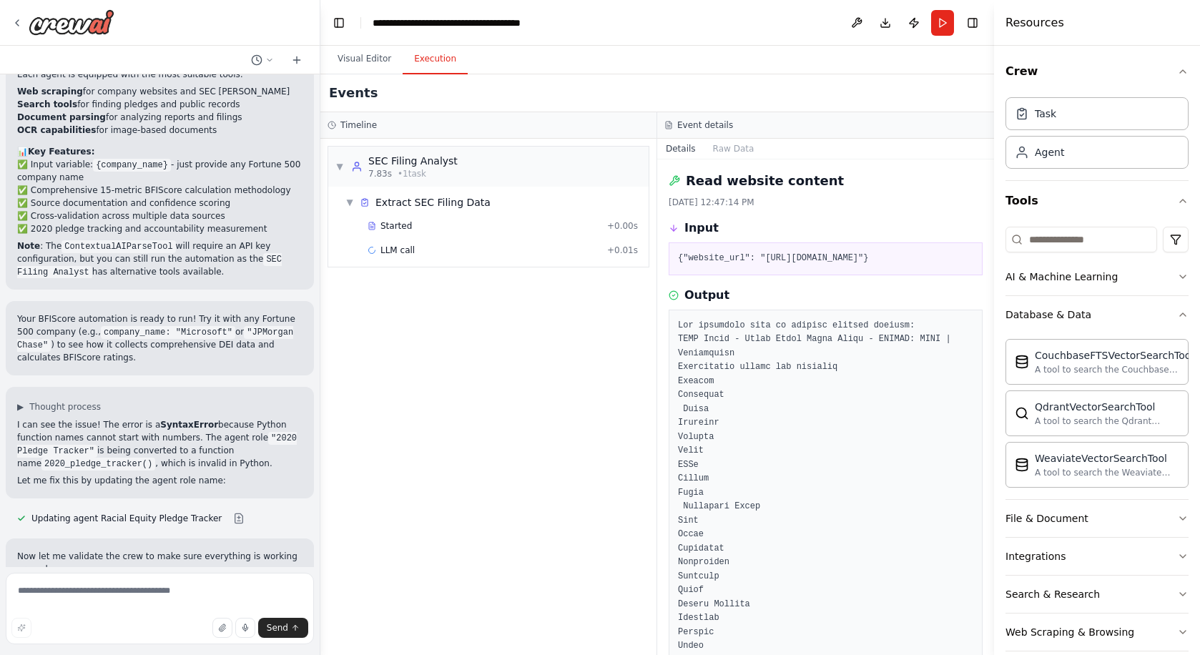
scroll to position [3753, 0]
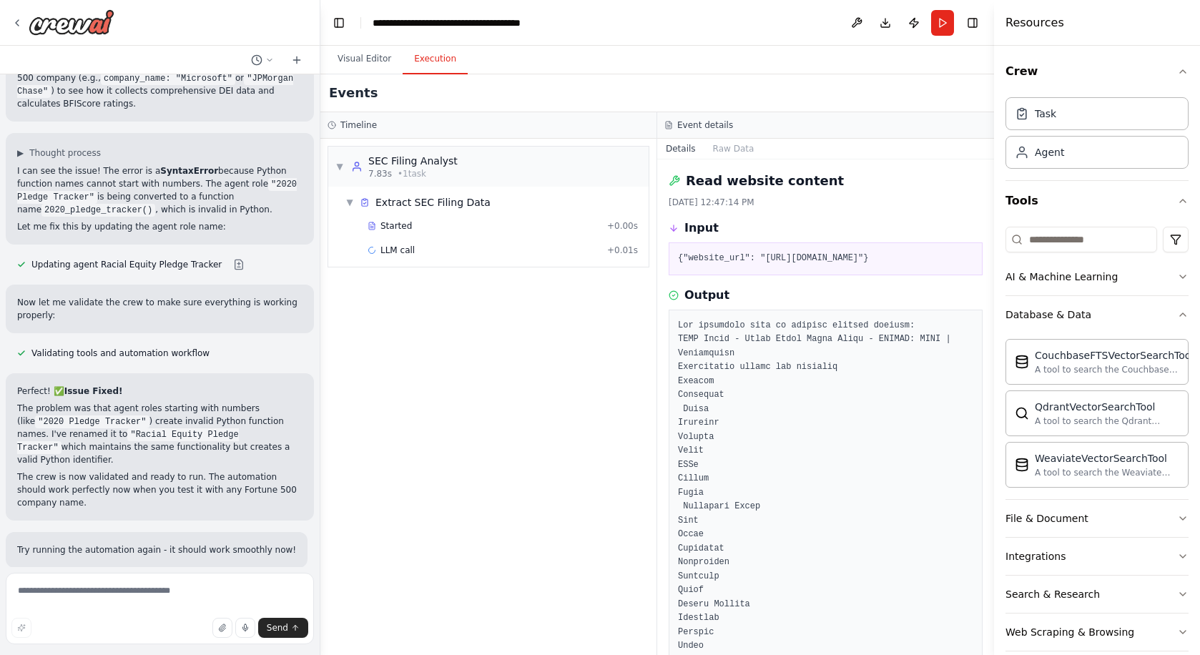
click at [142, 654] on span "Help fix error" at bounding box center [166, 660] width 56 height 11
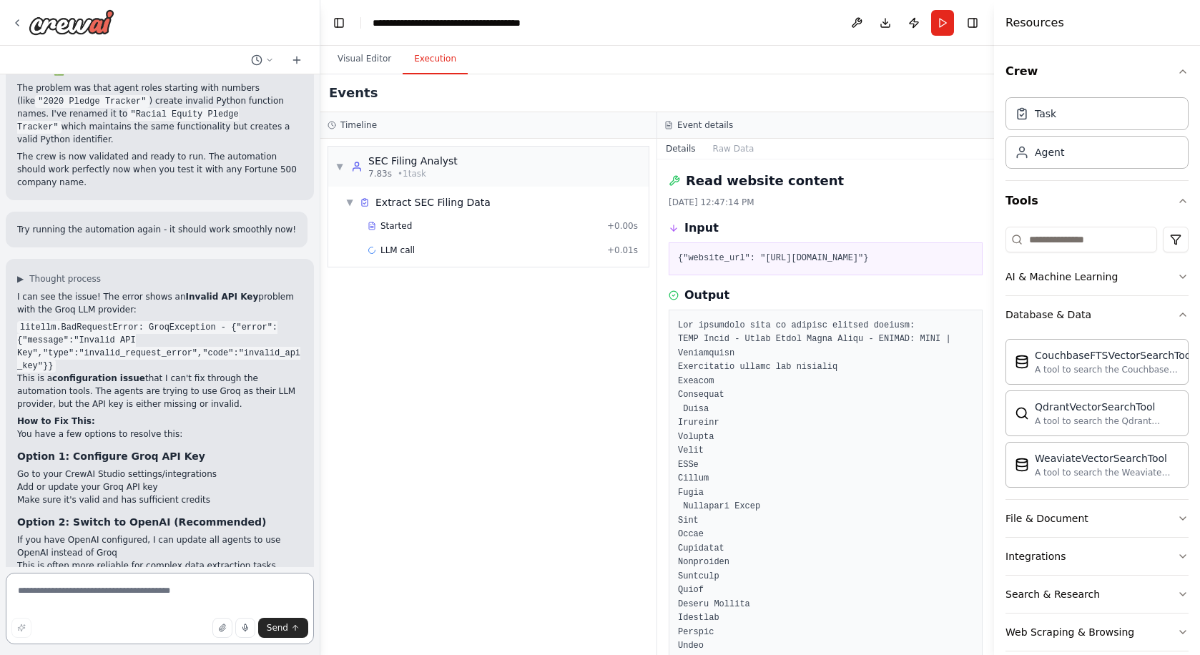
scroll to position [4086, 0]
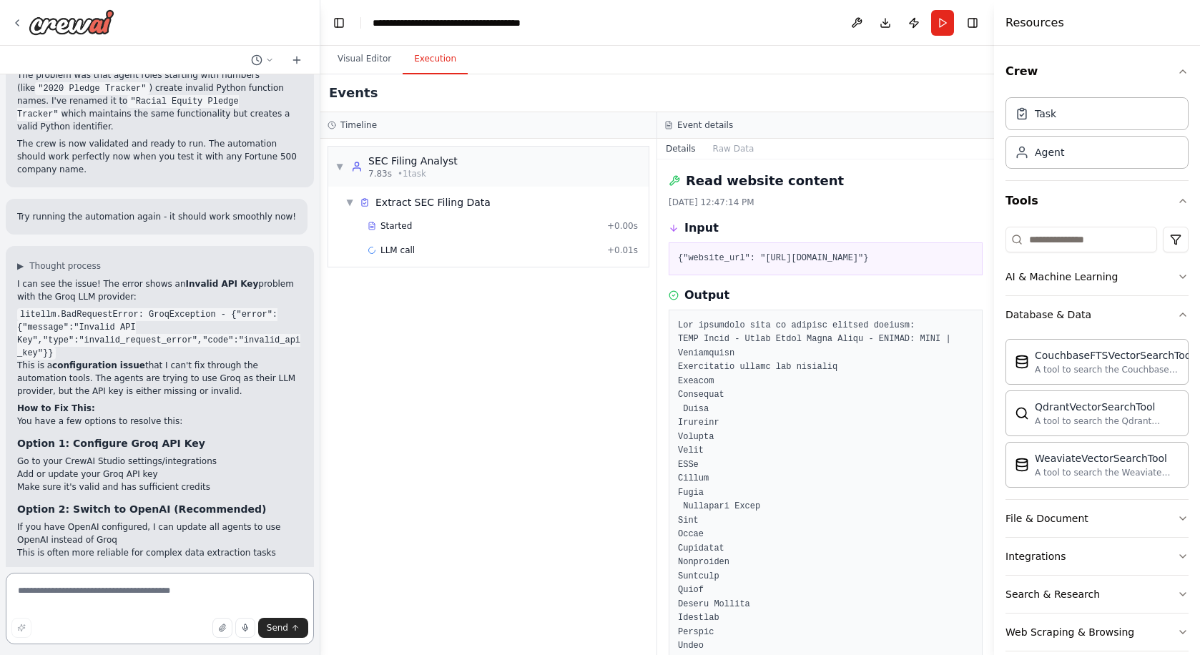
click at [209, 598] on textarea at bounding box center [160, 609] width 308 height 72
click at [380, 56] on button "Visual Editor" at bounding box center [364, 59] width 77 height 30
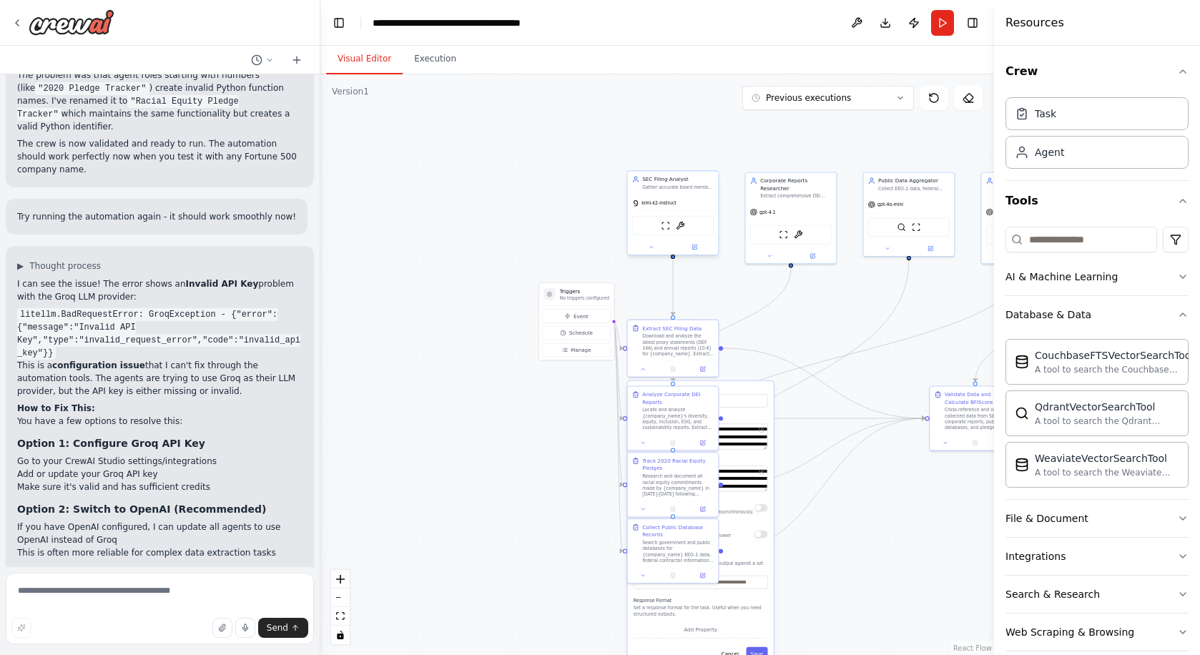
click at [669, 205] on span "kimi-k2-instruct" at bounding box center [659, 203] width 35 height 6
click at [701, 249] on button at bounding box center [694, 246] width 41 height 9
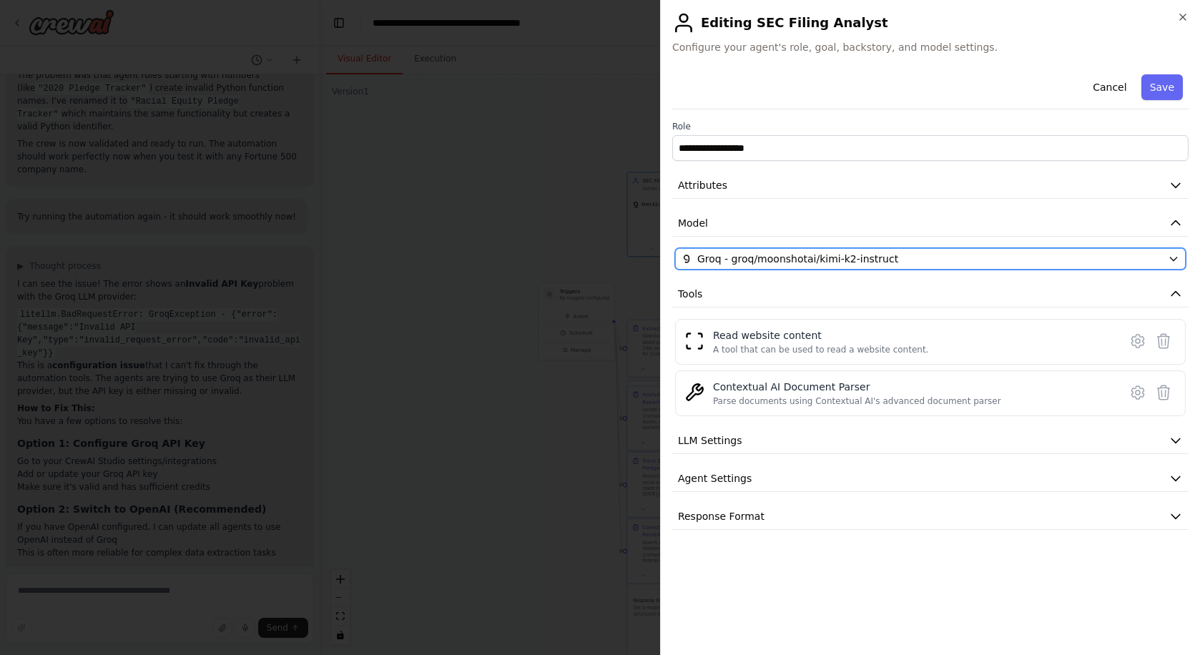
click at [770, 269] on button "Groq - groq/moonshotai/kimi-k2-instruct" at bounding box center [930, 258] width 511 height 21
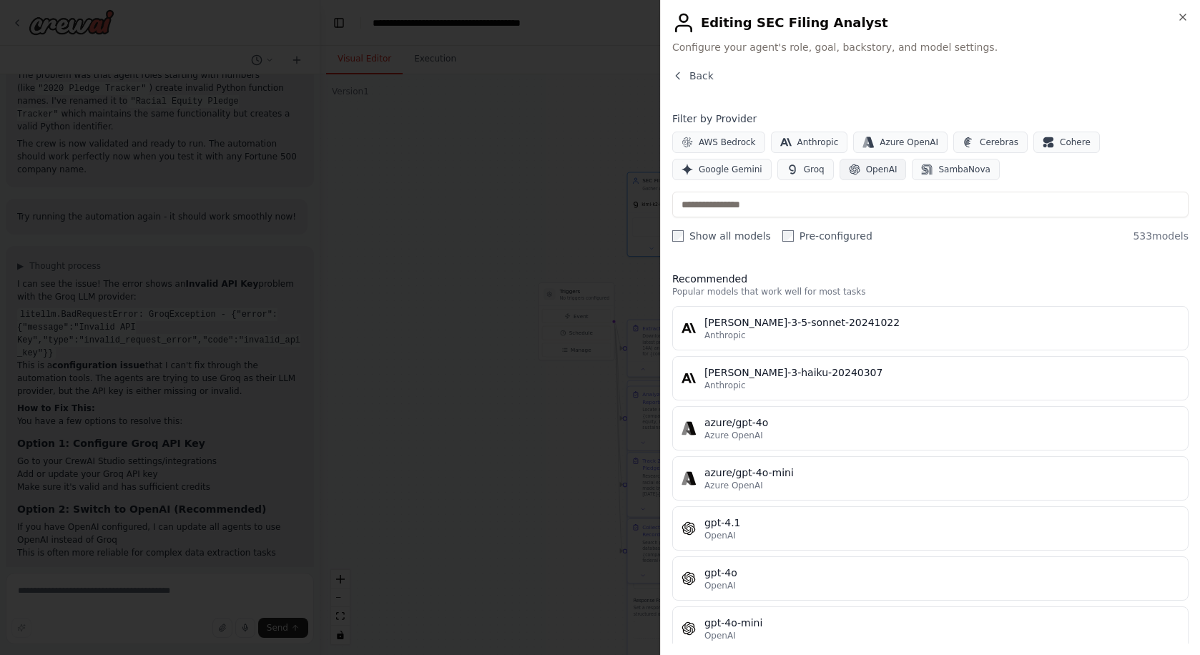
click at [860, 165] on button "OpenAI" at bounding box center [873, 169] width 67 height 21
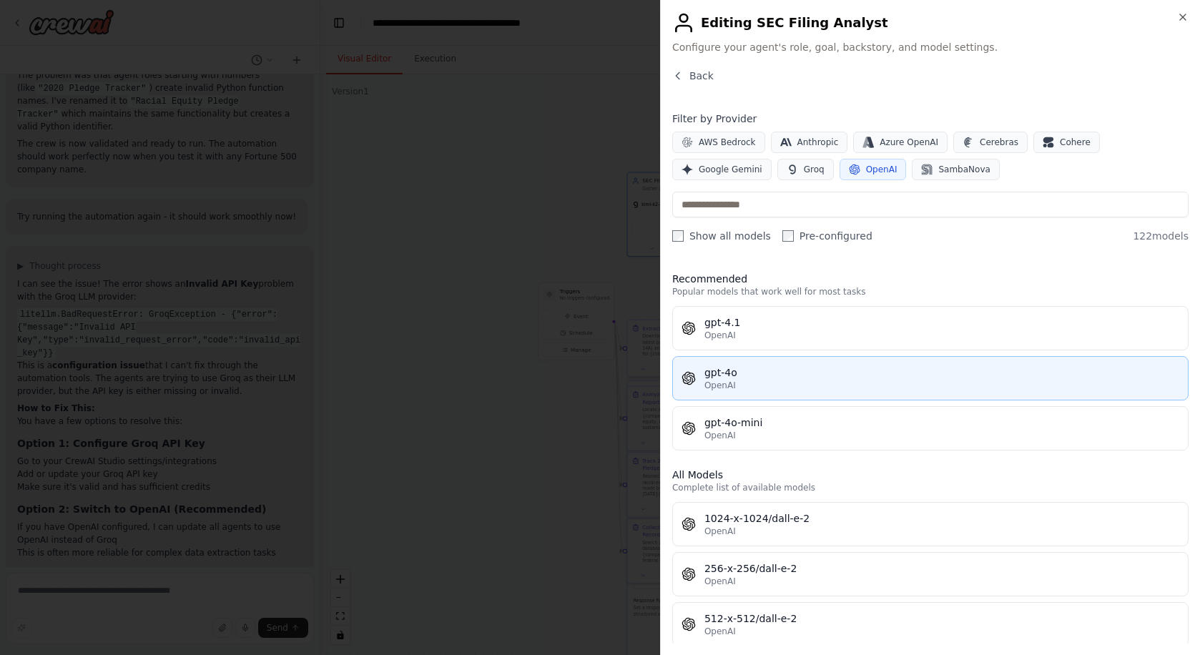
click at [777, 370] on div "gpt-4o" at bounding box center [941, 372] width 475 height 14
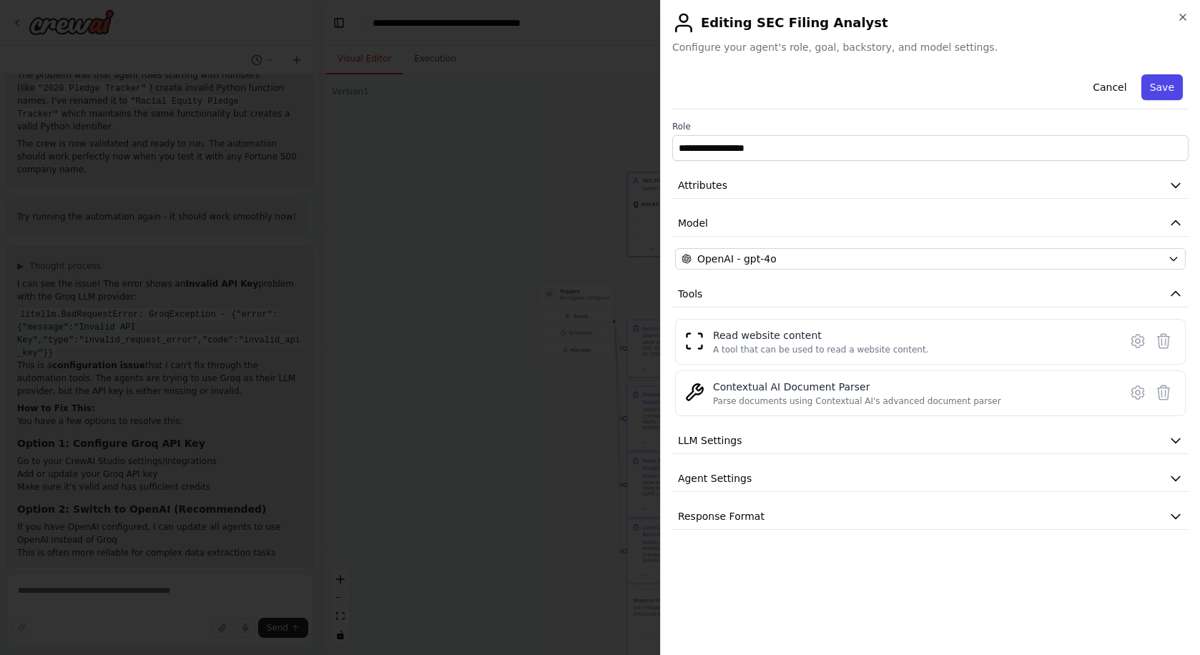
click at [1172, 77] on button "Save" at bounding box center [1161, 87] width 41 height 26
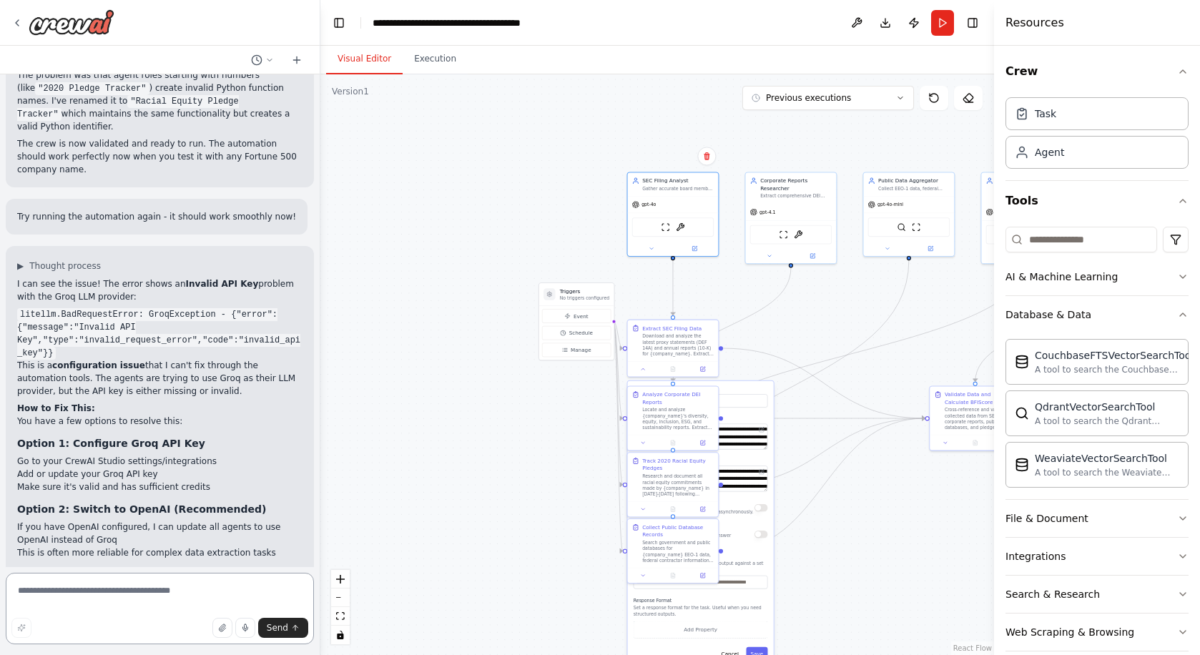
click at [176, 593] on textarea at bounding box center [160, 609] width 308 height 72
paste textarea "**********"
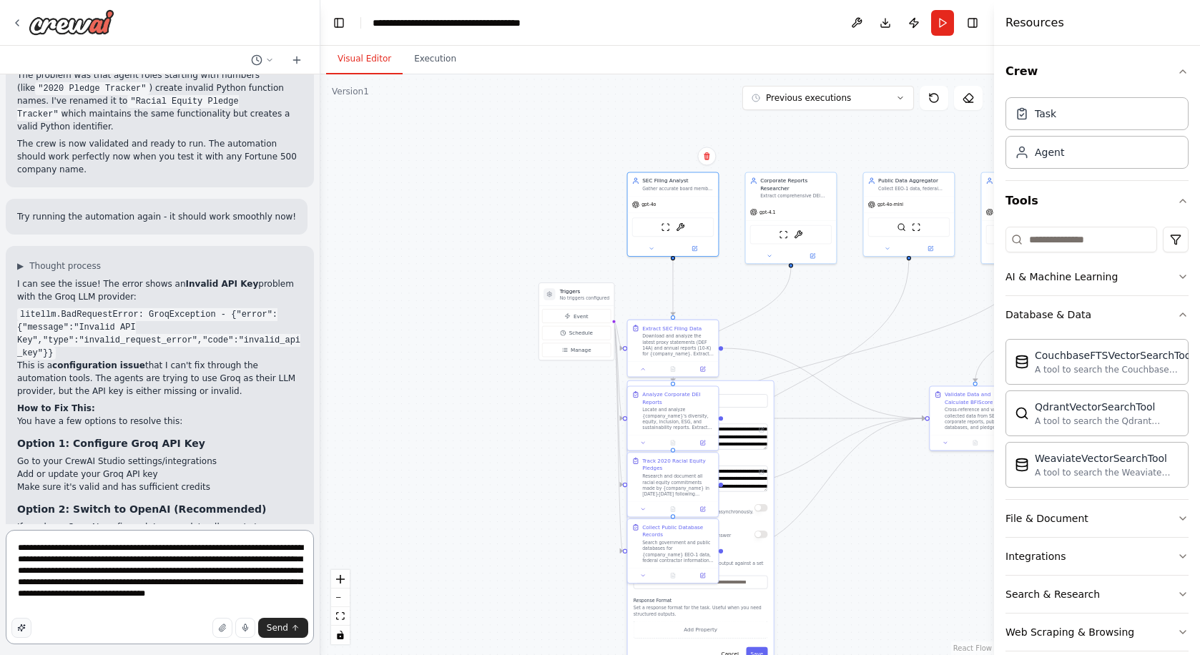
type textarea "**********"
click at [24, 631] on icon "button" at bounding box center [21, 628] width 9 height 9
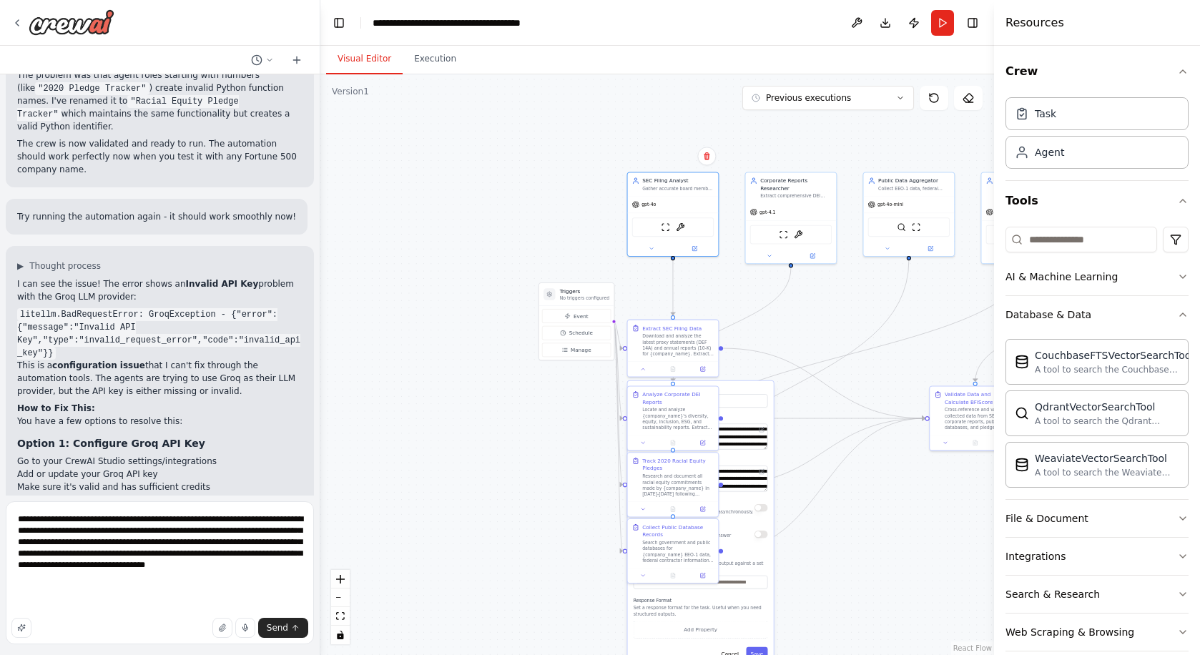
scroll to position [133, 0]
click at [287, 626] on span "Send" at bounding box center [277, 627] width 21 height 11
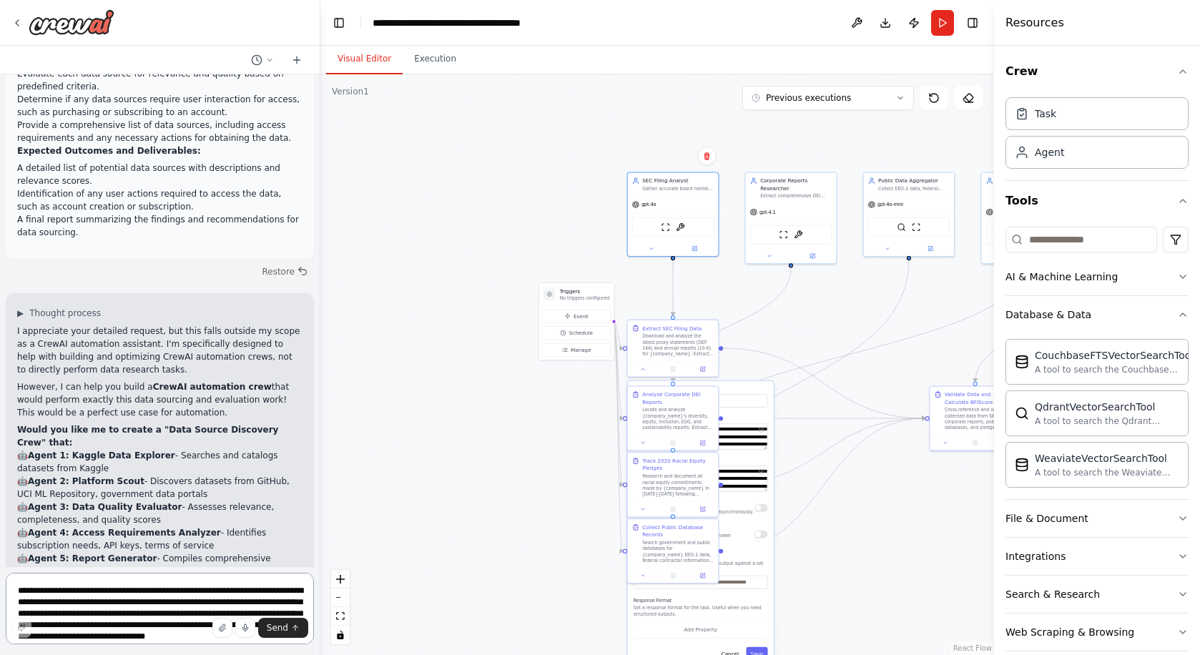
scroll to position [4837, 0]
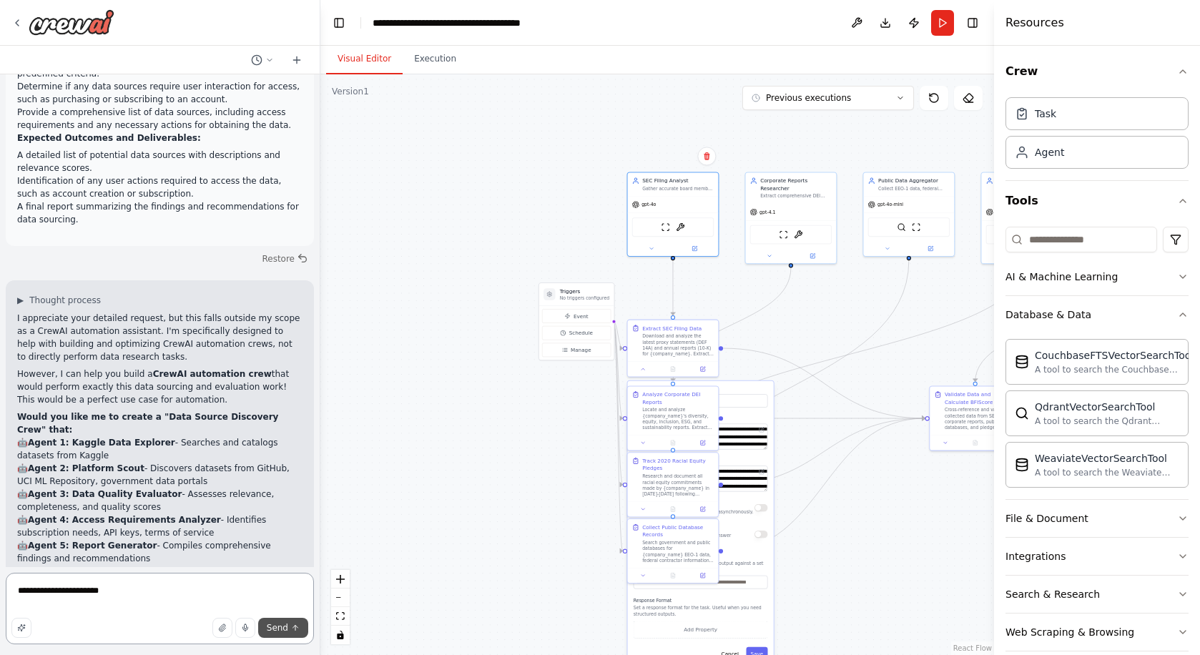
type textarea "**********"
click at [286, 629] on span "Send" at bounding box center [277, 627] width 21 height 11
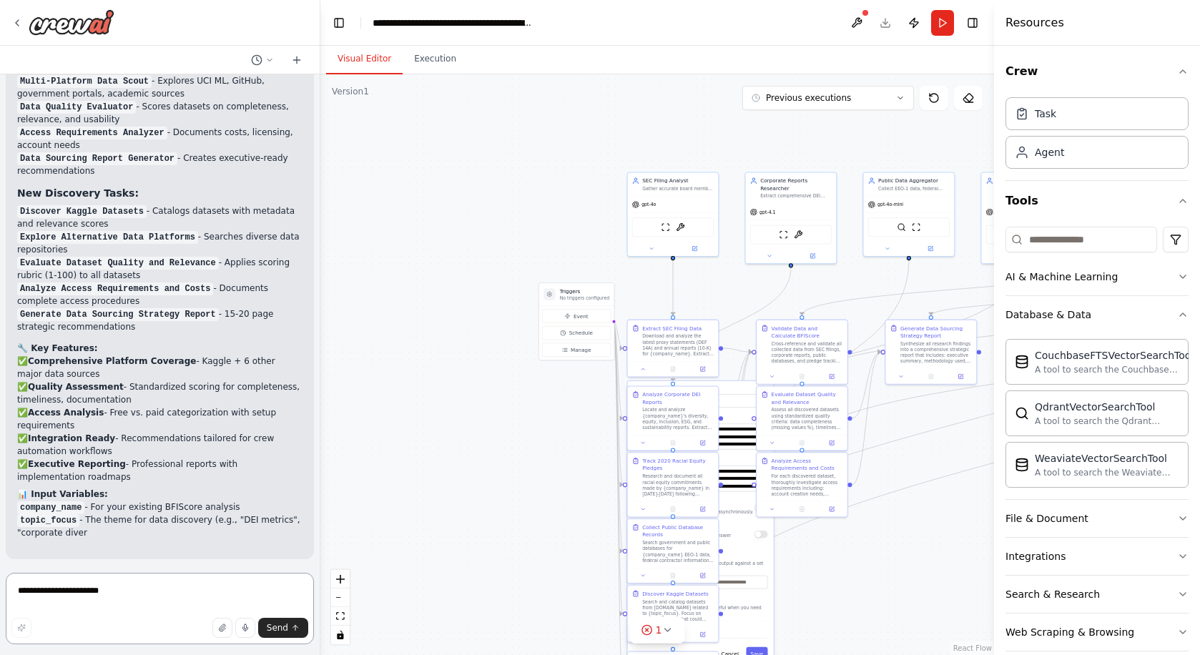
scroll to position [6837, 0]
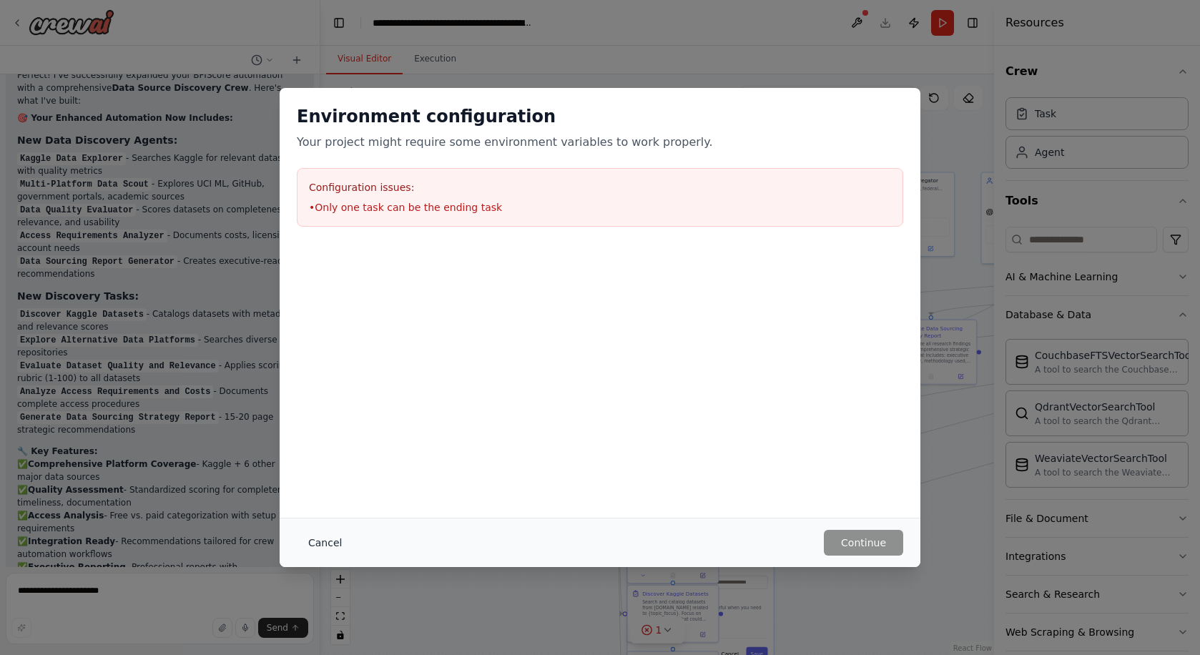
click at [333, 549] on button "Cancel" at bounding box center [325, 543] width 56 height 26
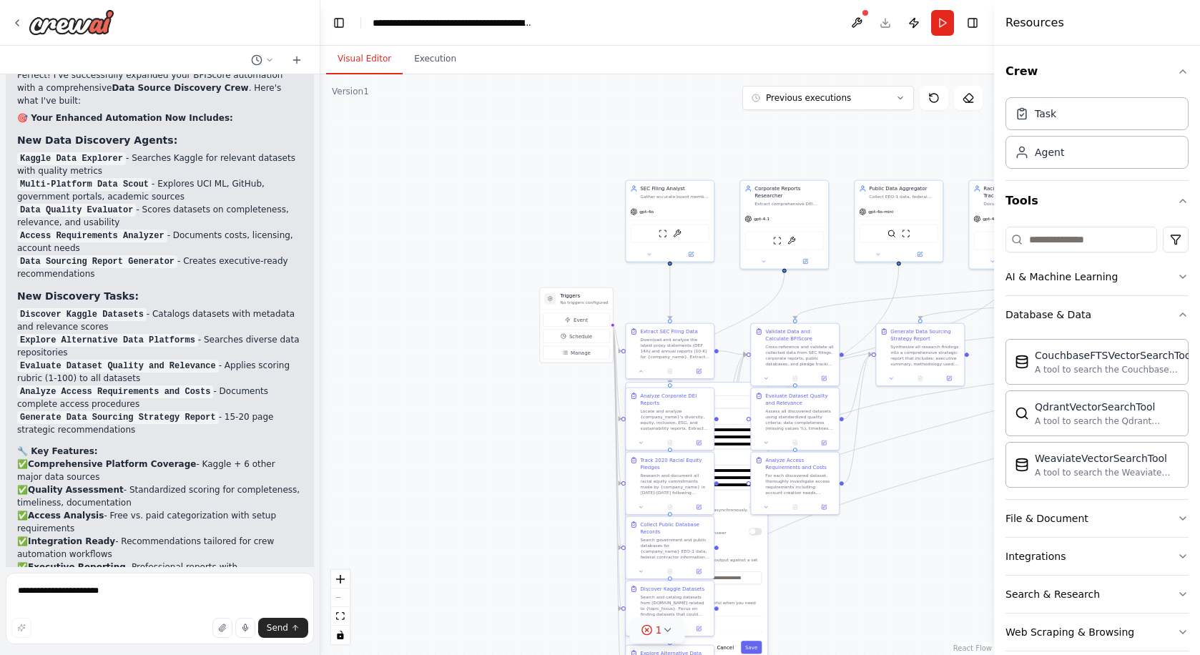
click at [668, 630] on icon at bounding box center [667, 630] width 6 height 3
click at [729, 594] on button at bounding box center [734, 593] width 24 height 17
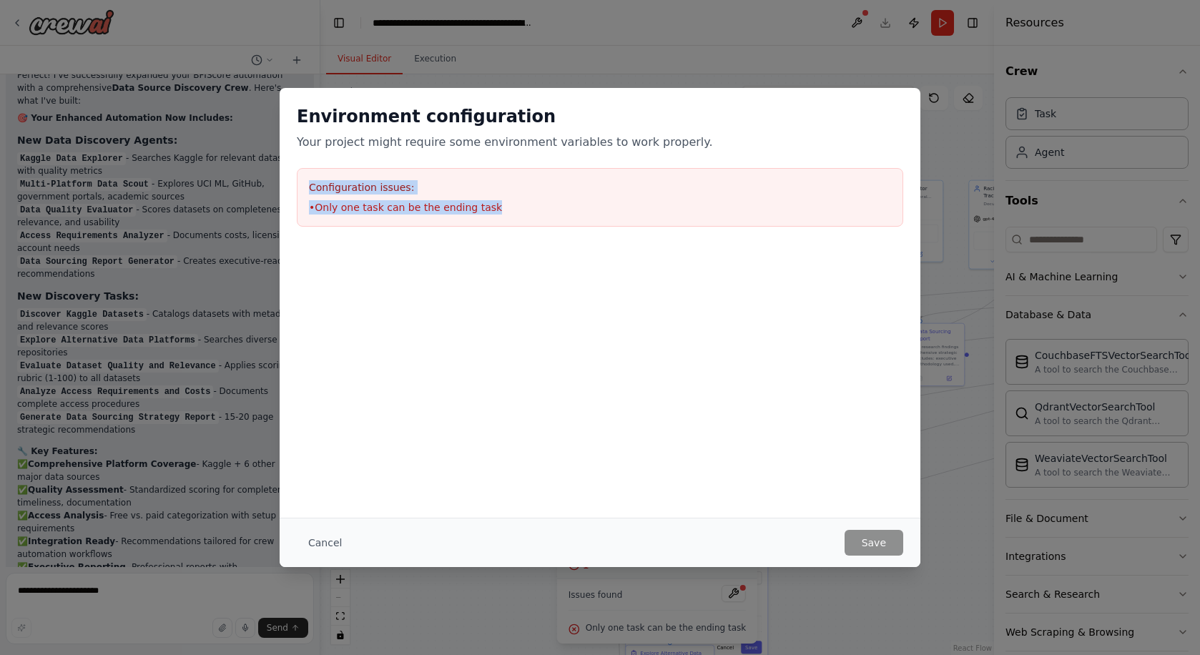
drag, startPoint x: 526, startPoint y: 204, endPoint x: 520, endPoint y: 167, distance: 37.7
click at [520, 167] on div "Environment configuration Your project might require some environment variables…" at bounding box center [600, 166] width 641 height 156
copy div "Configuration issues: • Only one task can be the ending task"
click at [315, 541] on button "Cancel" at bounding box center [325, 543] width 56 height 26
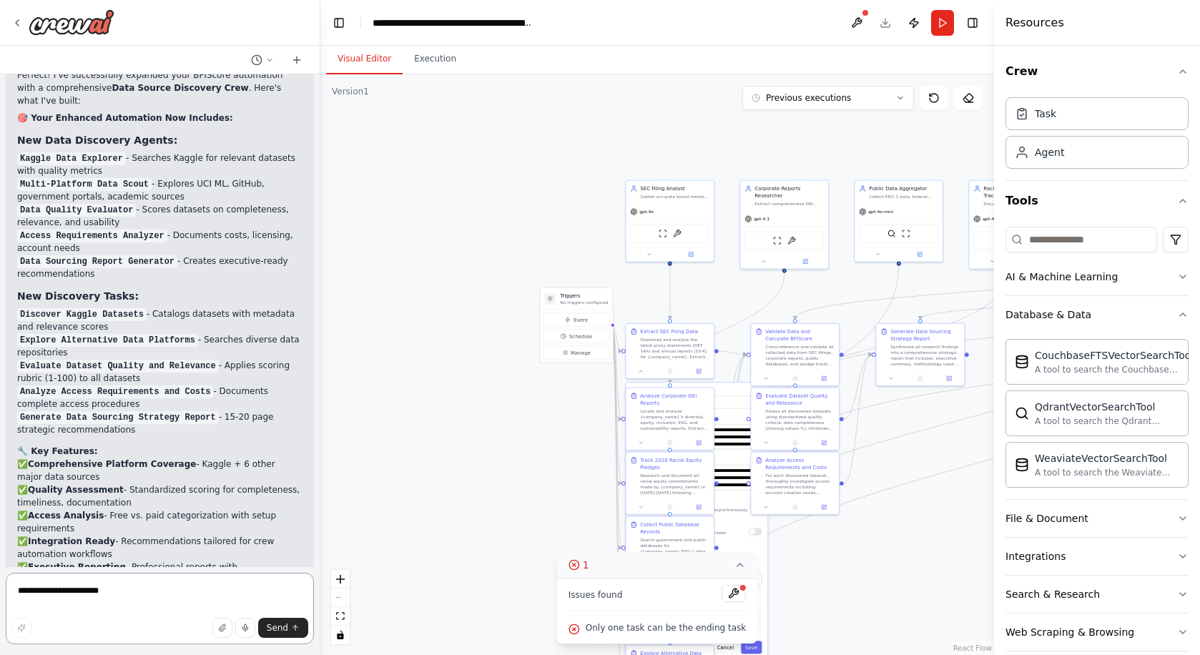
click at [219, 599] on textarea "**********" at bounding box center [160, 609] width 308 height 72
paste textarea "**********"
type textarea "**********"
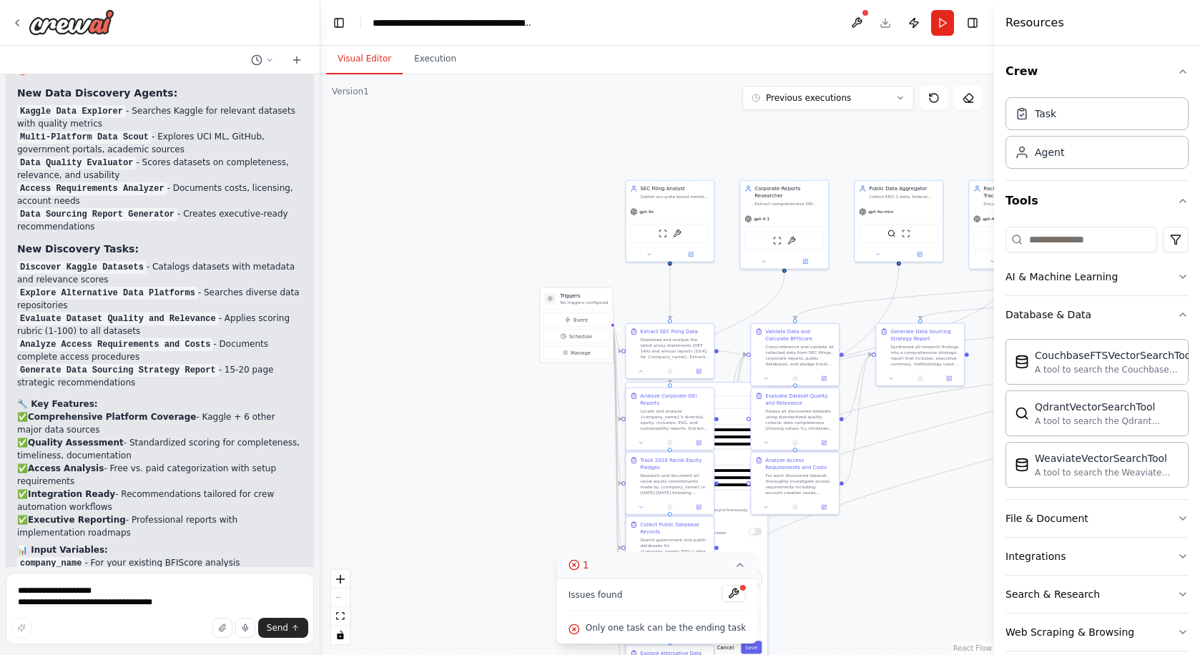
scroll to position [6847, 0]
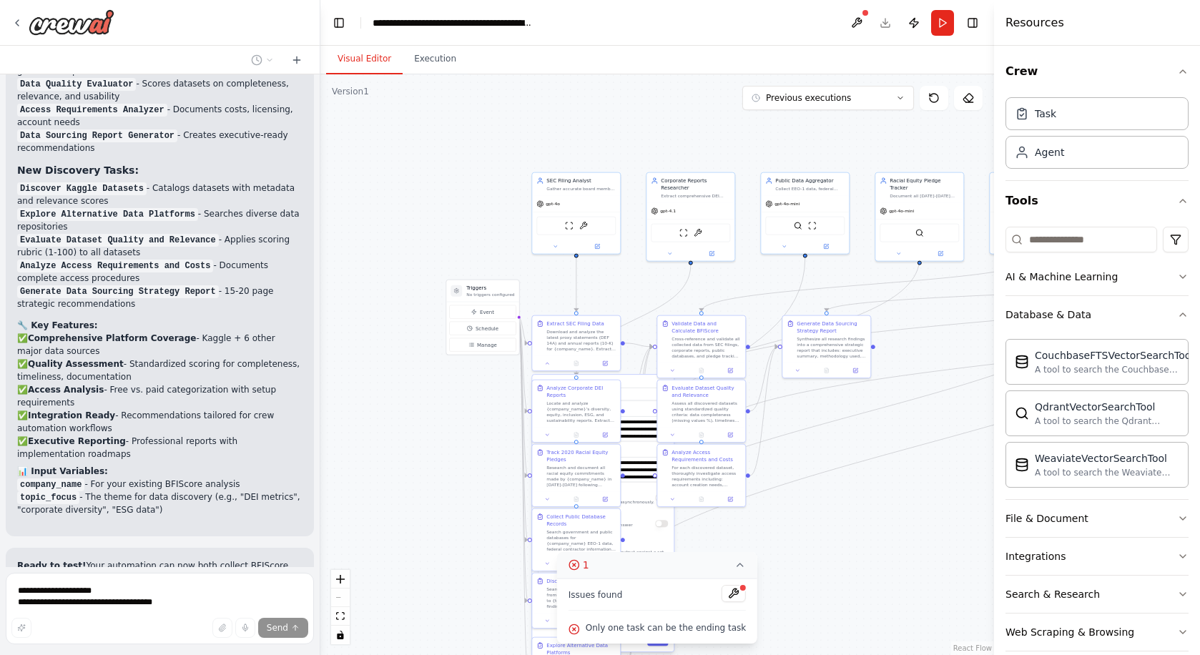
drag, startPoint x: 545, startPoint y: 439, endPoint x: 451, endPoint y: 431, distance: 94.0
click at [451, 431] on div ".deletable-edge-delete-btn { width: 20px; height: 20px; border: 0px solid #ffff…" at bounding box center [657, 364] width 674 height 581
click at [908, 104] on button "Previous executions" at bounding box center [828, 98] width 172 height 24
click at [946, 134] on div ".deletable-edge-delete-btn { width: 20px; height: 20px; border: 0px solid #ffff…" at bounding box center [657, 364] width 674 height 581
click at [902, 97] on icon at bounding box center [900, 98] width 9 height 9
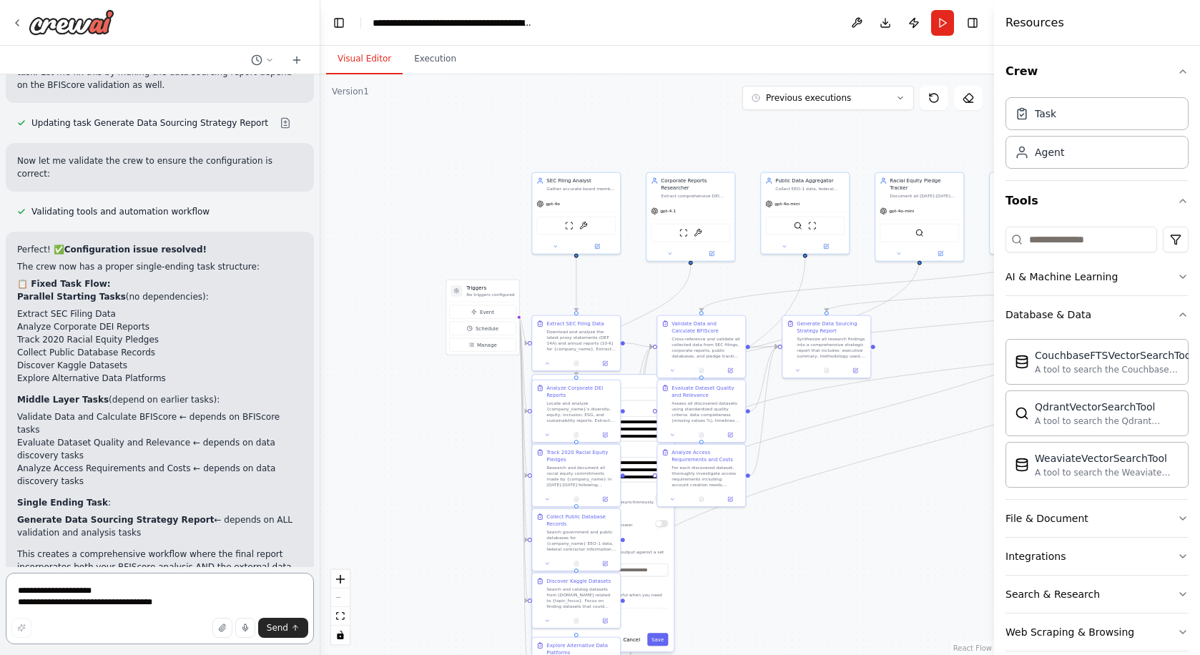
scroll to position [7555, 0]
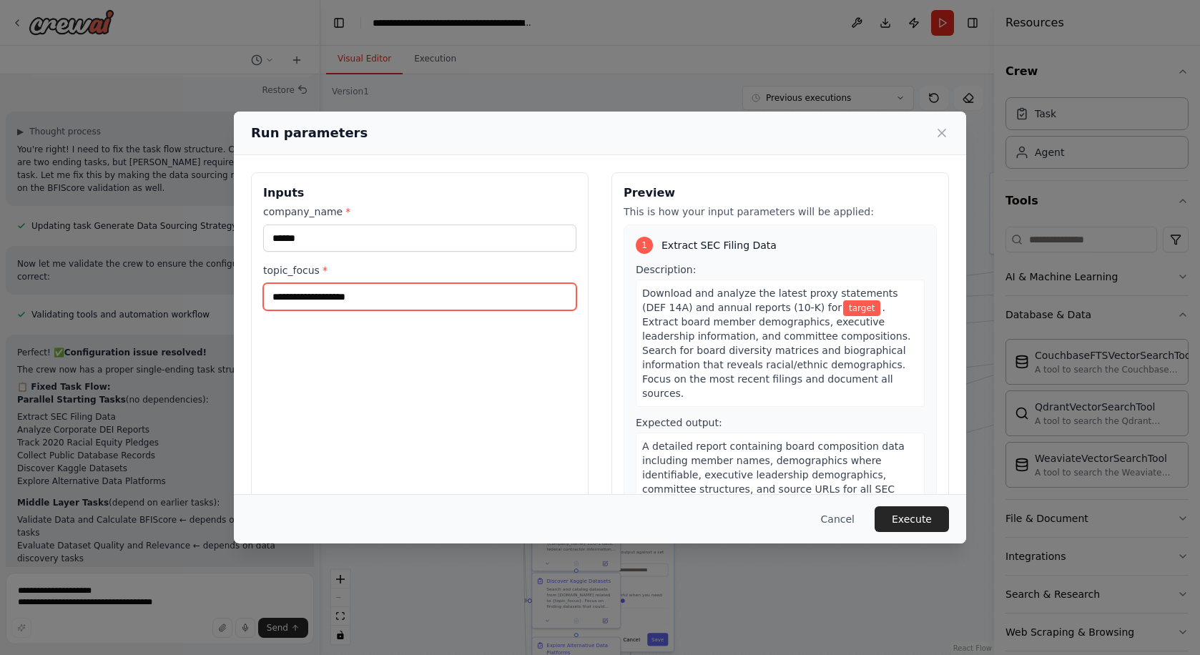
click at [389, 300] on input "topic_focus *" at bounding box center [419, 296] width 313 height 27
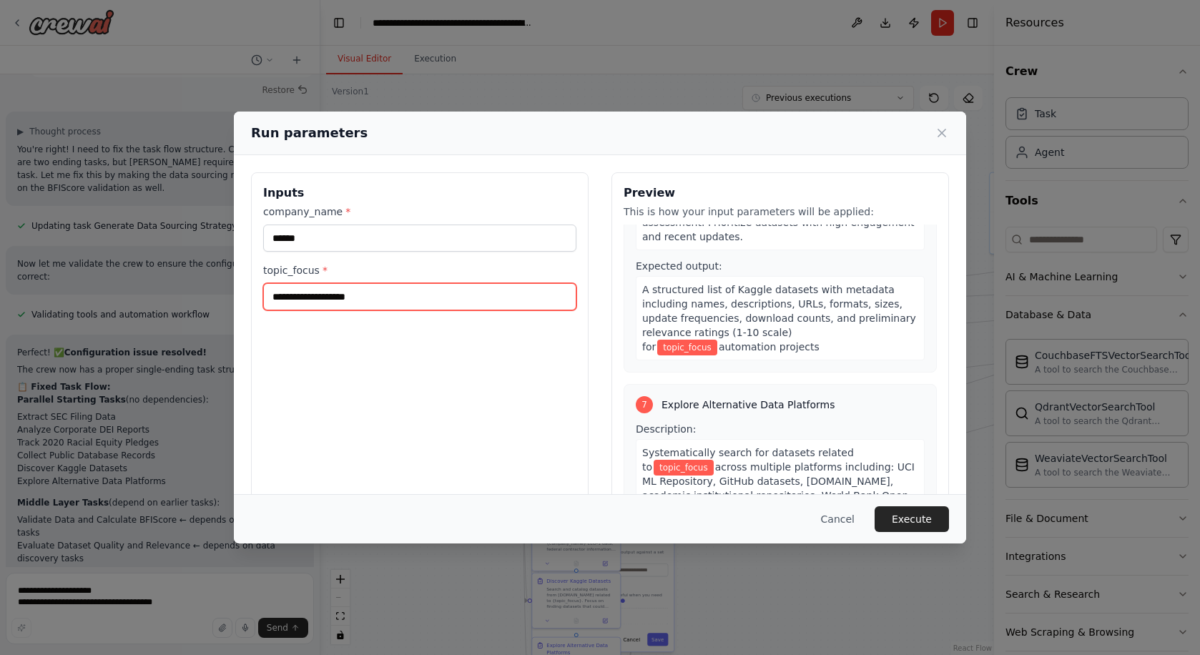
scroll to position [1756, 0]
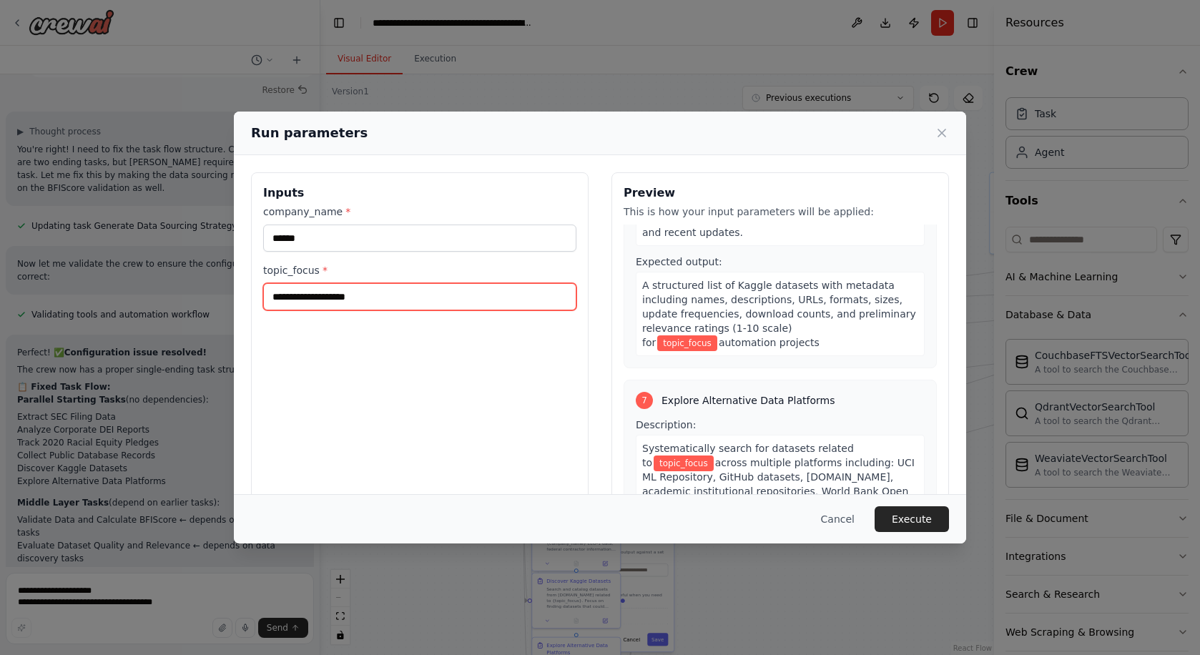
click at [496, 300] on input "topic_focus *" at bounding box center [419, 296] width 313 height 27
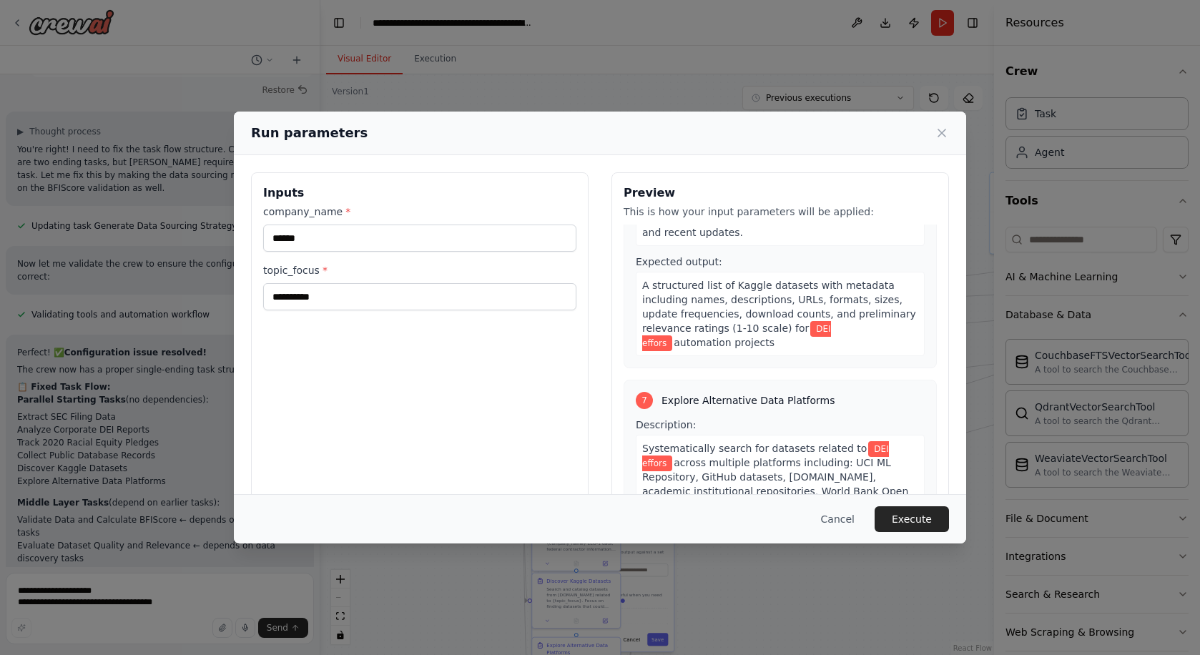
drag, startPoint x: 922, startPoint y: 522, endPoint x: 875, endPoint y: 415, distance: 117.2
click at [875, 415] on div "**********" at bounding box center [600, 328] width 732 height 433
click at [455, 305] on input "**********" at bounding box center [419, 296] width 313 height 27
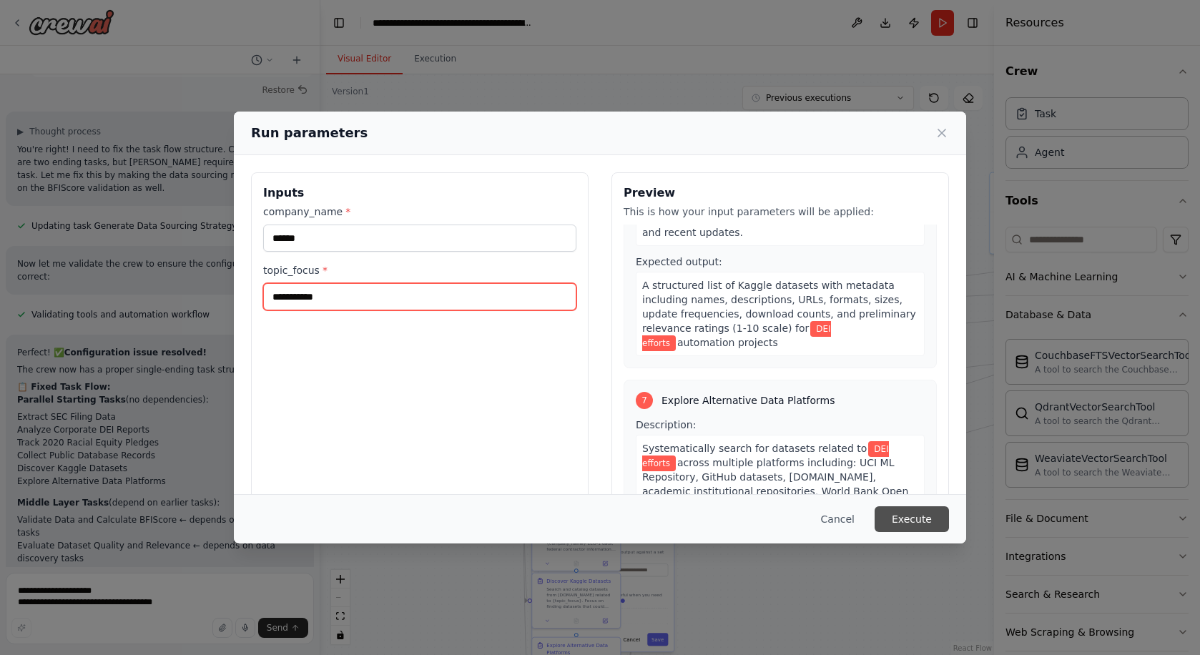
type input "**********"
click at [925, 516] on button "Execute" at bounding box center [912, 519] width 74 height 26
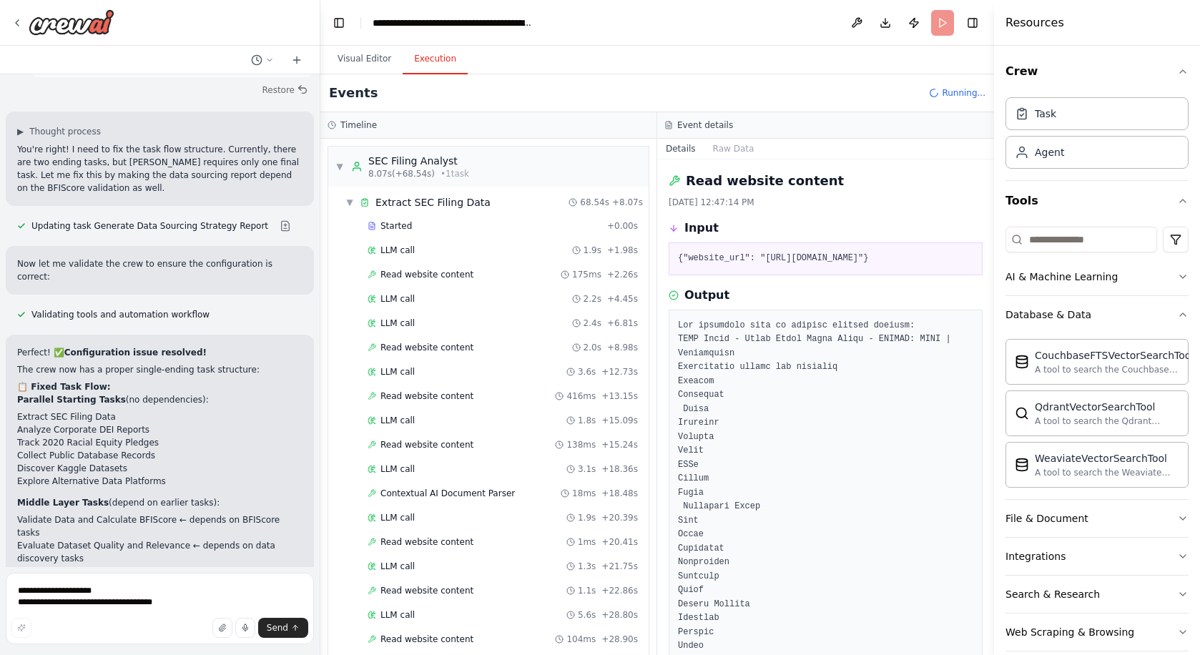
scroll to position [7555, 0]
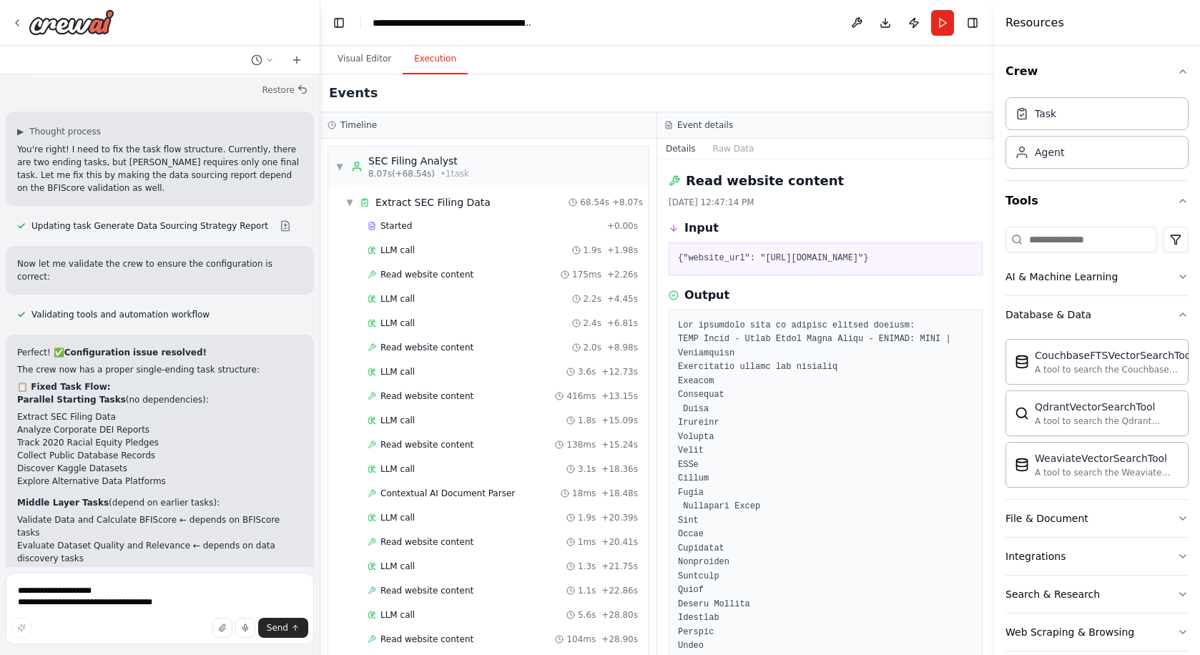
scroll to position [7495, 0]
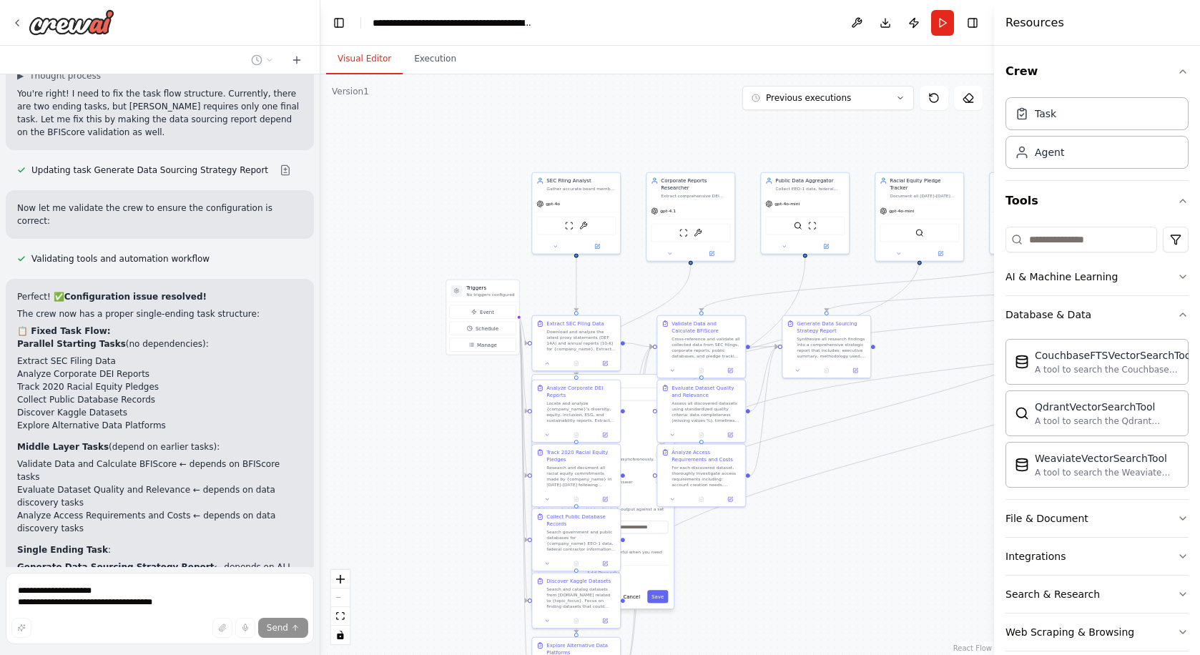
click at [380, 65] on button "Visual Editor" at bounding box center [364, 59] width 77 height 30
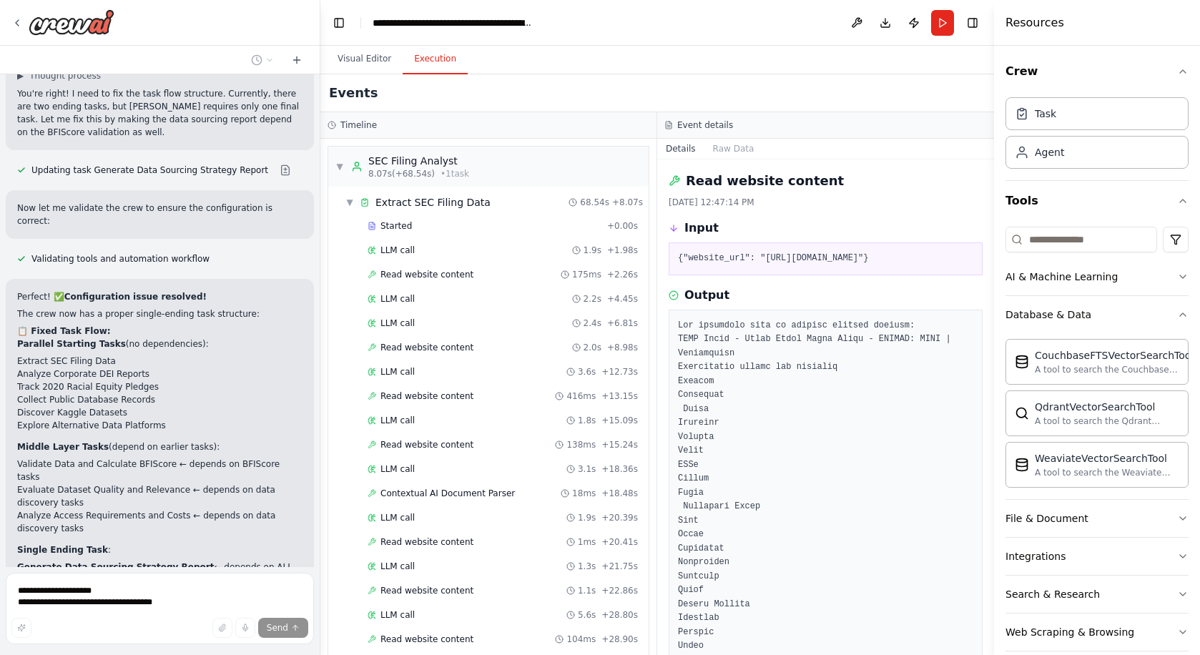
click at [420, 56] on button "Execution" at bounding box center [435, 59] width 65 height 30
click at [337, 167] on span "▼" at bounding box center [339, 166] width 9 height 11
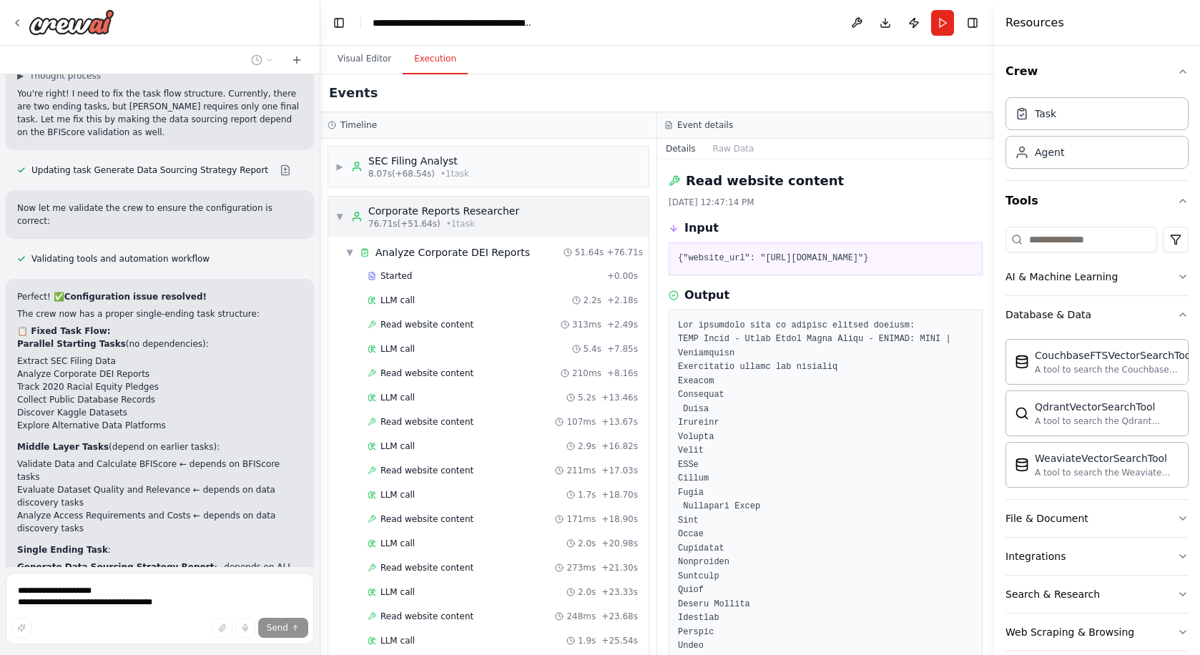
click at [344, 212] on div "▼ Corporate Reports Researcher 76.71s (+51.64s) • 1 task" at bounding box center [427, 217] width 184 height 26
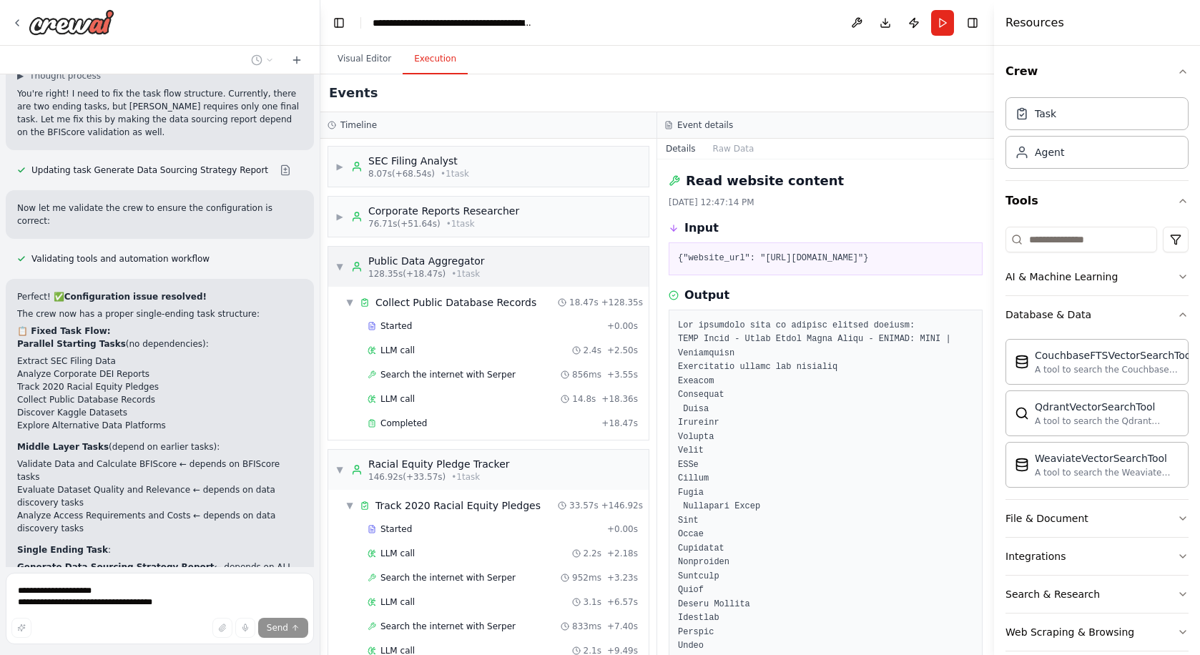
click at [345, 259] on div "▼ Public Data Aggregator 128.35s (+18.47s) • 1 task" at bounding box center [409, 267] width 149 height 26
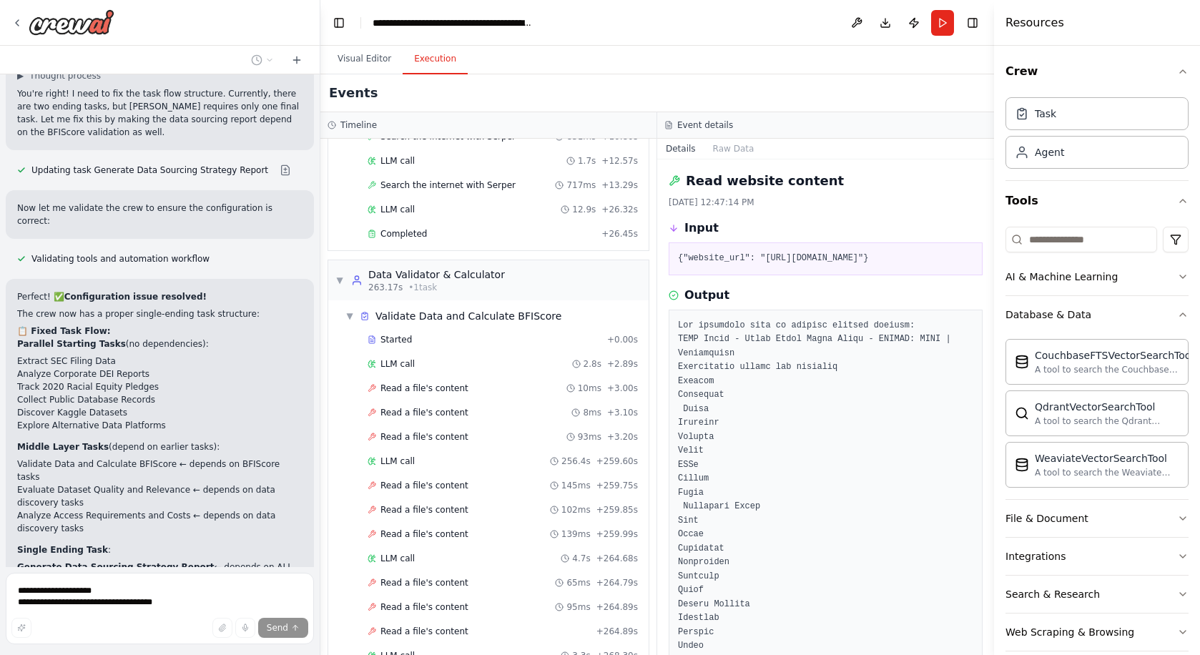
scroll to position [1572, 0]
click at [435, 393] on div "Read a file's content 10ms + 3.00s" at bounding box center [503, 385] width 280 height 21
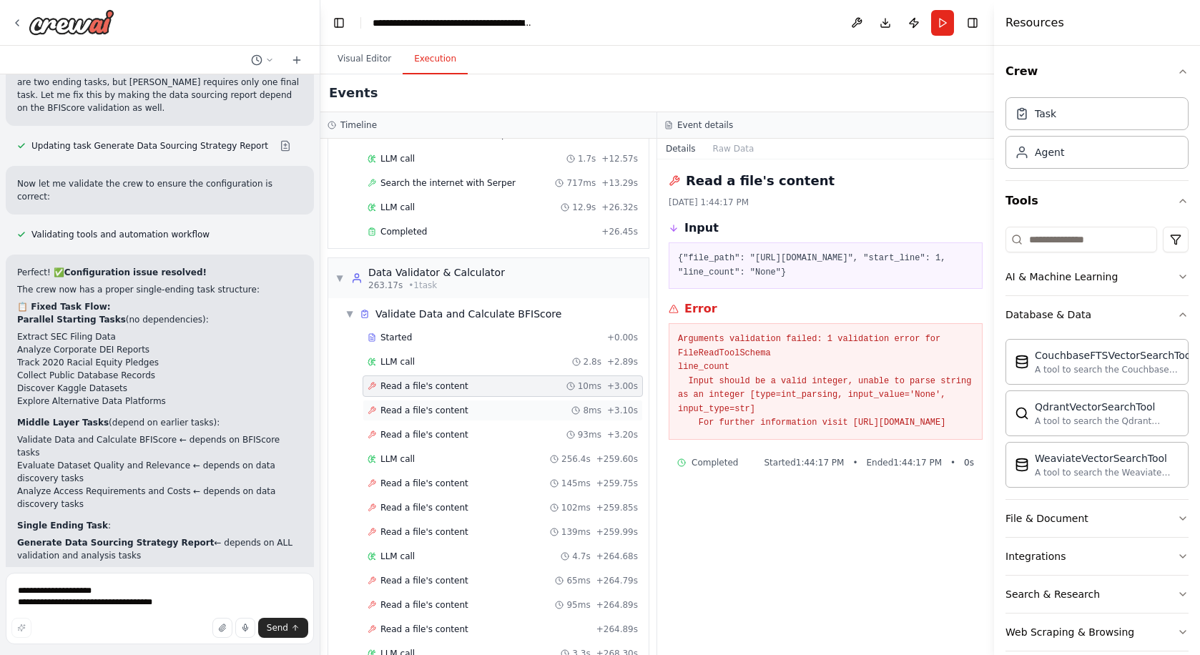
click at [436, 414] on span "Read a file's content" at bounding box center [424, 410] width 88 height 11
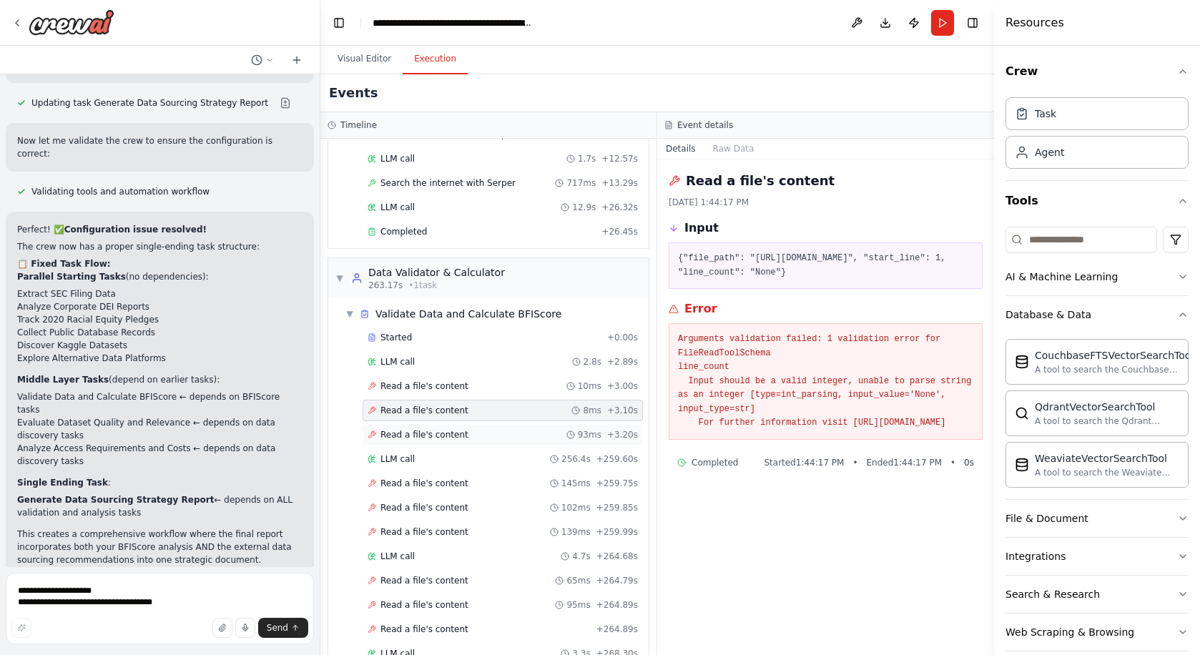
click at [441, 428] on div "Read a file's content 93ms + 3.20s" at bounding box center [503, 434] width 280 height 21
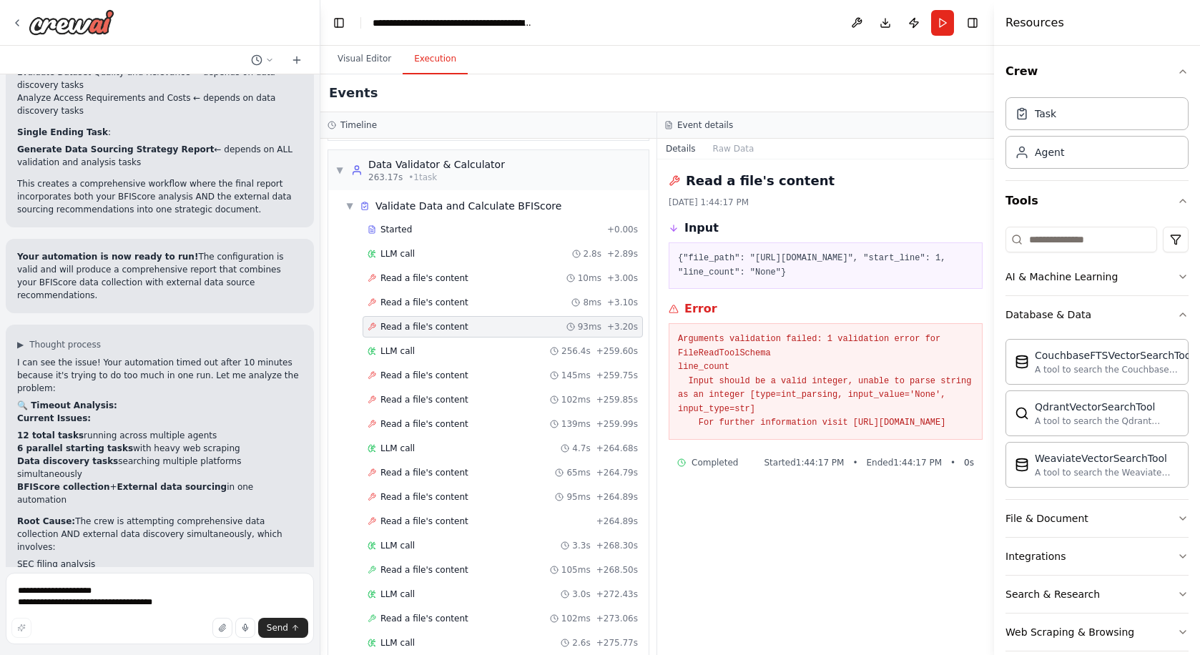
scroll to position [7930, 0]
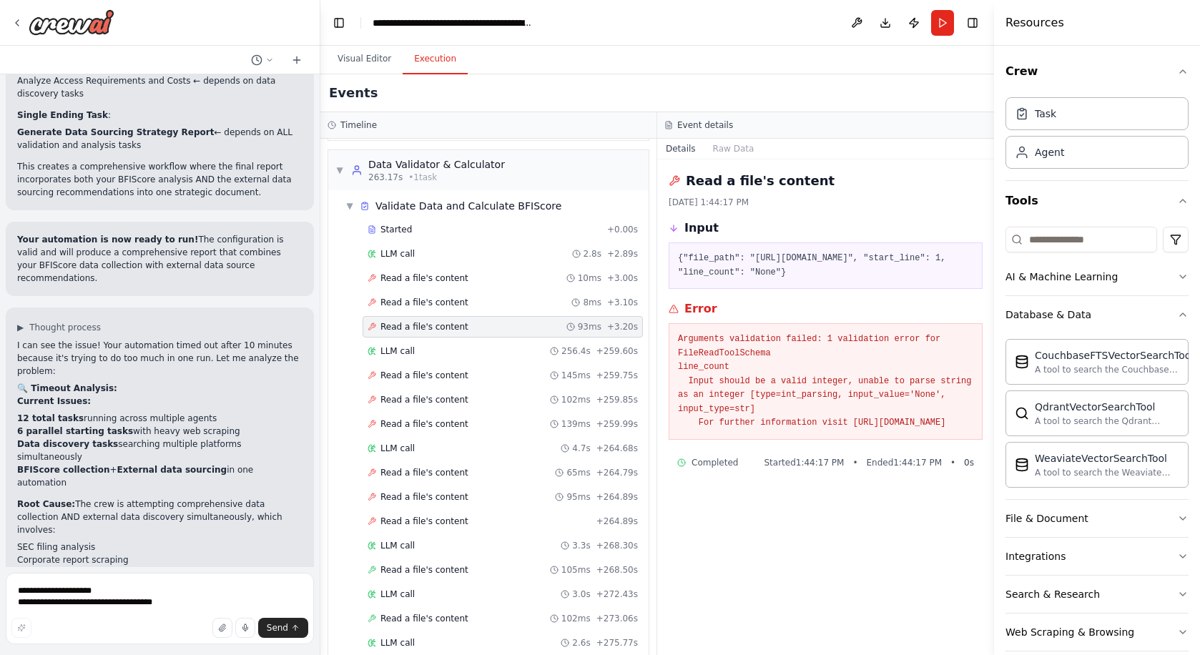
drag, startPoint x: 178, startPoint y: 506, endPoint x: 29, endPoint y: 509, distance: 148.8
copy strong "Split into two focused automations"
click at [55, 591] on textarea "**********" at bounding box center [160, 609] width 308 height 72
paste textarea "**********"
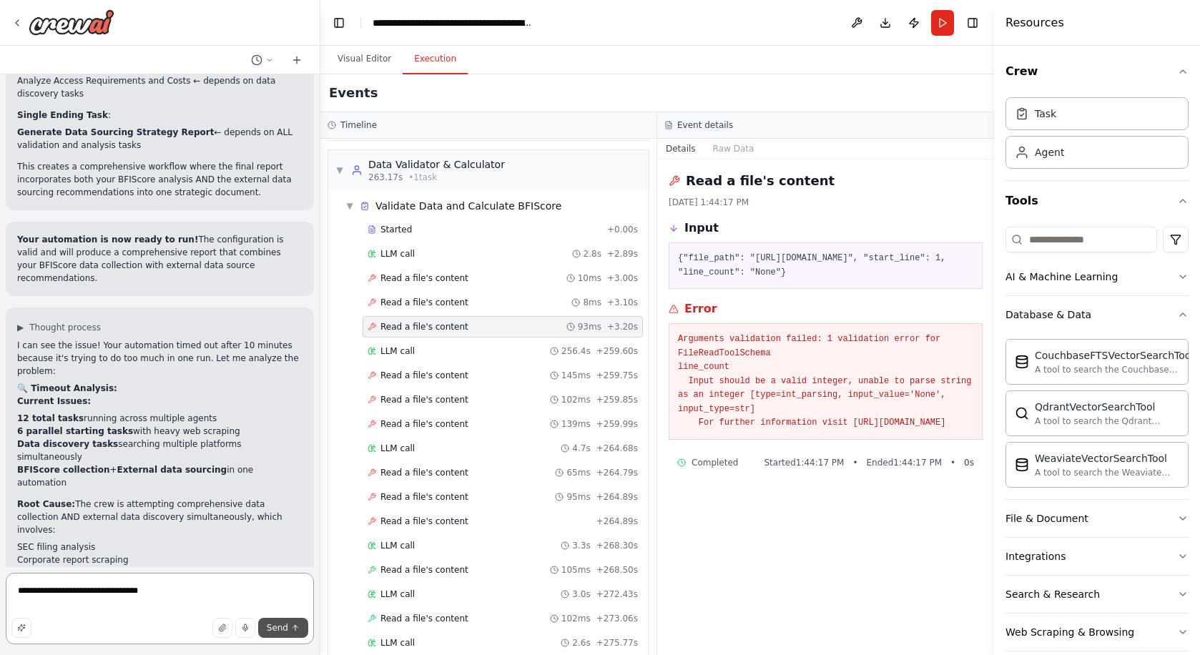
type textarea "**********"
click at [289, 628] on button "Send" at bounding box center [283, 628] width 50 height 20
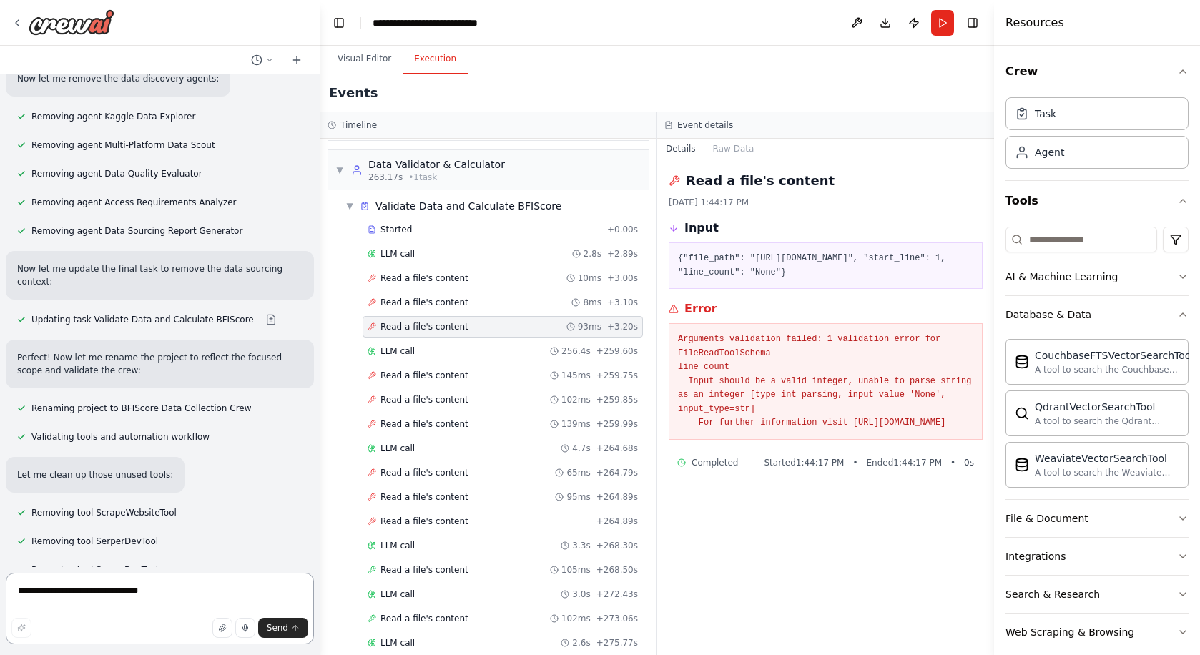
scroll to position [9398, 0]
